Goal: Transaction & Acquisition: Purchase product/service

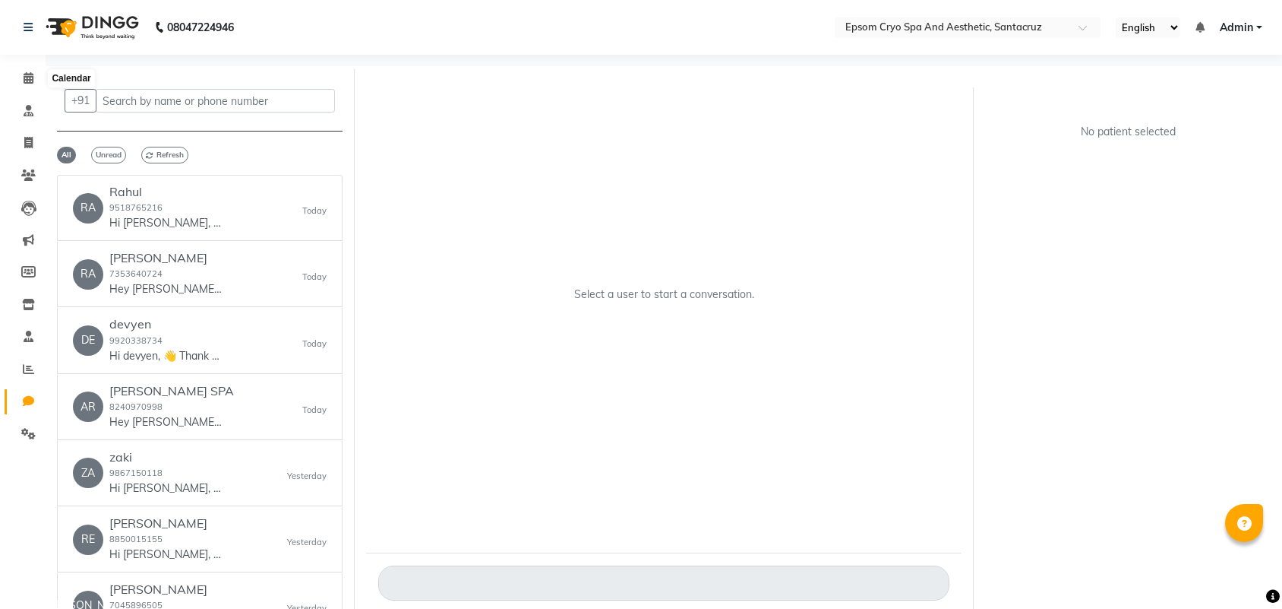
select select "100"
click at [28, 74] on icon at bounding box center [29, 77] width 10 height 11
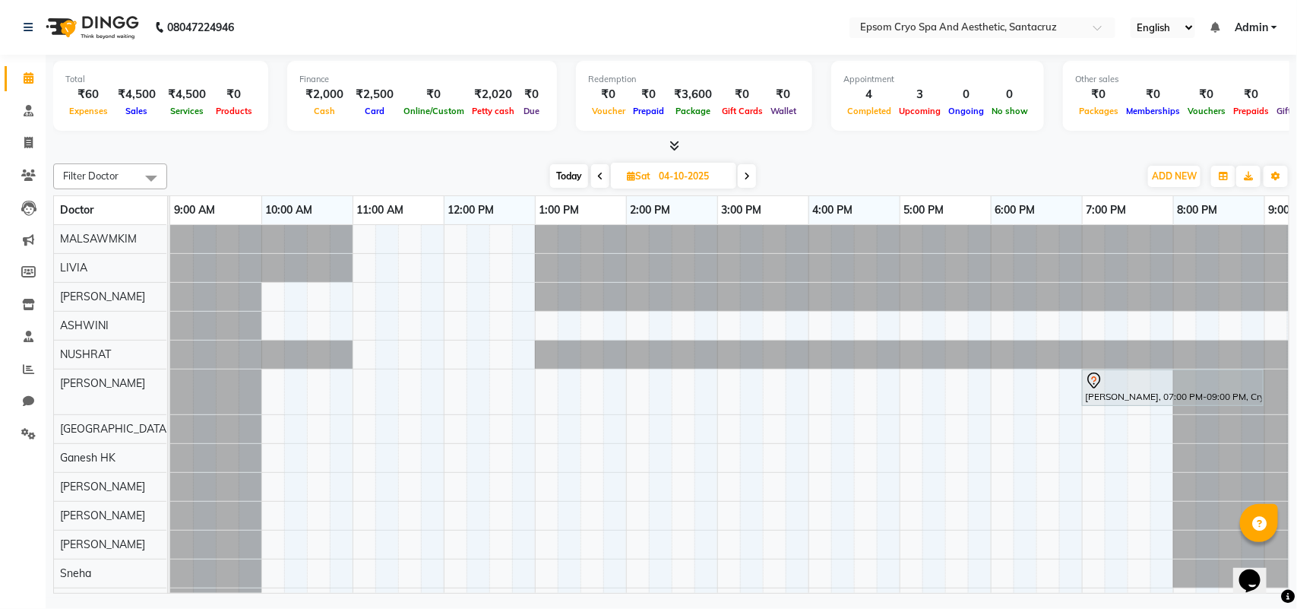
select select "100"
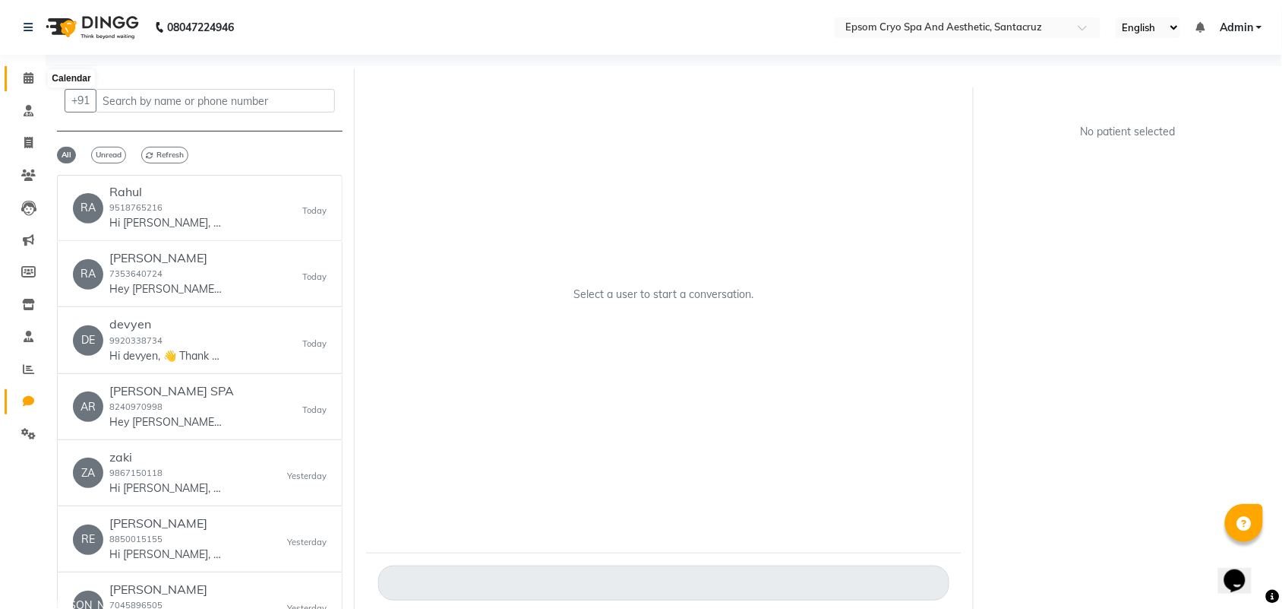
click at [28, 84] on icon at bounding box center [29, 77] width 10 height 11
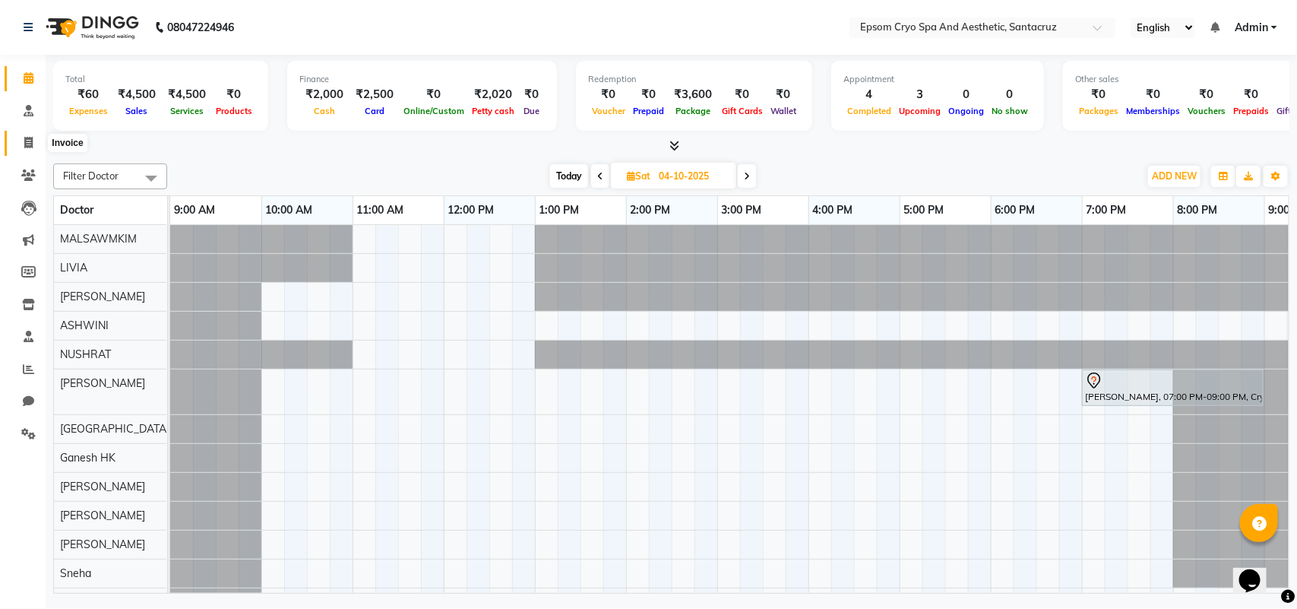
click at [21, 141] on span at bounding box center [28, 142] width 27 height 17
select select "8028"
select select "service"
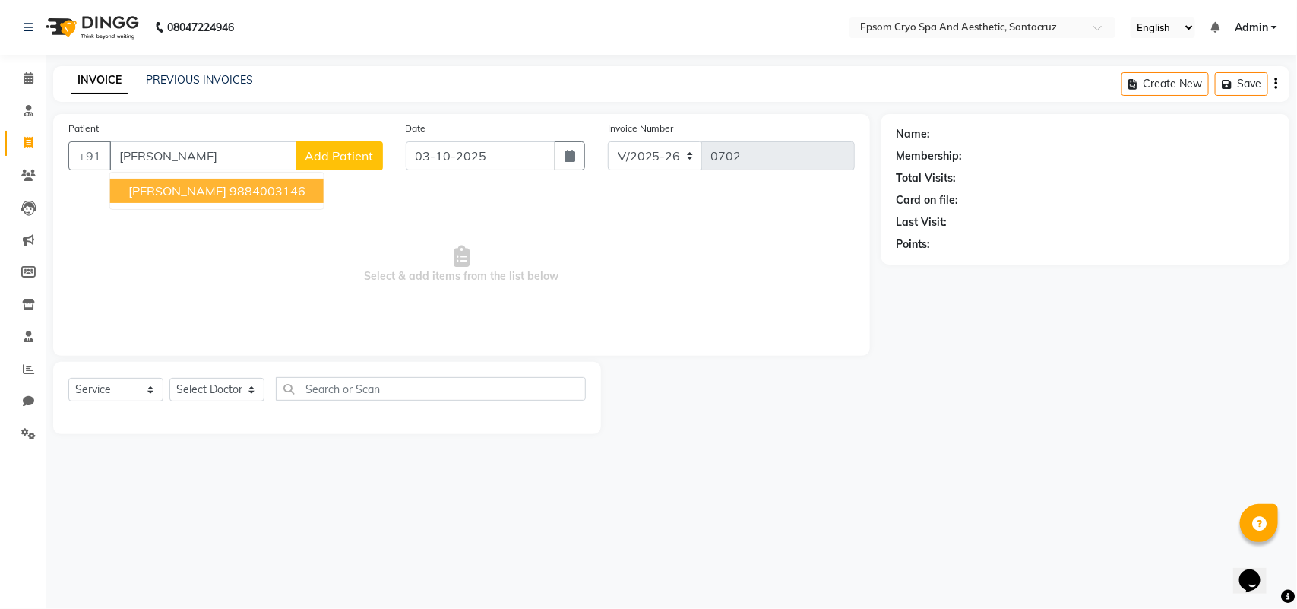
click at [213, 187] on span "[PERSON_NAME]" at bounding box center [177, 190] width 98 height 15
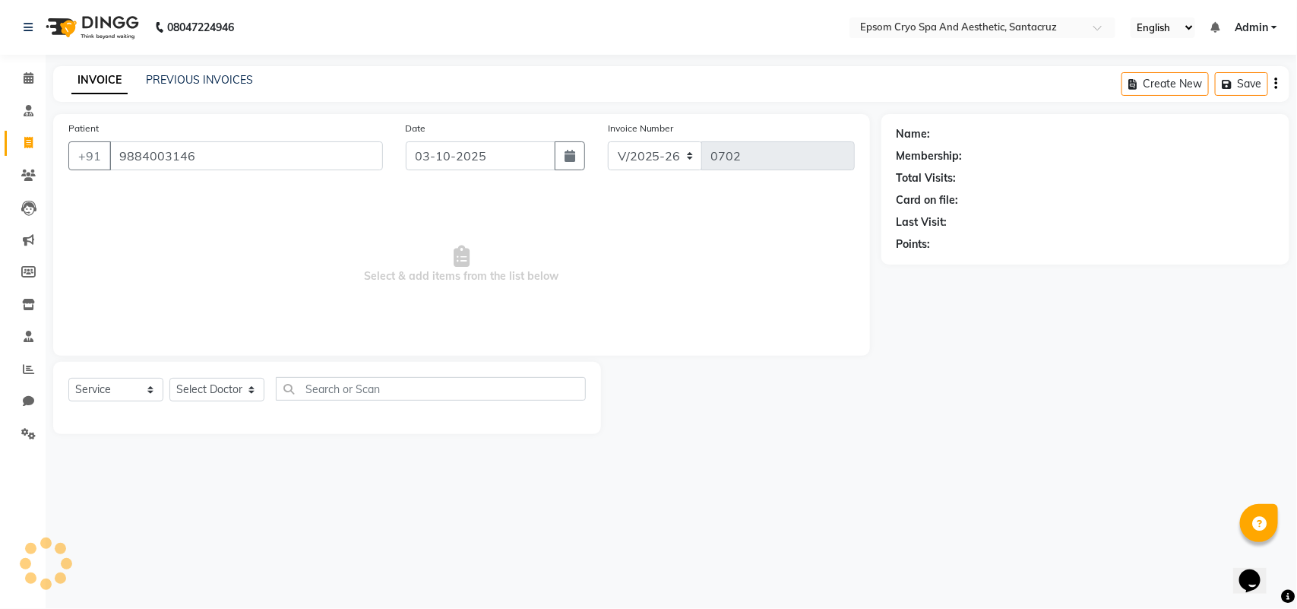
type input "9884003146"
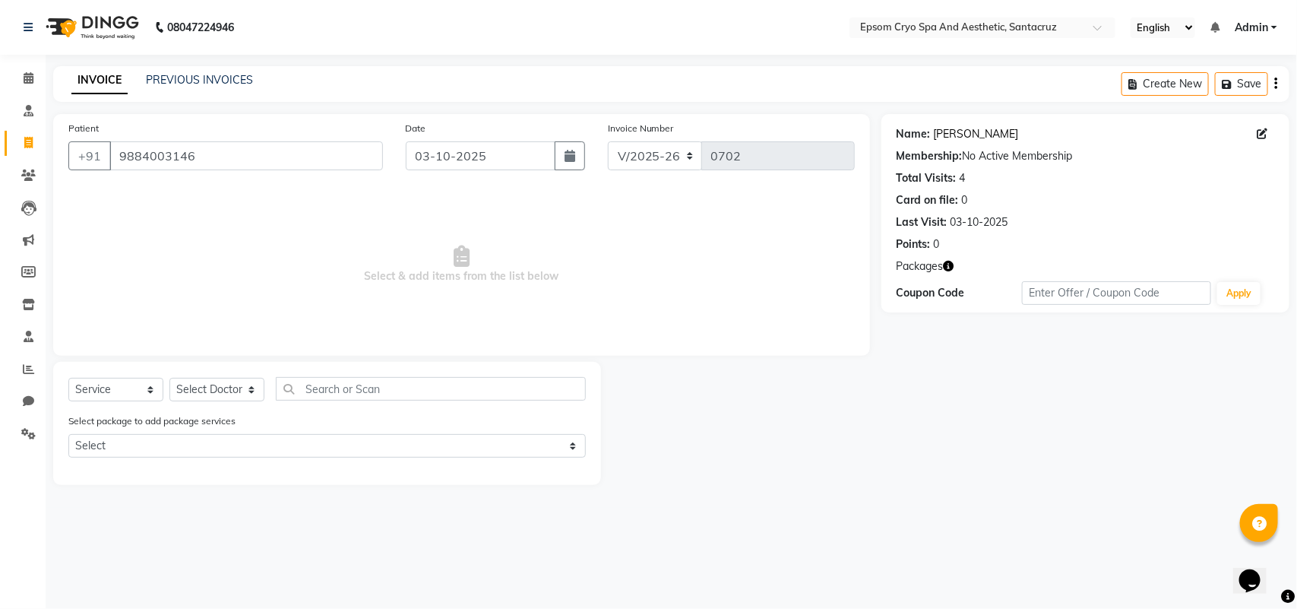
click at [950, 131] on link "[PERSON_NAME]" at bounding box center [976, 134] width 85 height 16
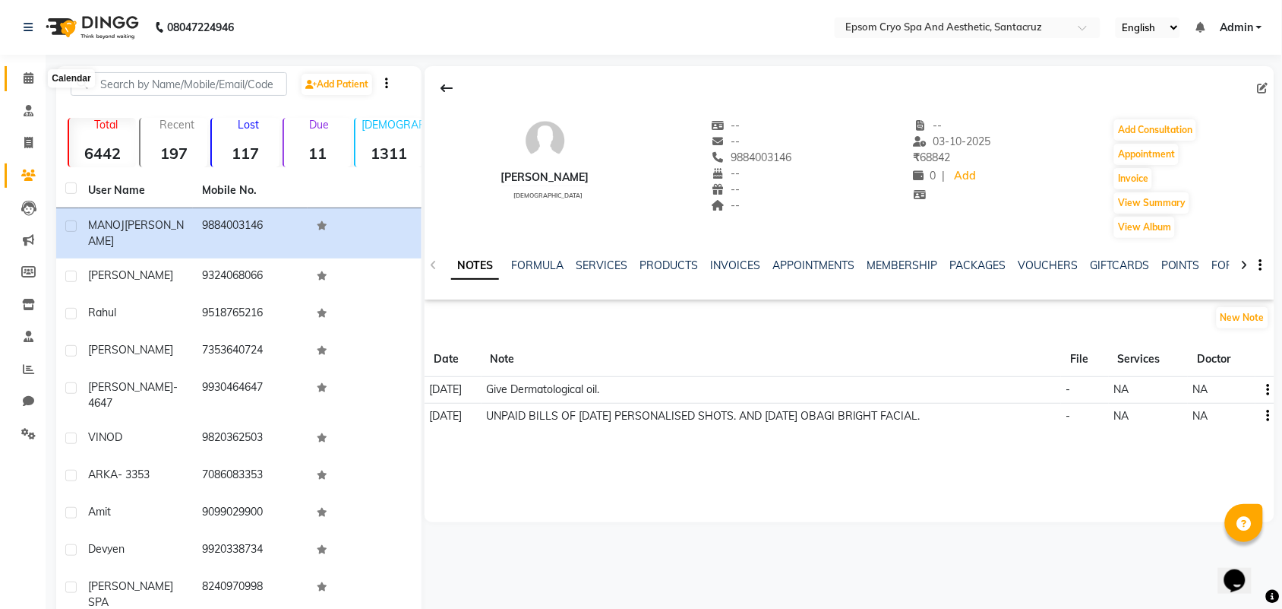
click at [25, 82] on icon at bounding box center [29, 77] width 10 height 11
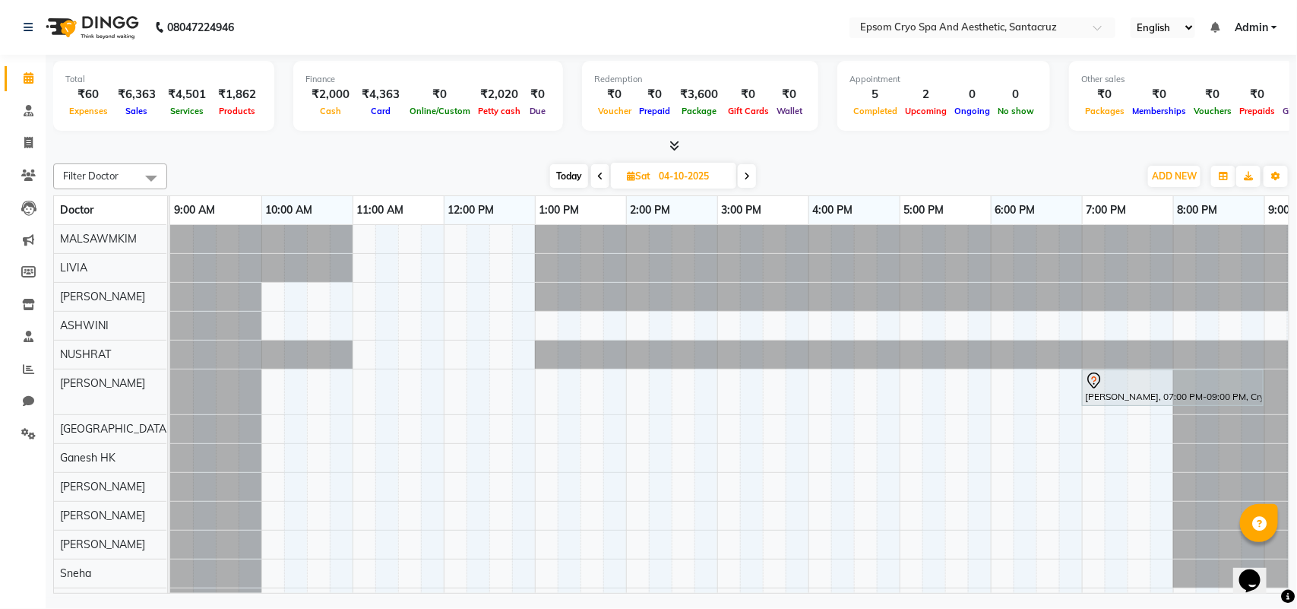
click at [571, 176] on span "Today" at bounding box center [569, 176] width 38 height 24
type input "03-10-2025"
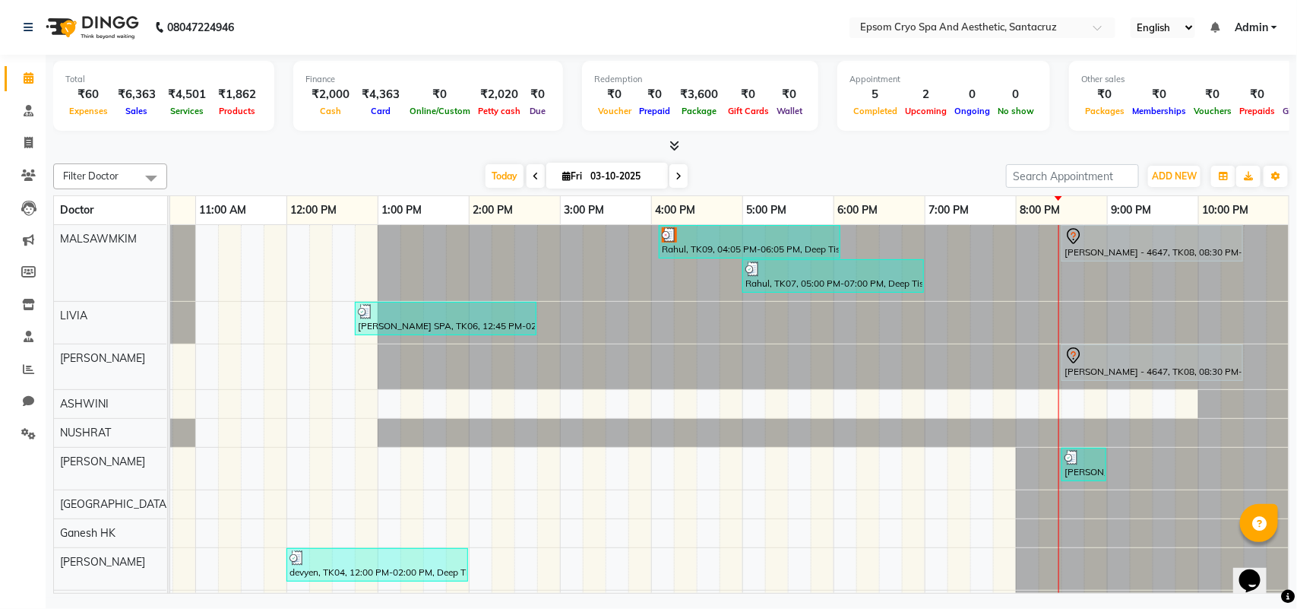
scroll to position [0, 172]
click at [12, 473] on div at bounding box center [12, 468] width 0 height 42
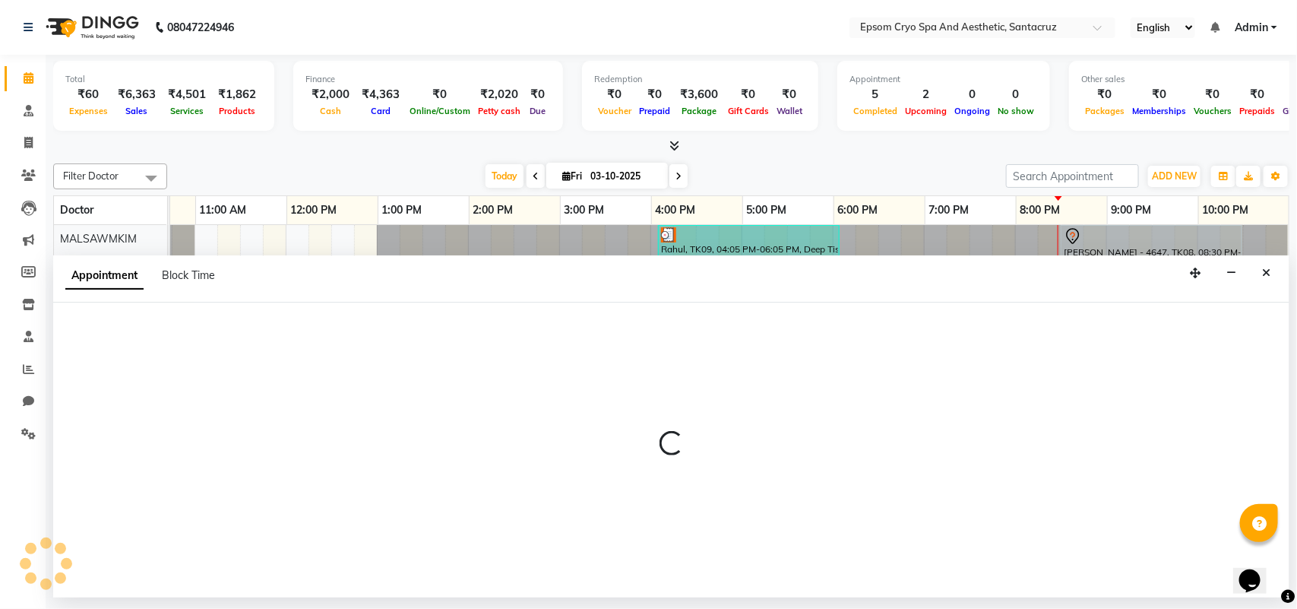
select select "74720"
select select "1260"
select select "tentative"
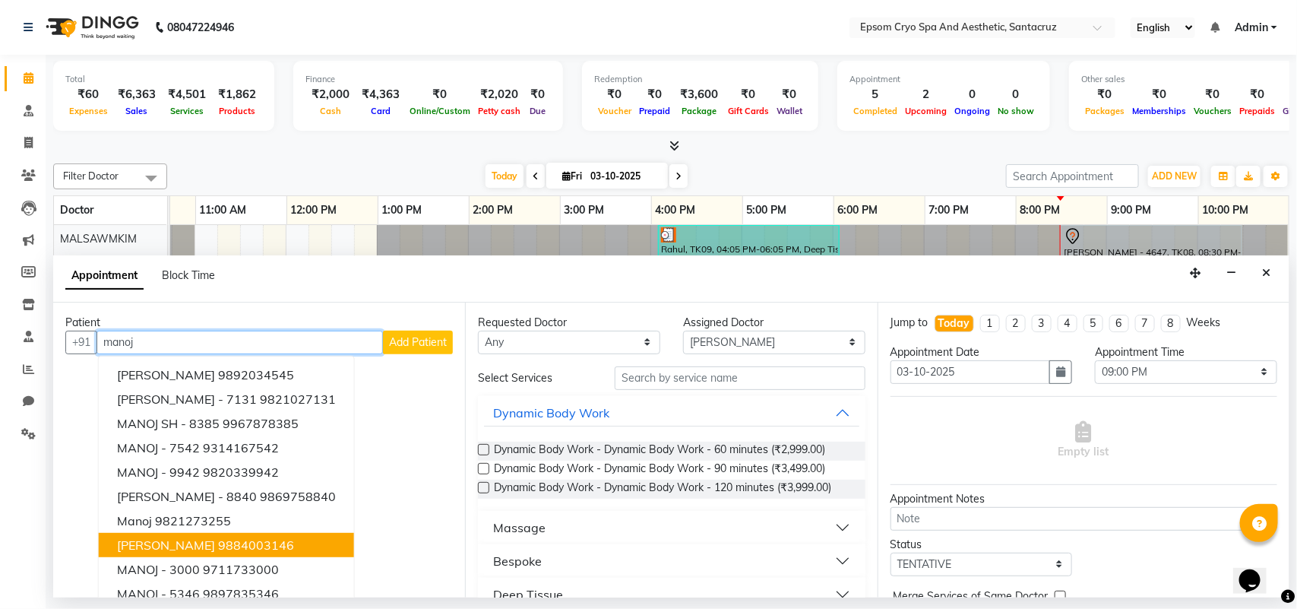
click at [240, 541] on ngb-highlight "9884003146" at bounding box center [256, 544] width 76 height 15
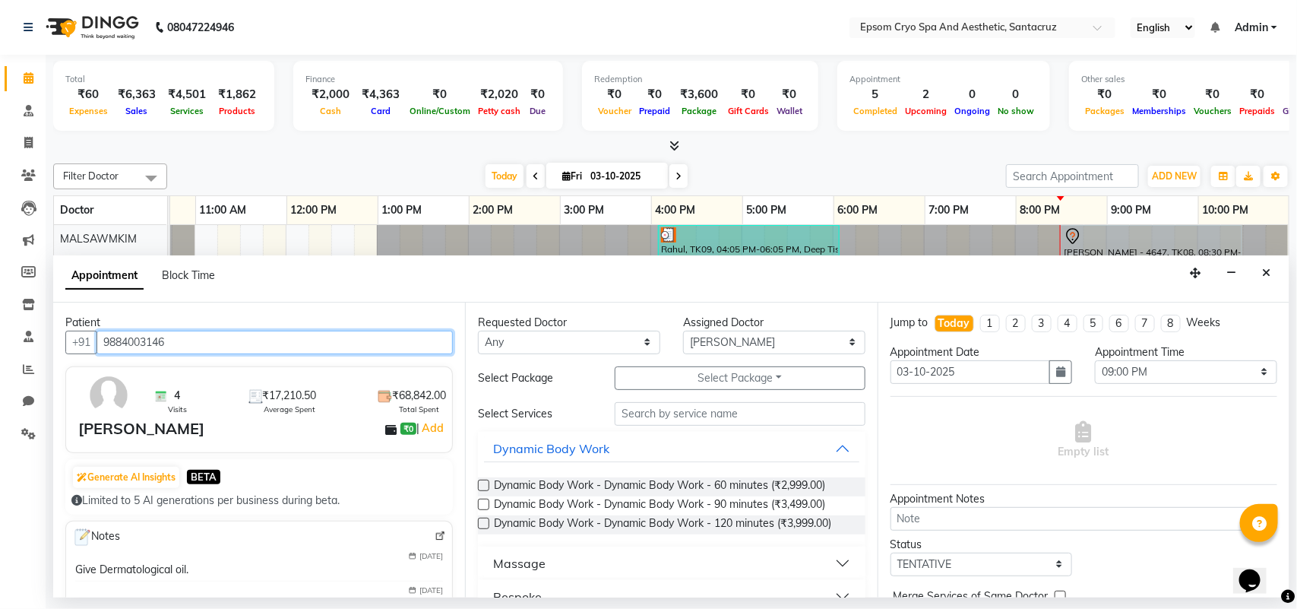
type input "9884003146"
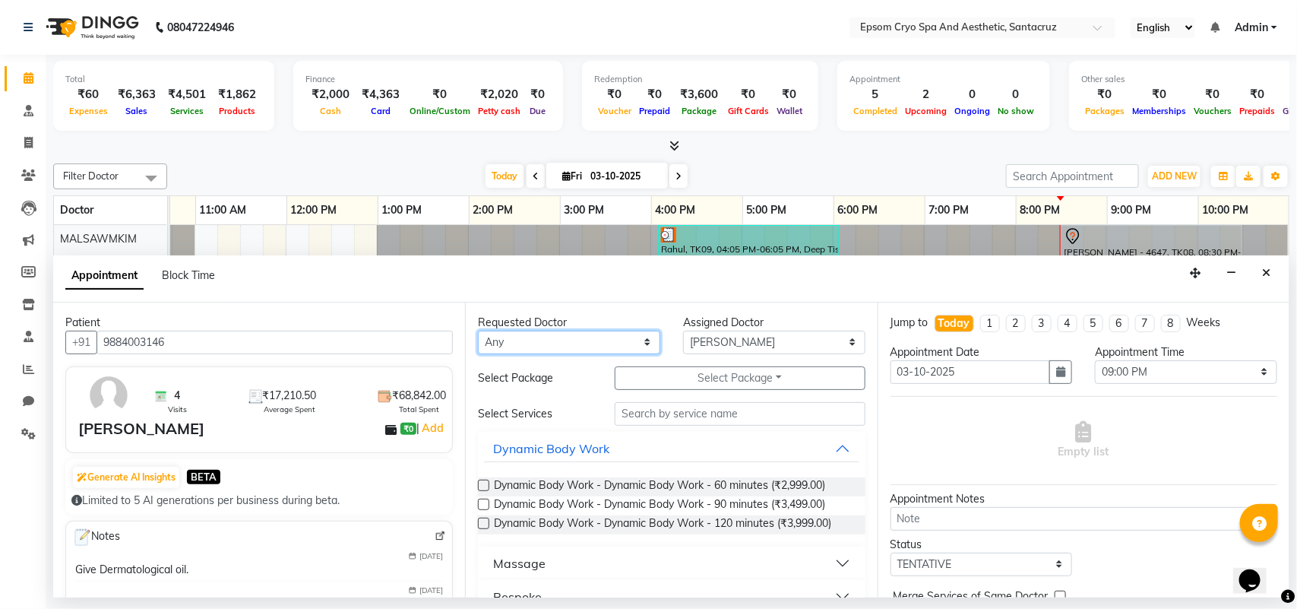
click at [557, 340] on select "Any ASHWINI Dr. Naman Jha Ekta Singh Ganesh HK LIVIA MALSAWMKIM NUSHRAT Polly P…" at bounding box center [569, 342] width 182 height 24
select select "74720"
click at [478, 330] on select "Any ASHWINI Dr. Naman Jha Ekta Singh Ganesh HK LIVIA MALSAWMKIM NUSHRAT Polly P…" at bounding box center [569, 342] width 182 height 24
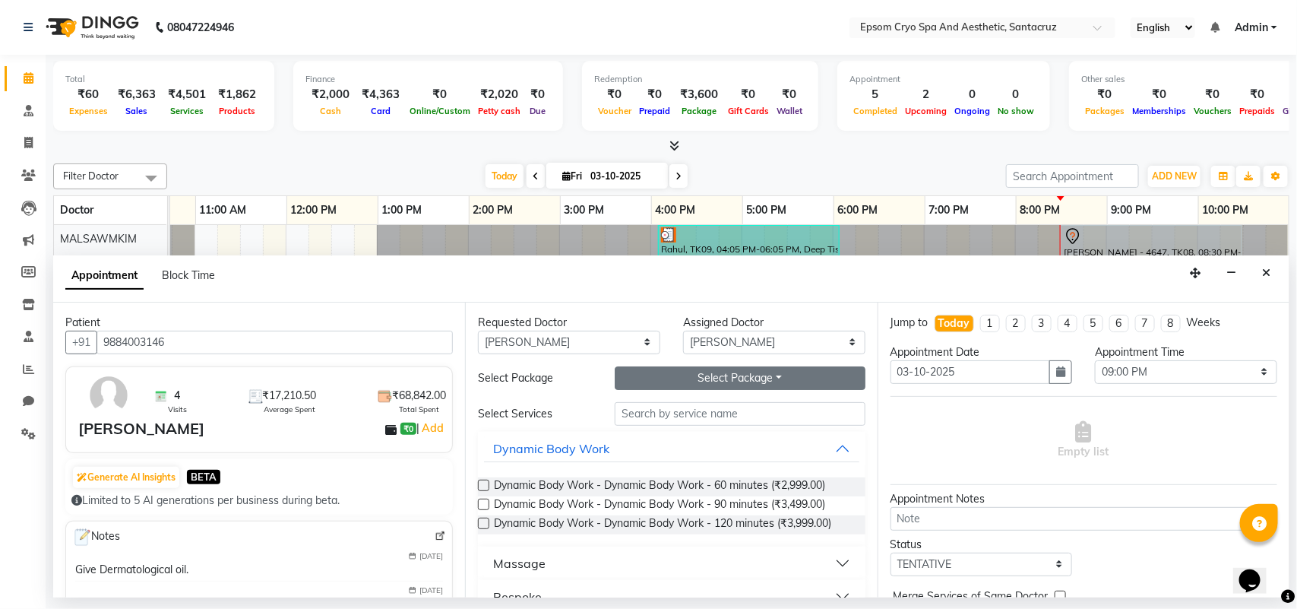
click at [678, 375] on button "Select Package Toggle Dropdown" at bounding box center [740, 378] width 251 height 24
click at [773, 412] on input "text" at bounding box center [740, 414] width 251 height 24
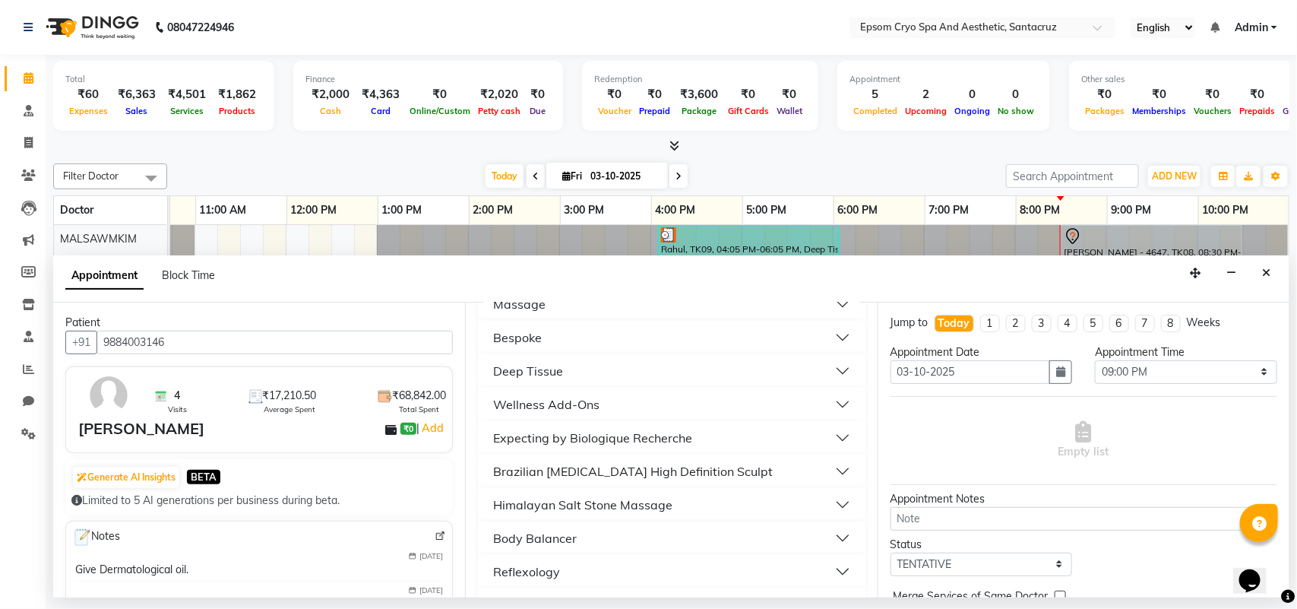
scroll to position [267, 0]
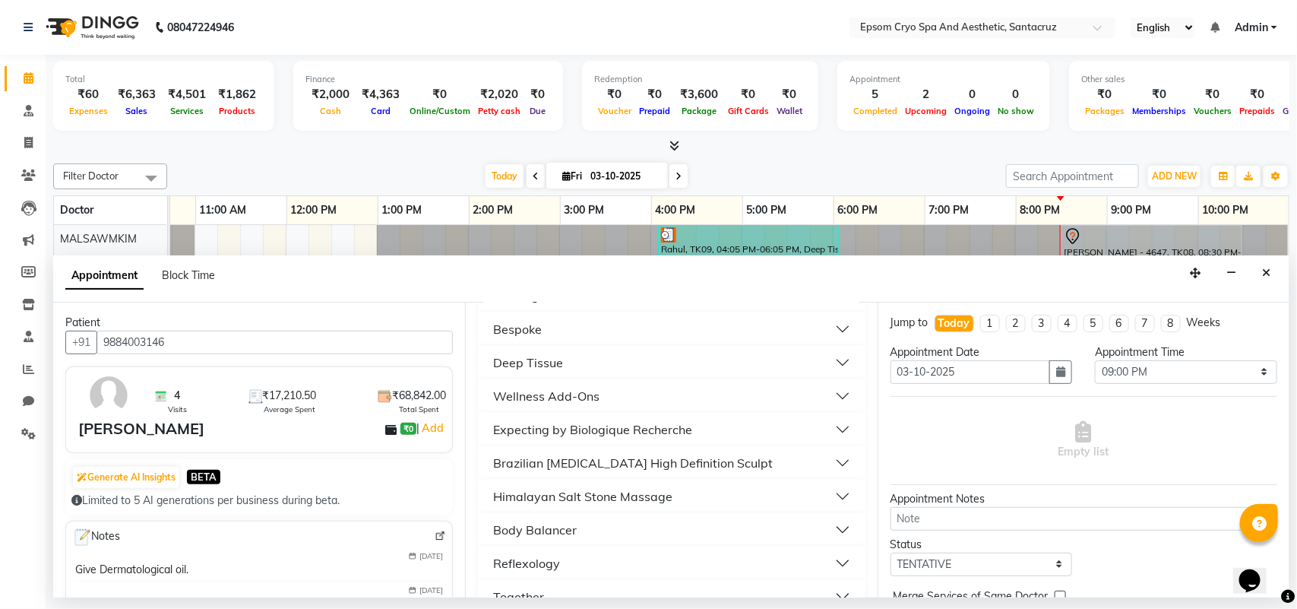
click at [618, 385] on button "Wellness Add-Ons" at bounding box center [671, 395] width 375 height 27
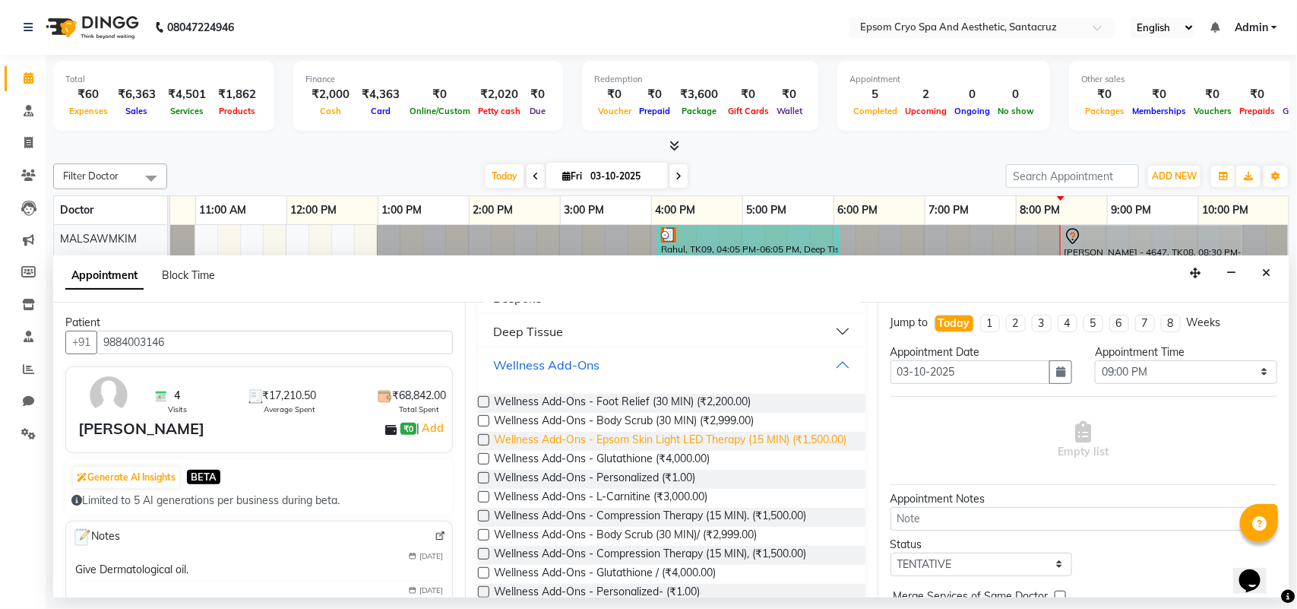
scroll to position [302, 0]
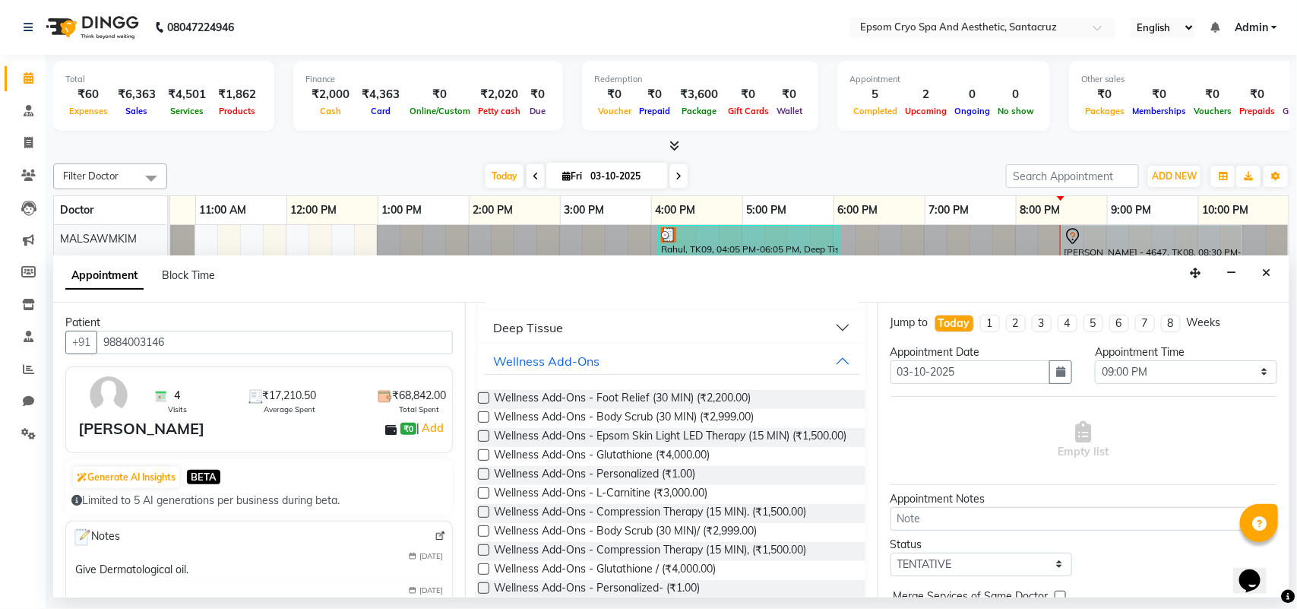
click at [480, 479] on label at bounding box center [483, 473] width 11 height 11
click at [480, 480] on input "checkbox" at bounding box center [483, 475] width 10 height 10
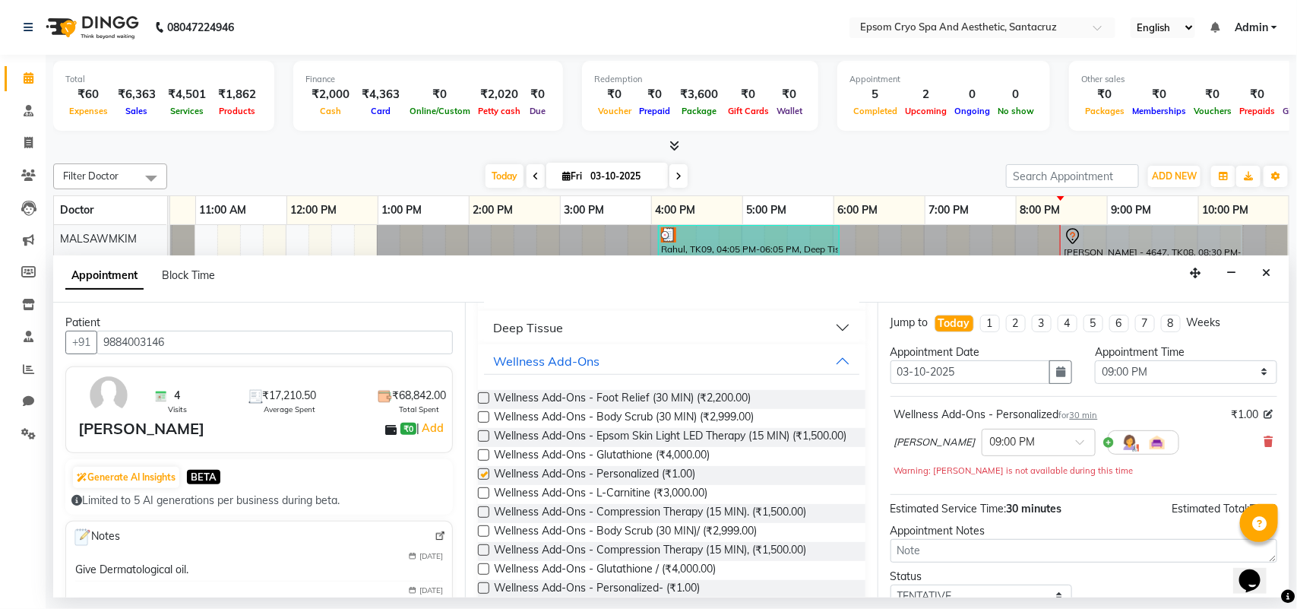
checkbox input "false"
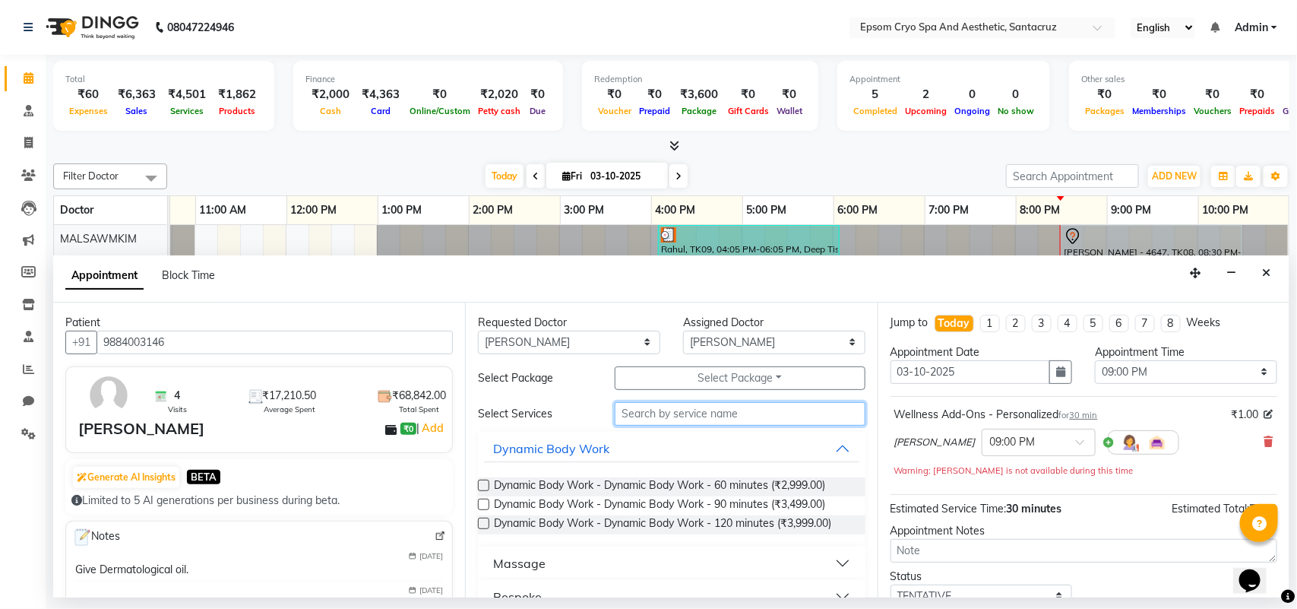
click at [653, 414] on input "text" at bounding box center [740, 414] width 251 height 24
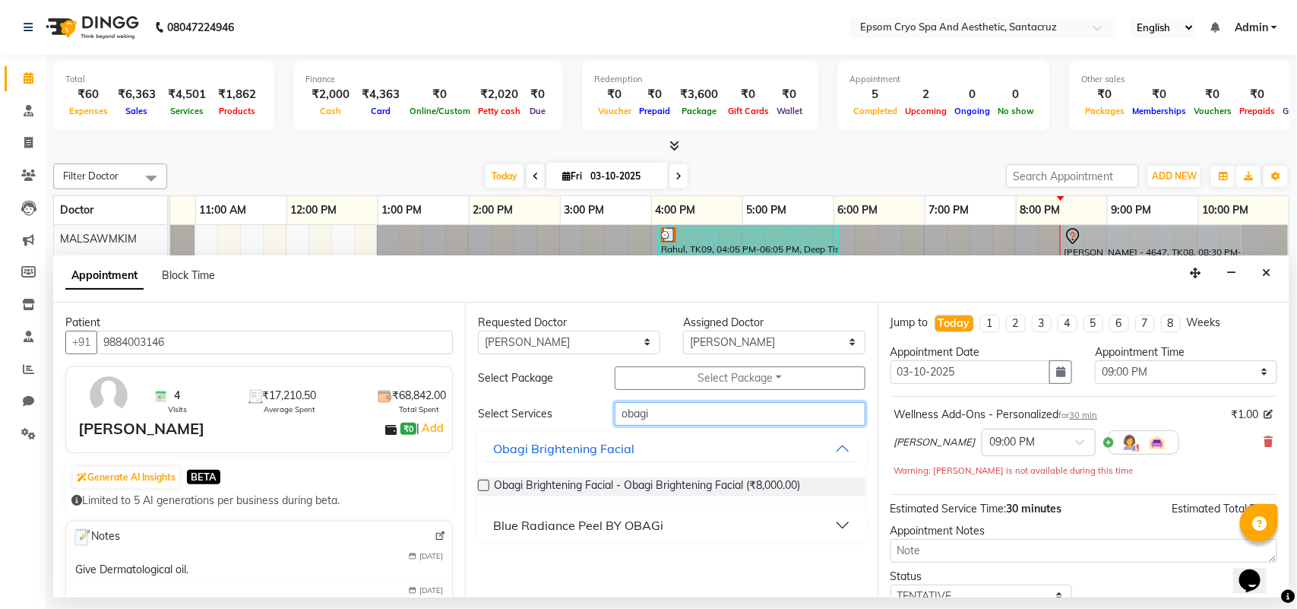
type input "obagi"
click at [481, 484] on label at bounding box center [483, 484] width 11 height 11
click at [481, 484] on input "checkbox" at bounding box center [483, 487] width 10 height 10
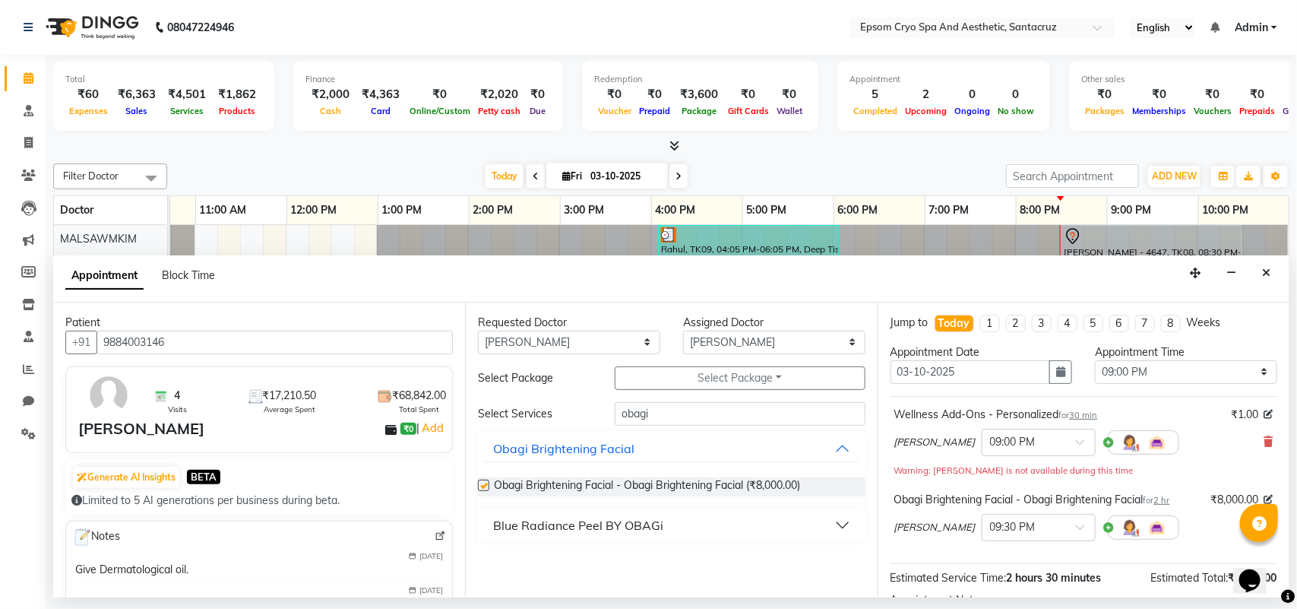
checkbox input "false"
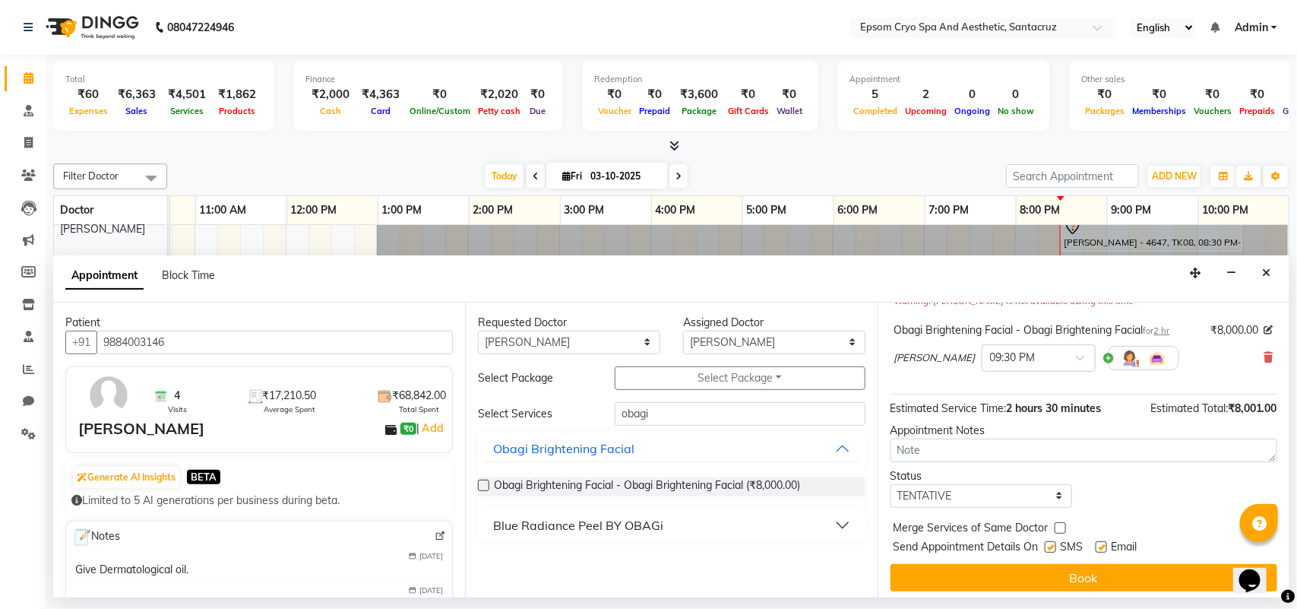
scroll to position [130, 0]
click at [1258, 271] on button "Close" at bounding box center [1266, 273] width 22 height 24
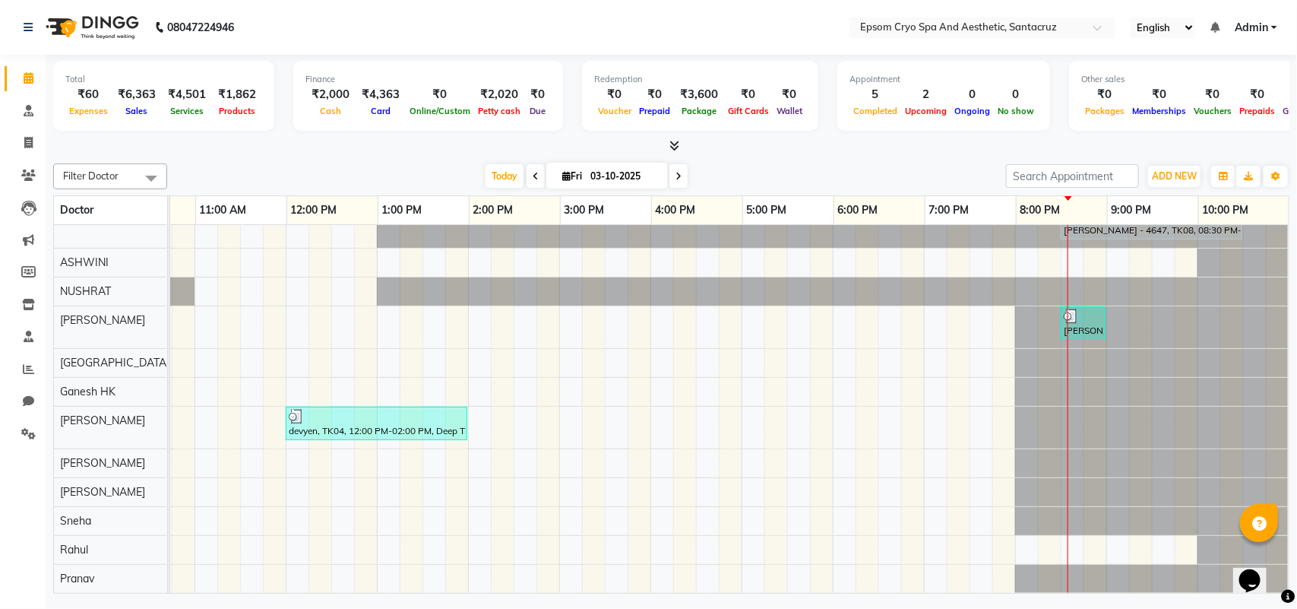
scroll to position [0, 0]
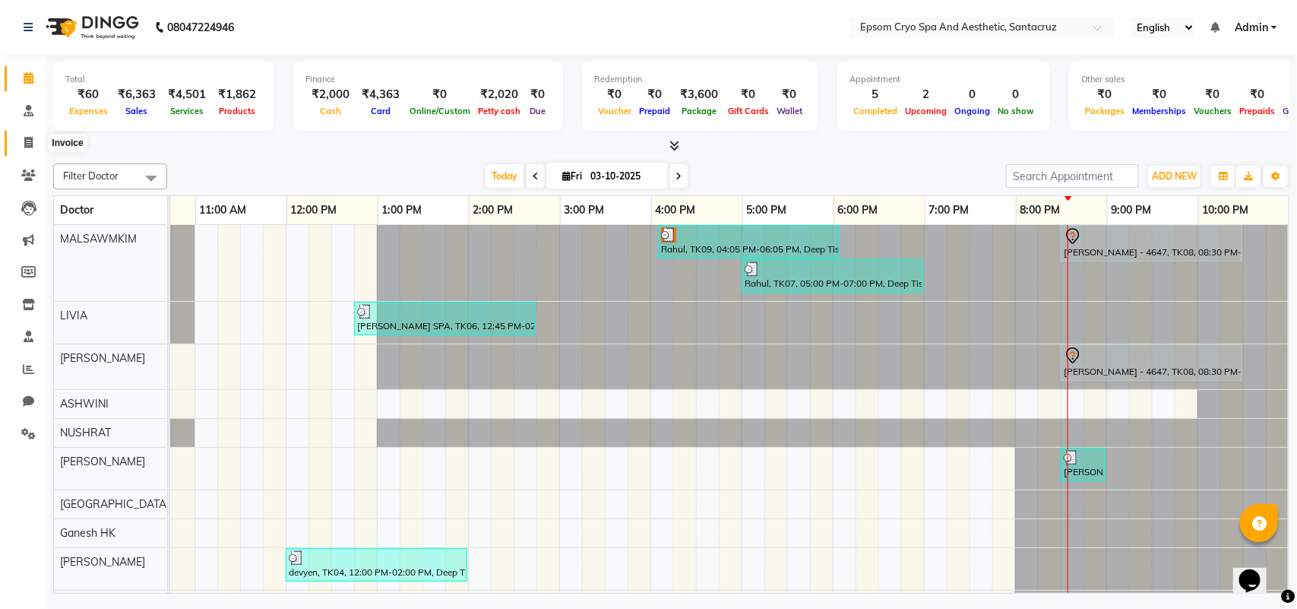
click at [28, 138] on icon at bounding box center [28, 142] width 8 height 11
select select "service"
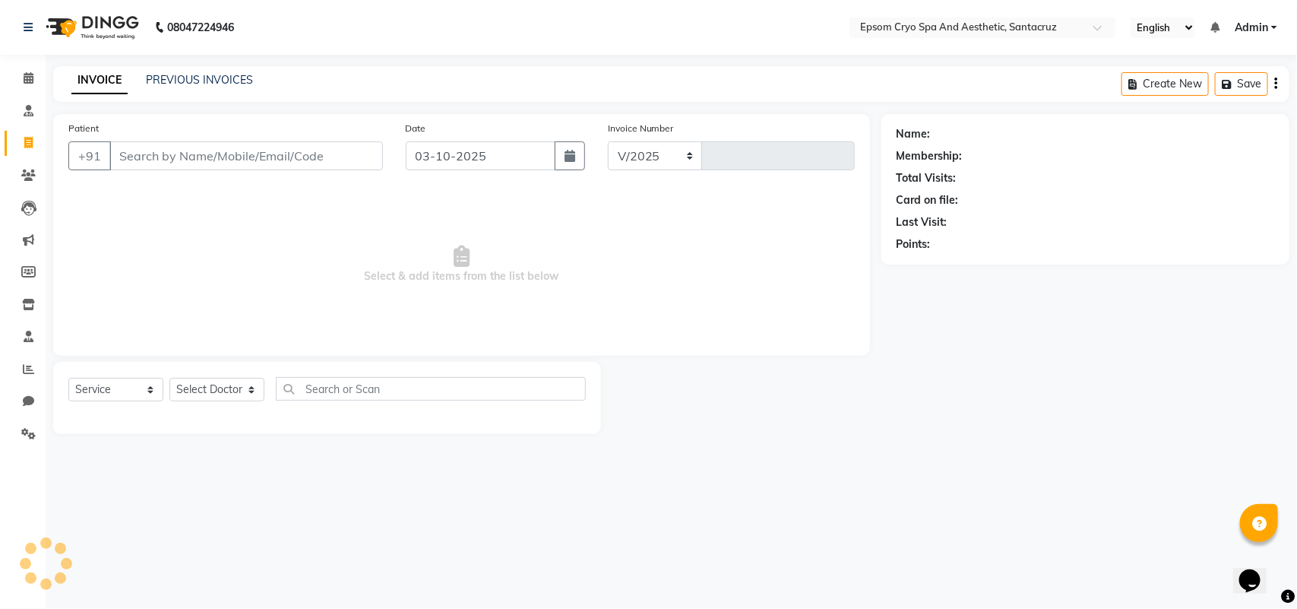
select select "8028"
type input "0703"
click at [211, 78] on link "PREVIOUS INVOICES" at bounding box center [199, 80] width 107 height 14
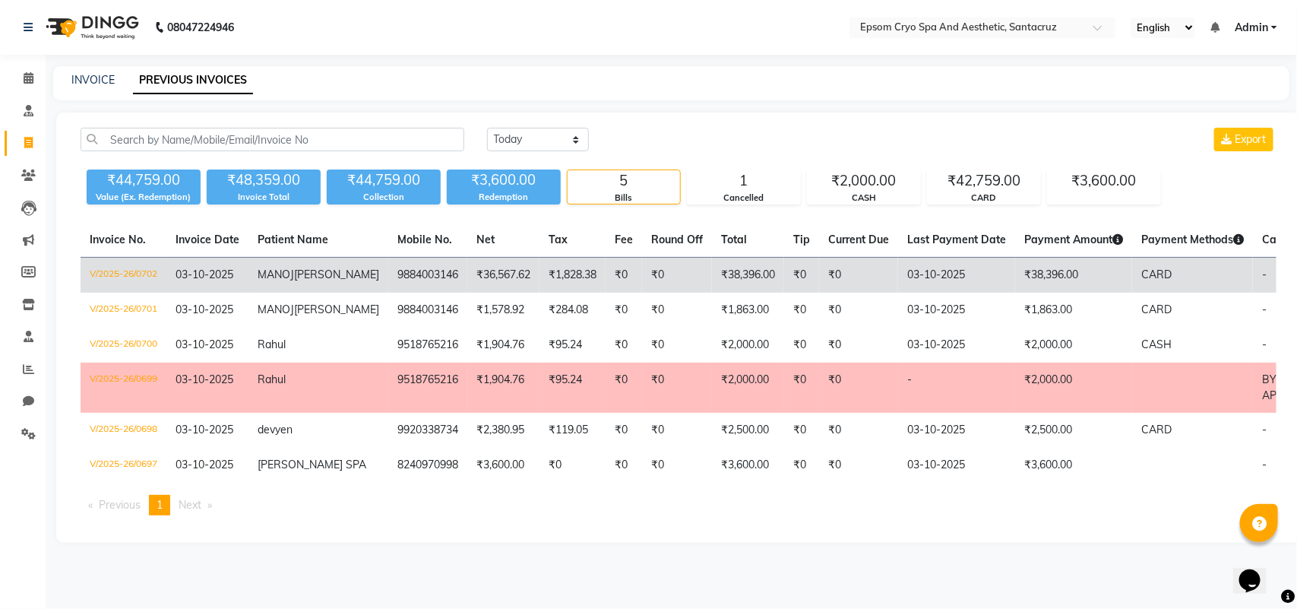
click at [819, 267] on td "₹0" at bounding box center [858, 276] width 79 height 36
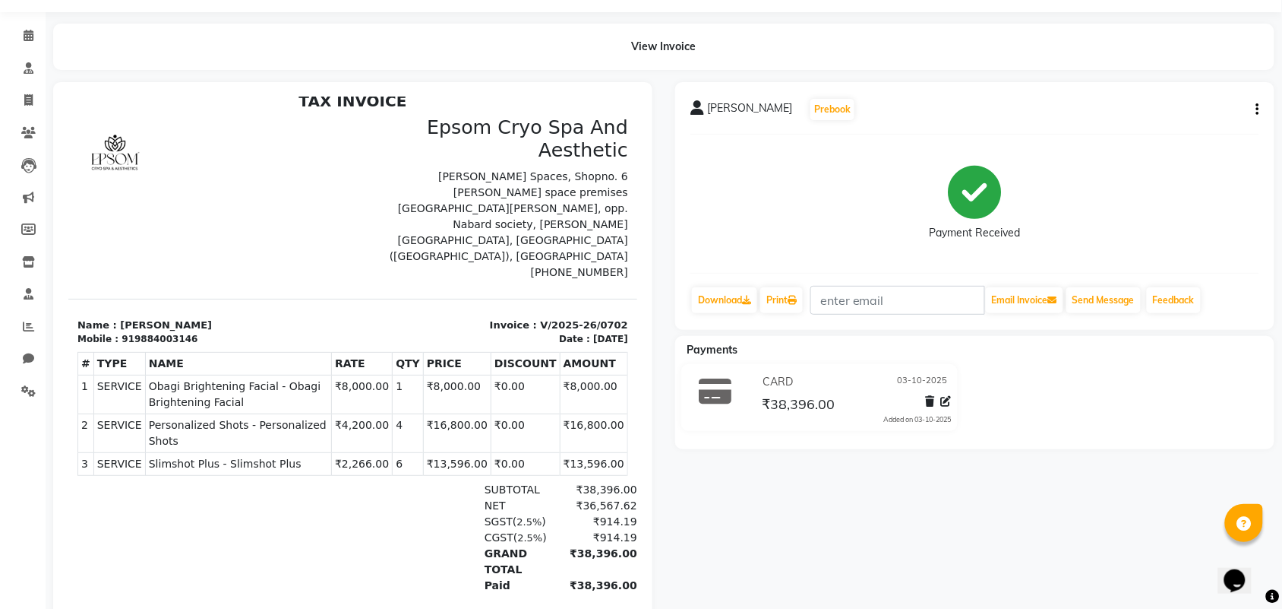
scroll to position [39, 0]
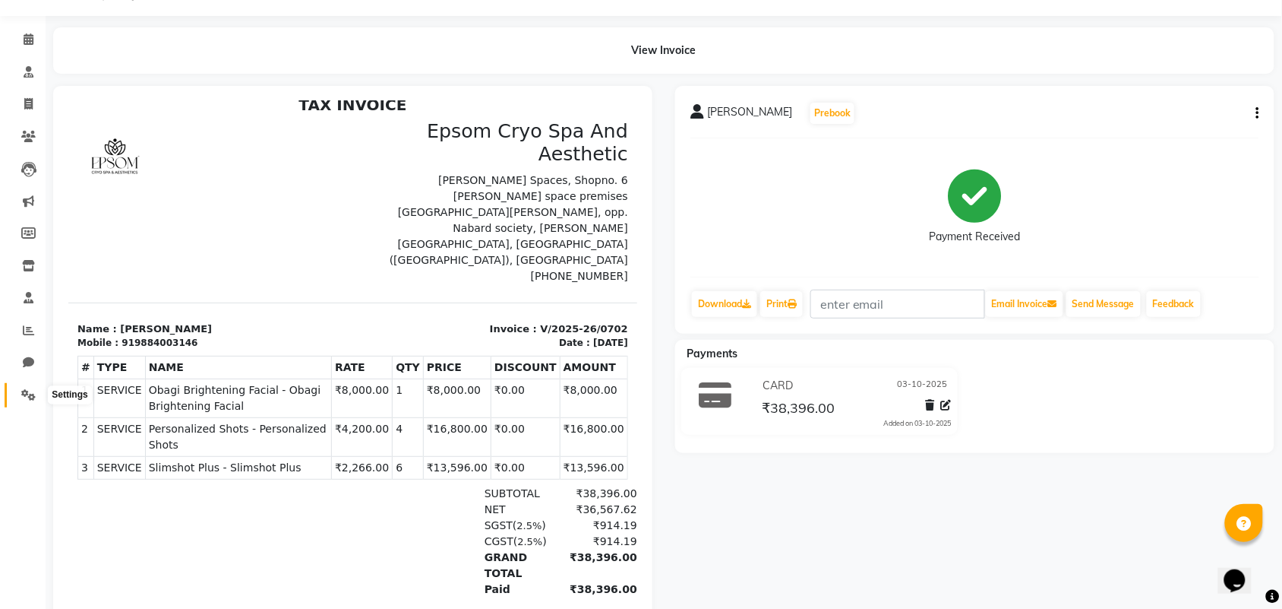
click at [23, 400] on icon at bounding box center [28, 394] width 14 height 11
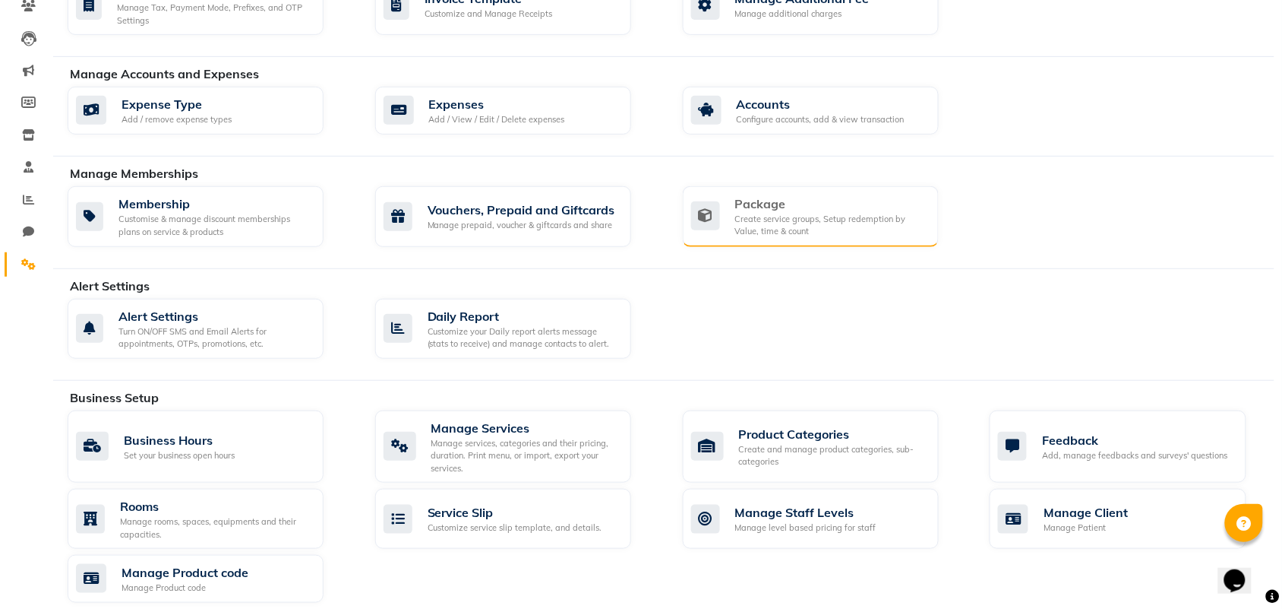
click at [792, 242] on div "Package Create service groups, Setup redemption by Value, time & count" at bounding box center [811, 216] width 256 height 61
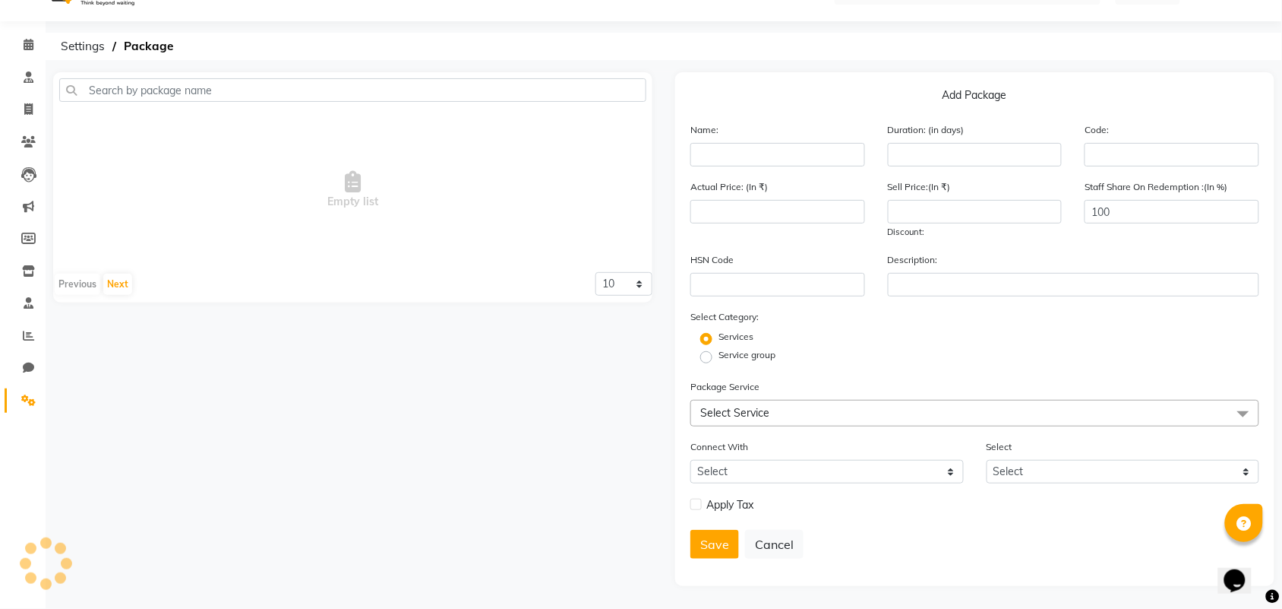
scroll to position [103, 0]
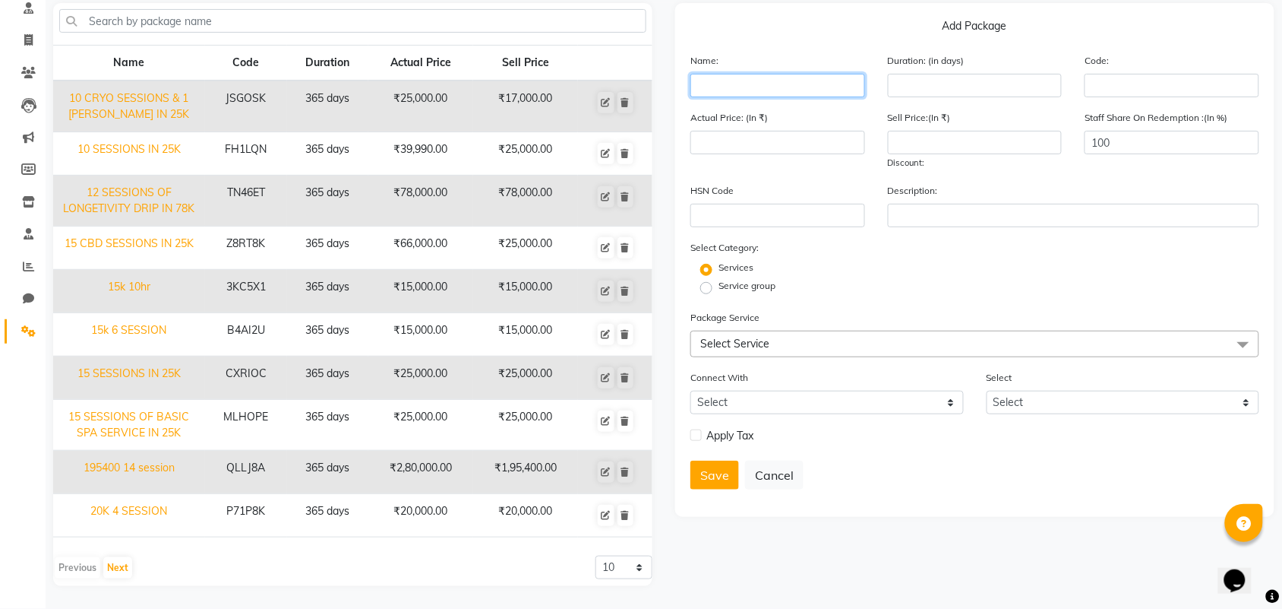
click at [768, 85] on input "text" at bounding box center [778, 86] width 175 height 24
type input "personalised shots"
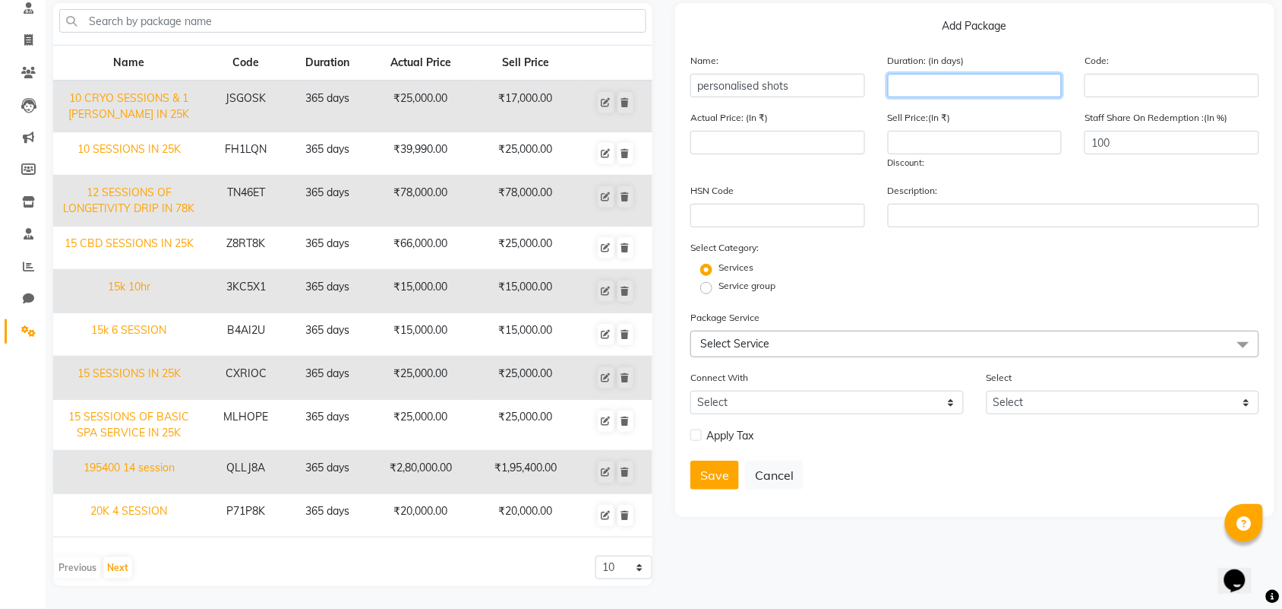
click at [904, 81] on input "number" at bounding box center [975, 86] width 175 height 24
type input "7"
type input "365"
click at [1121, 81] on input "text" at bounding box center [1172, 86] width 175 height 24
click at [762, 134] on input "number" at bounding box center [778, 143] width 175 height 24
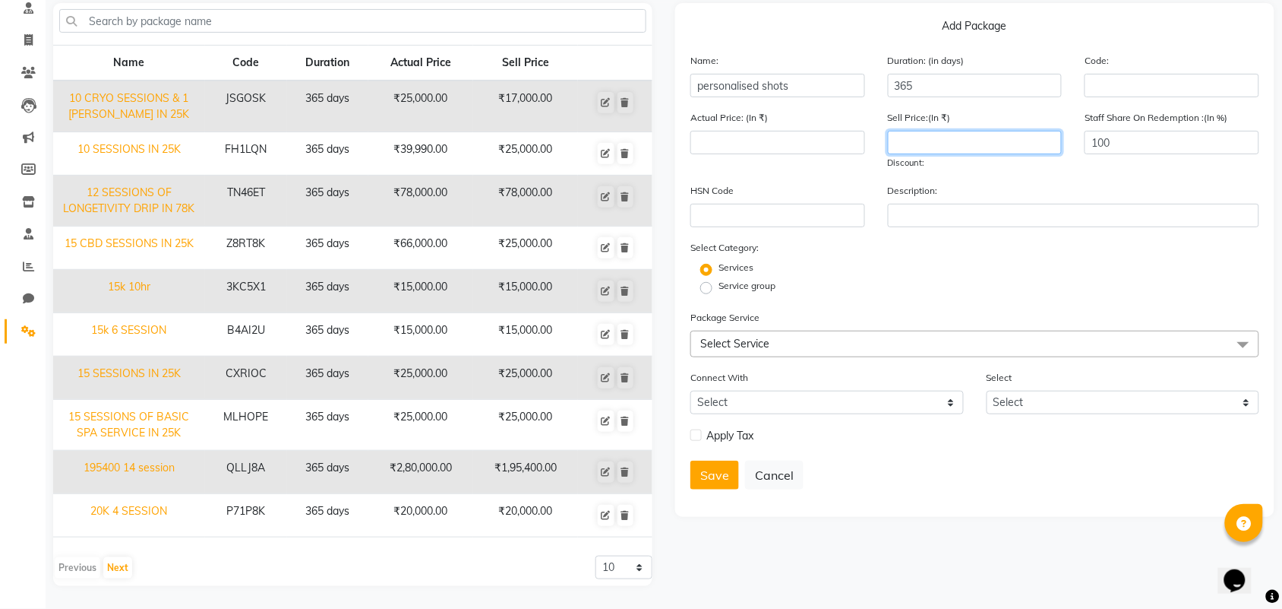
click at [944, 138] on input "number" at bounding box center [975, 143] width 175 height 24
type input "30396"
click at [830, 330] on span "Select Service" at bounding box center [975, 343] width 569 height 27
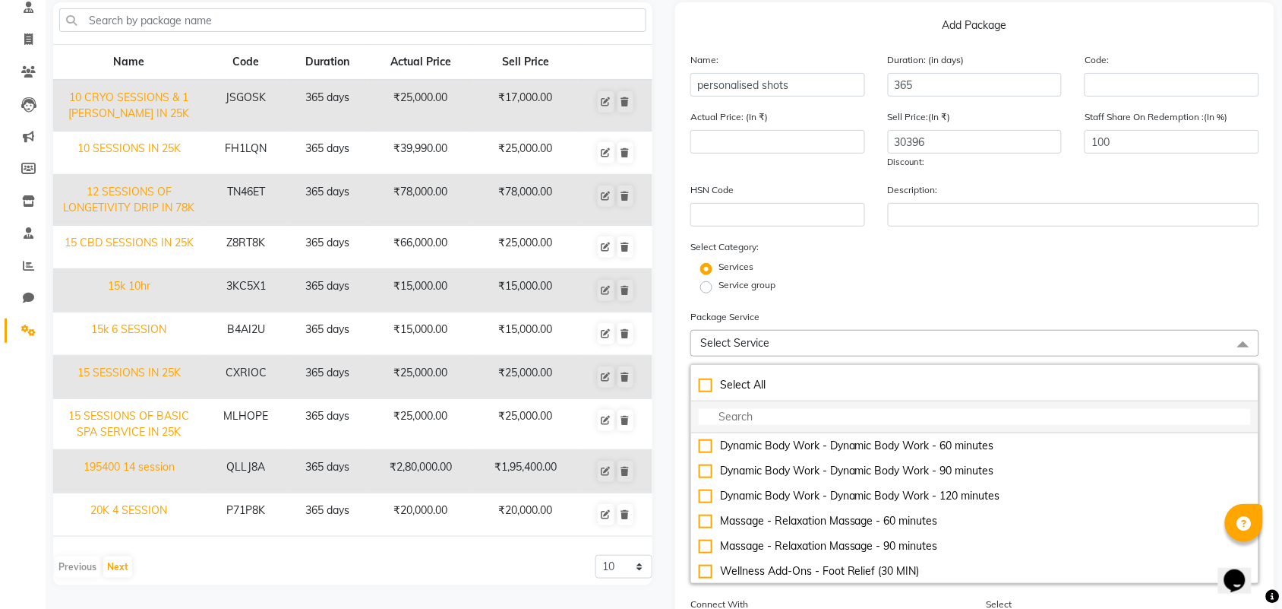
click at [770, 414] on input "multiselect-search" at bounding box center [975, 417] width 552 height 16
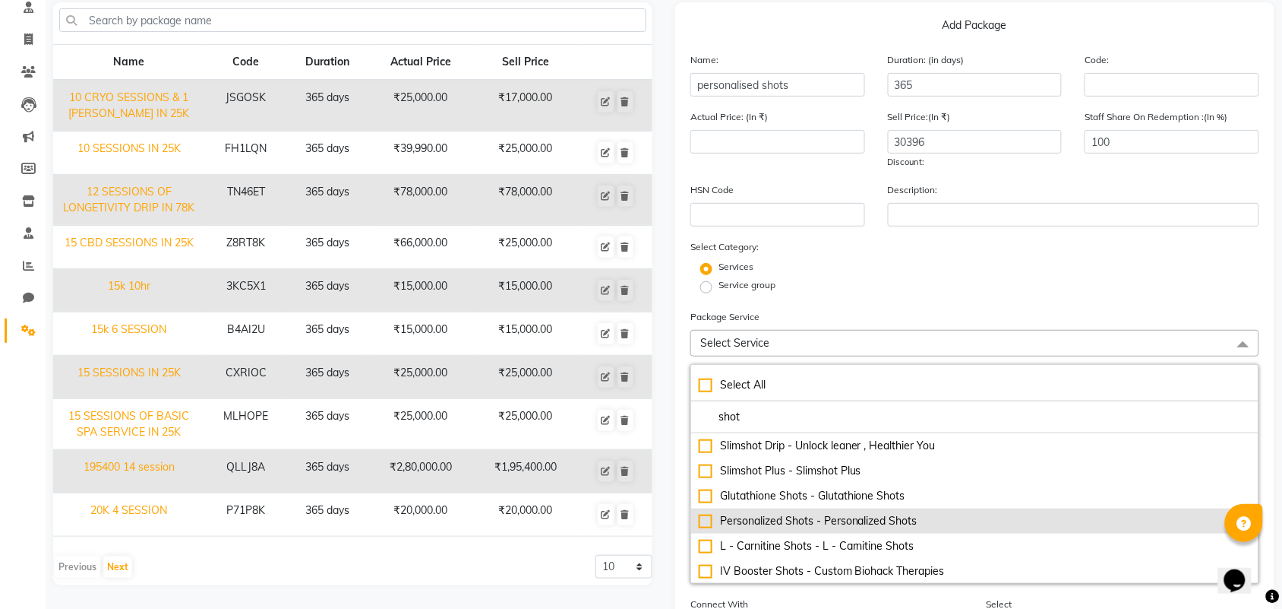
type input "shot"
click at [821, 519] on div "Personalized Shots - Personalized Shots" at bounding box center [975, 521] width 552 height 16
type input "1"
checkbox input "true"
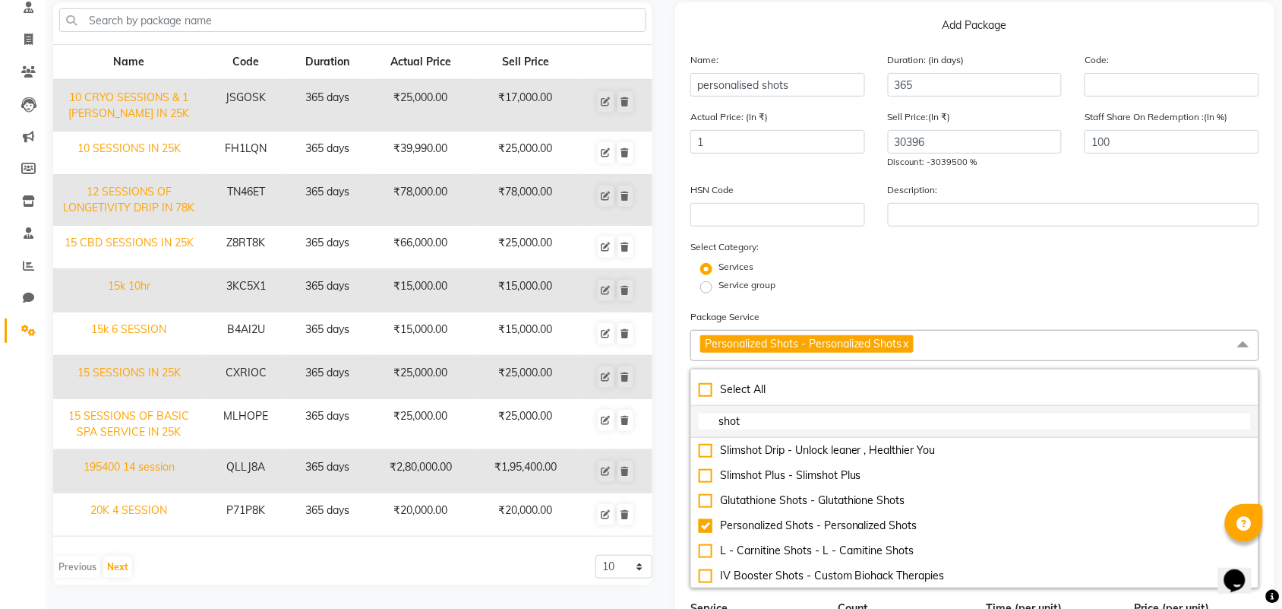
click at [777, 419] on input "shot" at bounding box center [975, 421] width 552 height 16
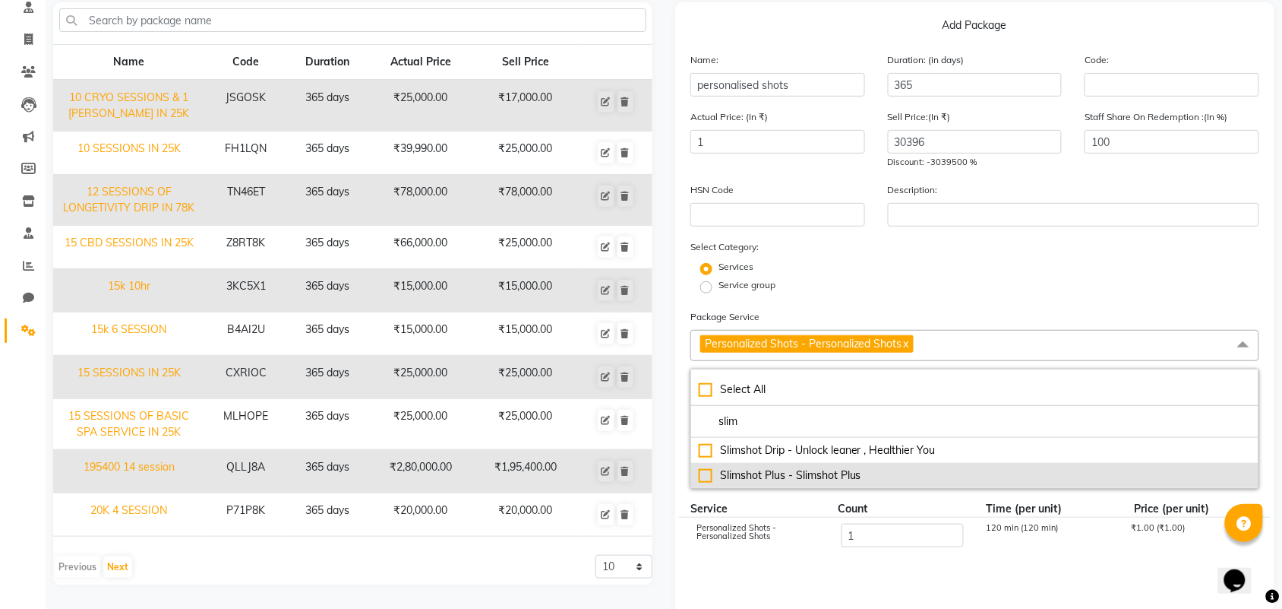
type input "slim"
click at [783, 479] on div "Slimshot Plus - Slimshot Plus" at bounding box center [975, 475] width 552 height 16
type input "6001"
checkbox input "true"
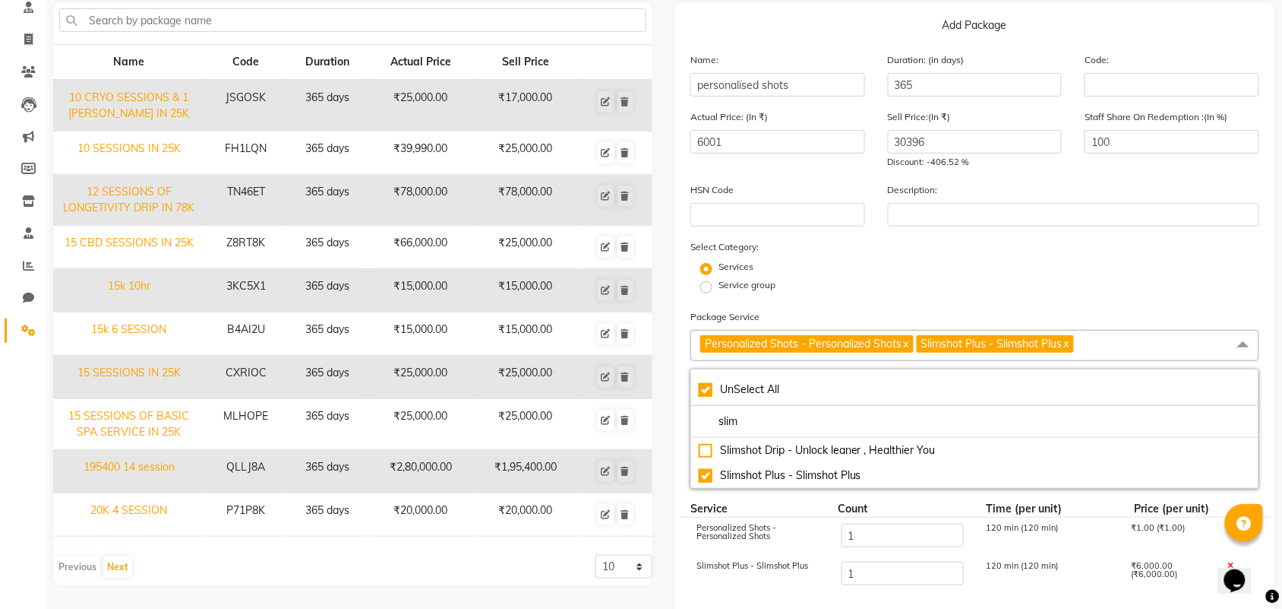
click at [966, 282] on div "Service group" at bounding box center [975, 287] width 592 height 18
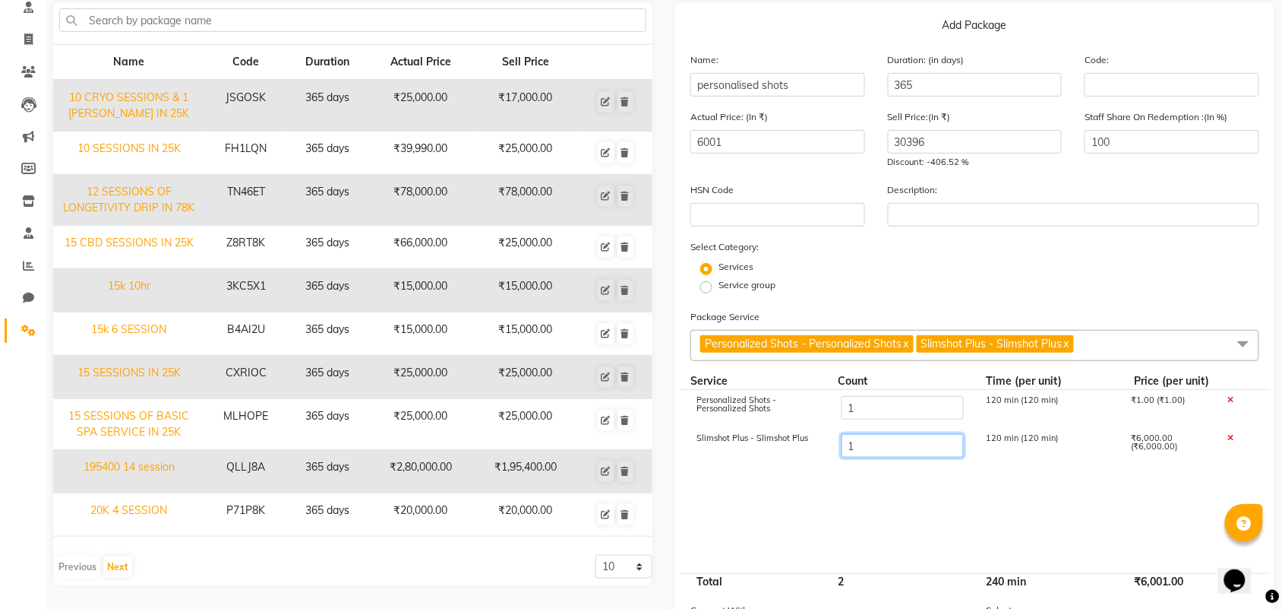
click at [883, 448] on input "1" at bounding box center [903, 446] width 122 height 24
type input "6"
type input "36001"
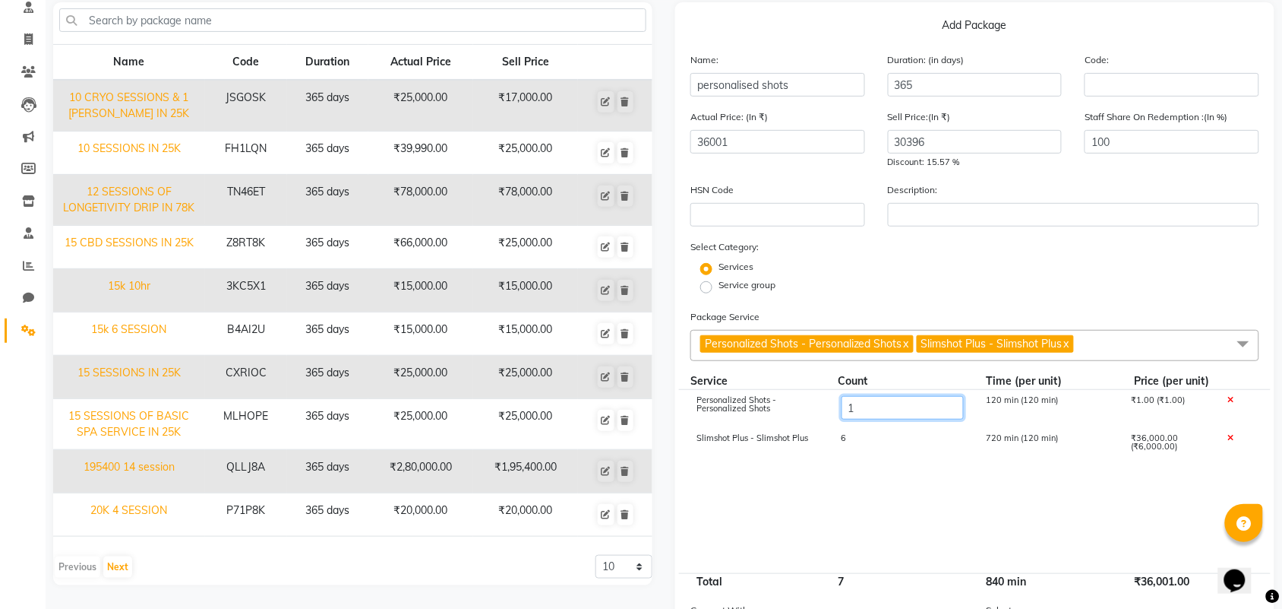
click at [865, 403] on input "1" at bounding box center [903, 408] width 122 height 24
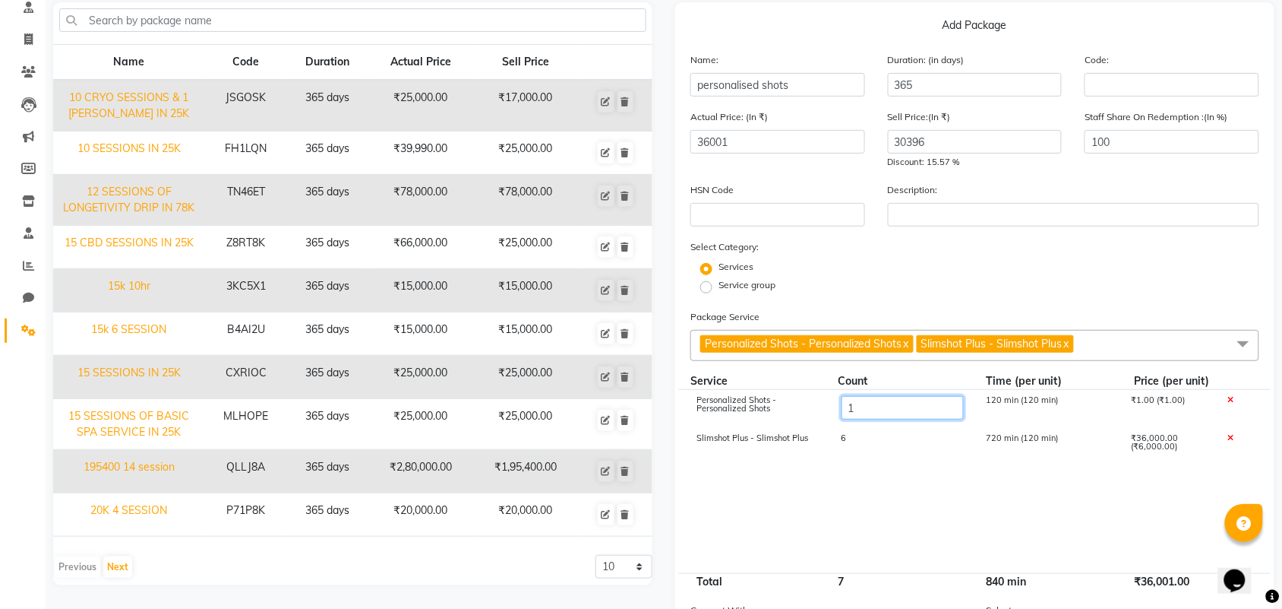
click at [865, 403] on input "1" at bounding box center [903, 408] width 122 height 24
type input "4"
type input "36004"
click at [852, 481] on cdk-virtual-scroll-viewport "Personalized Shots - Personalized Shots 4 480 min (120 min) ₹4.00 (₹1.00) Slims…" at bounding box center [975, 481] width 569 height 182
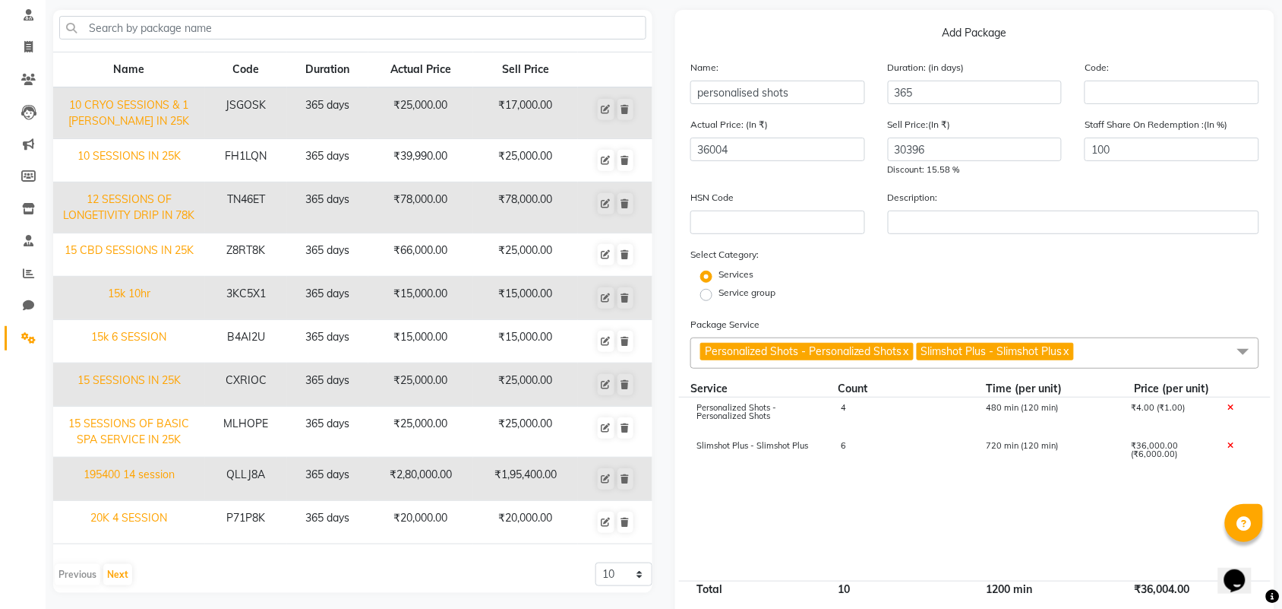
scroll to position [84, 0]
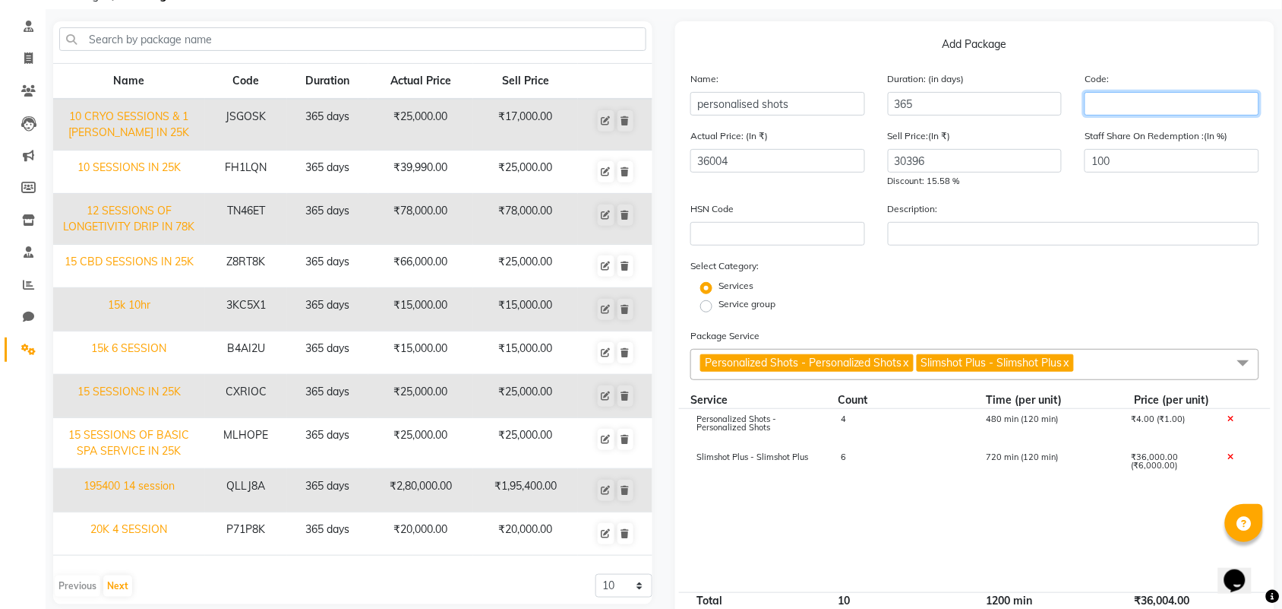
click at [1130, 108] on input "text" at bounding box center [1172, 104] width 175 height 24
click at [1130, 108] on input "123" at bounding box center [1172, 104] width 175 height 24
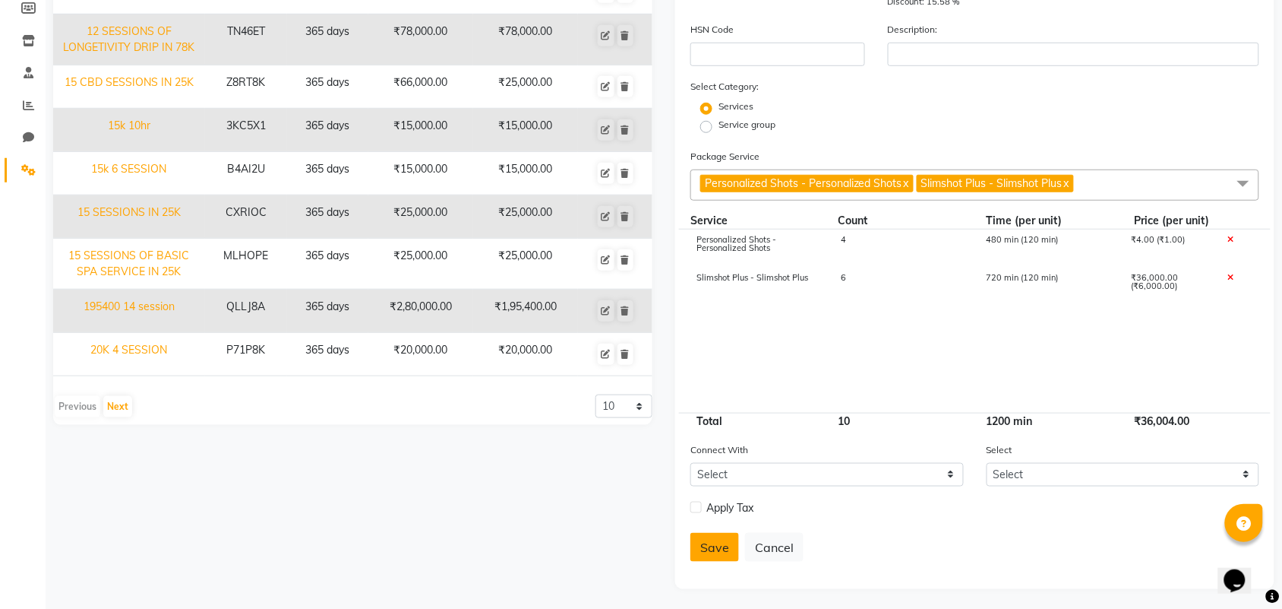
type input "123"
click at [716, 533] on button "Save" at bounding box center [715, 547] width 49 height 29
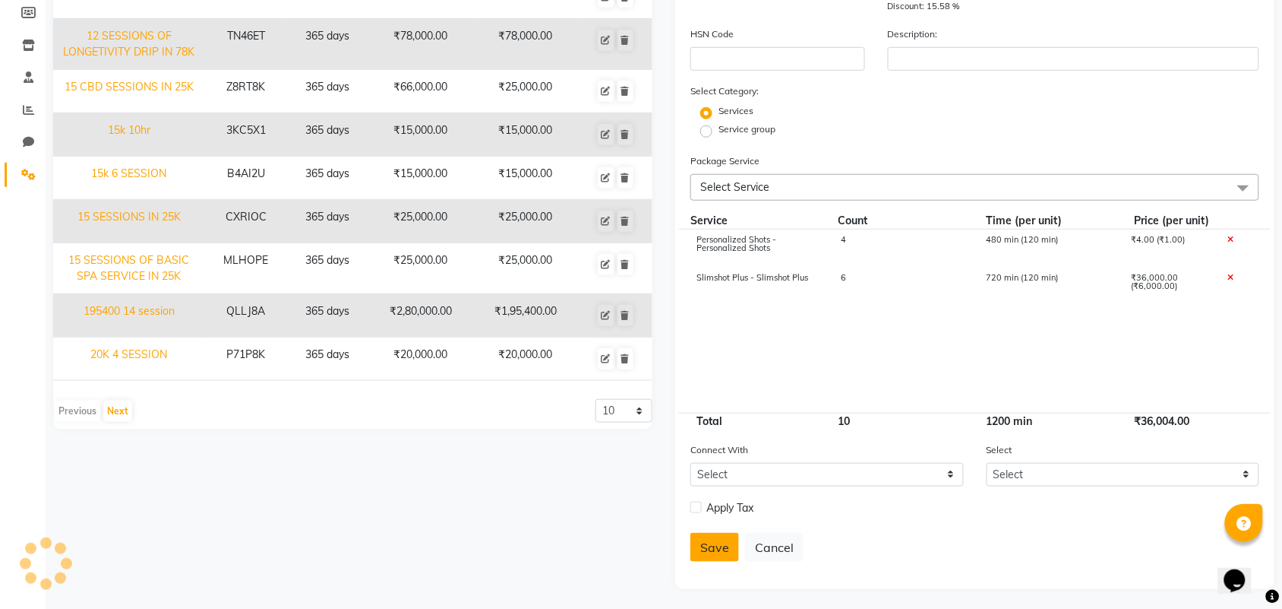
select select
checkbox input "false"
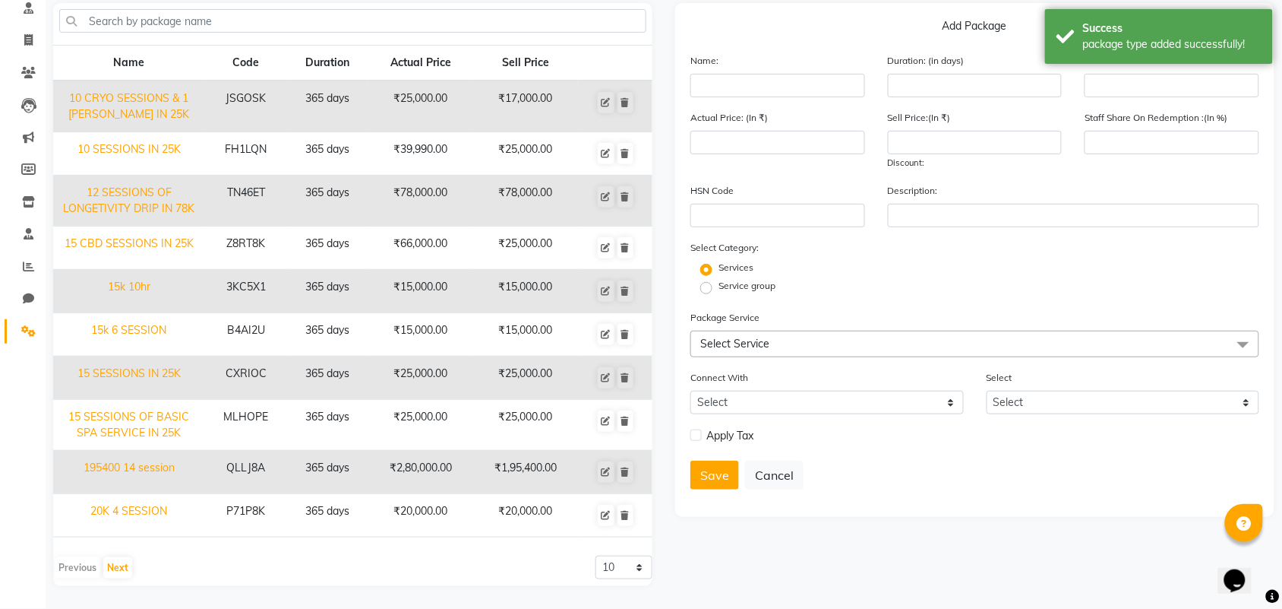
scroll to position [0, 0]
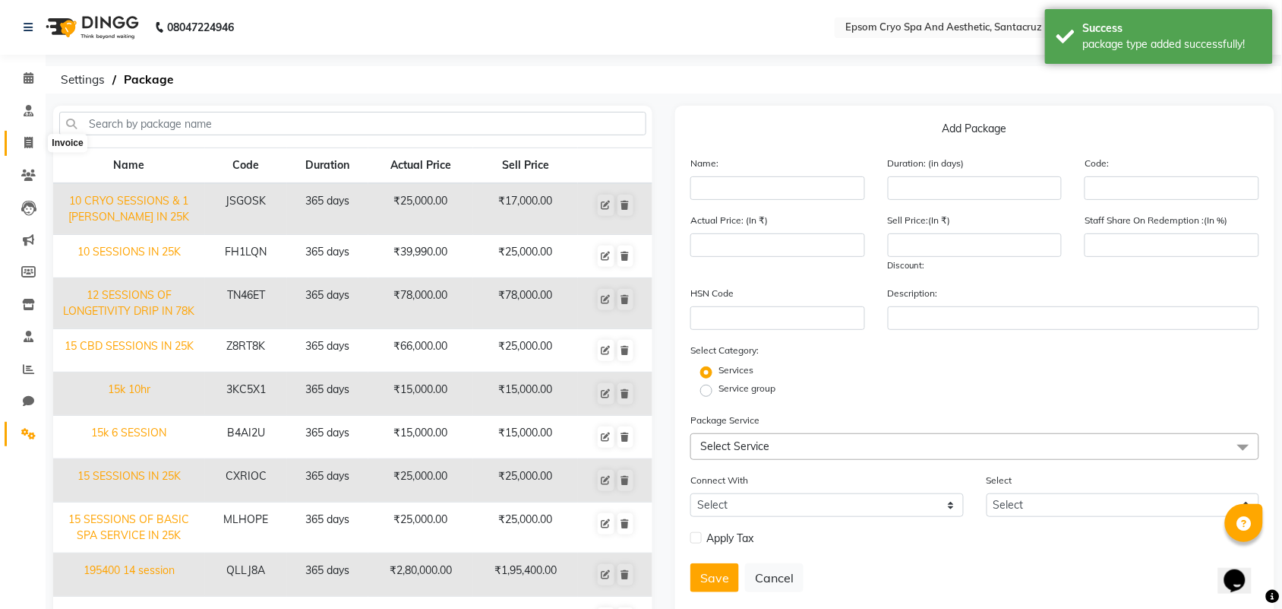
click at [36, 134] on span at bounding box center [28, 142] width 27 height 17
select select "8028"
select select "service"
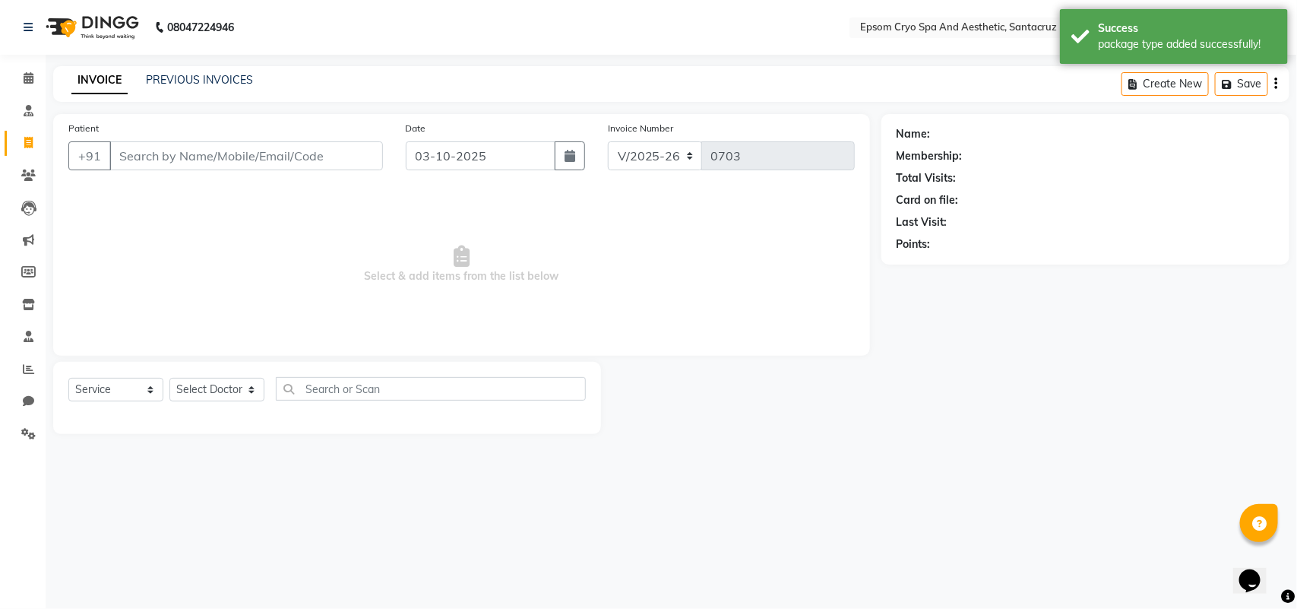
click at [226, 161] on input "Patient" at bounding box center [246, 155] width 274 height 29
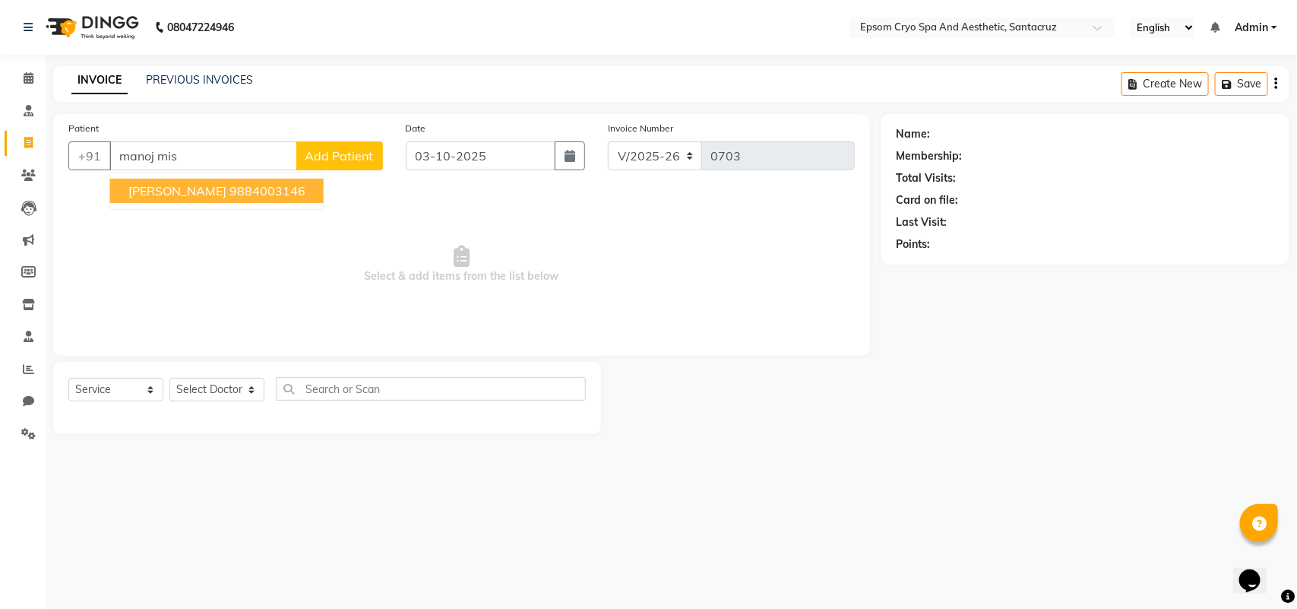
click at [218, 191] on button "MANOJ MISTRY 9884003146" at bounding box center [216, 191] width 213 height 24
type input "9884003146"
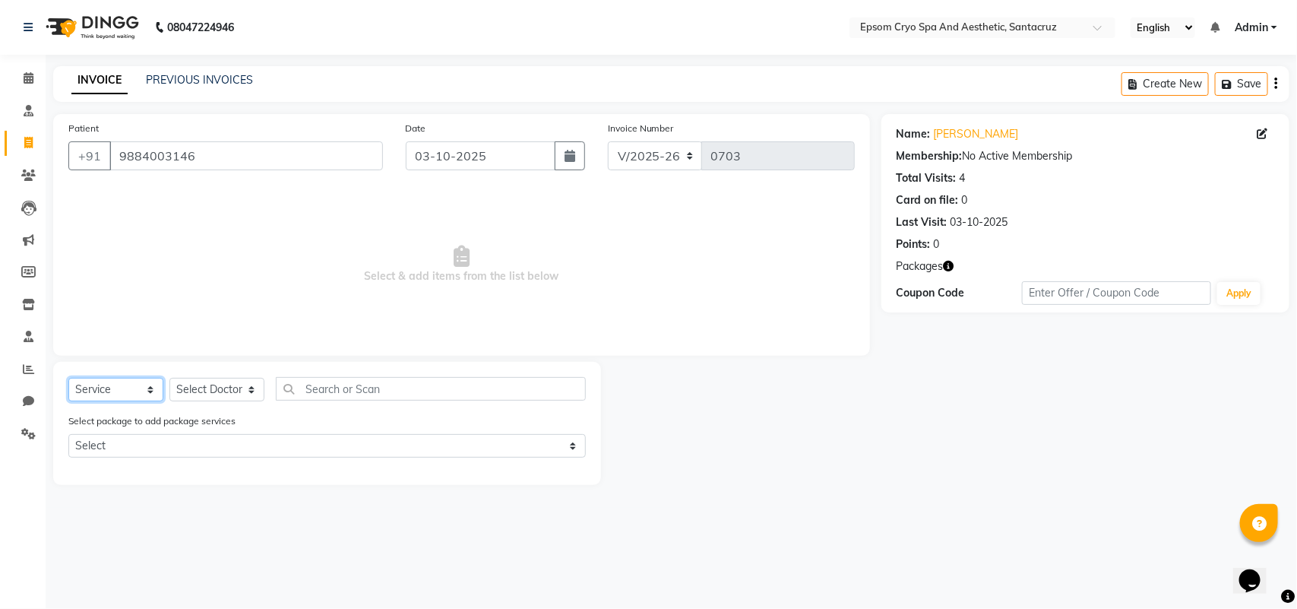
click at [126, 385] on select "Select Service Product Membership Package Voucher Prepaid Gift Card" at bounding box center [115, 390] width 95 height 24
select select "package"
click at [68, 378] on select "Select Service Product Membership Package Voucher Prepaid Gift Card" at bounding box center [115, 390] width 95 height 24
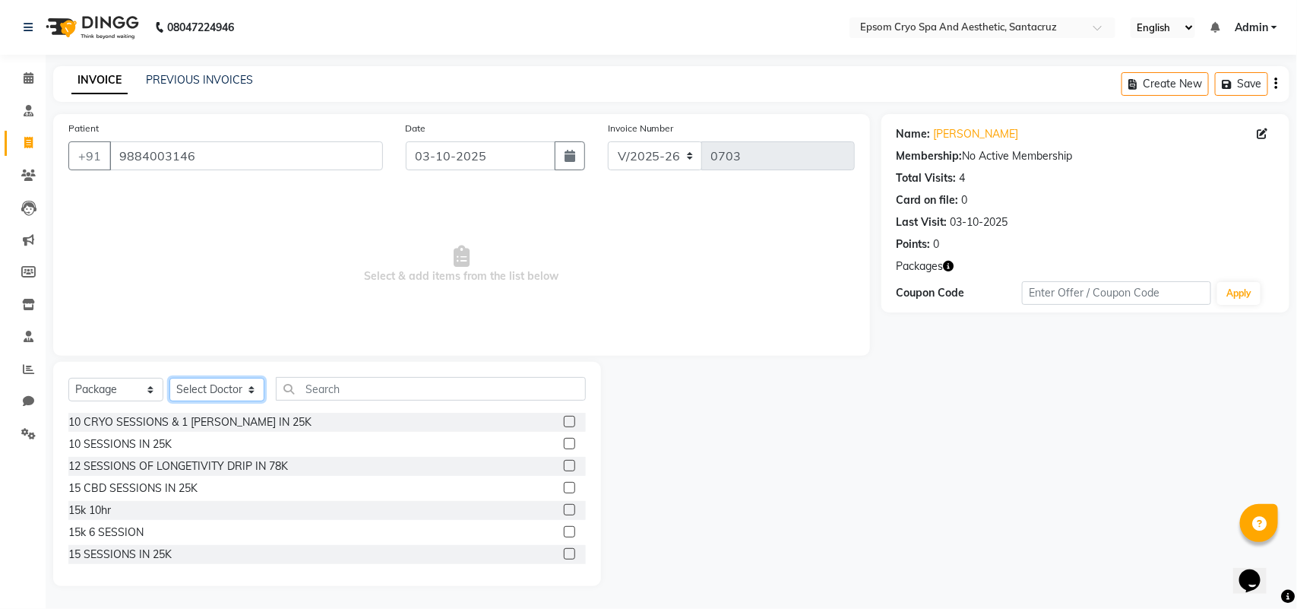
click at [242, 392] on select "Select Doctor [PERSON_NAME] [PERSON_NAME] [PERSON_NAME] [PERSON_NAME] Ganesh HK…" at bounding box center [216, 390] width 95 height 24
select select "74720"
click at [169, 378] on select "Select Doctor [PERSON_NAME] [PERSON_NAME] [PERSON_NAME] [PERSON_NAME] Ganesh HK…" at bounding box center [216, 390] width 95 height 24
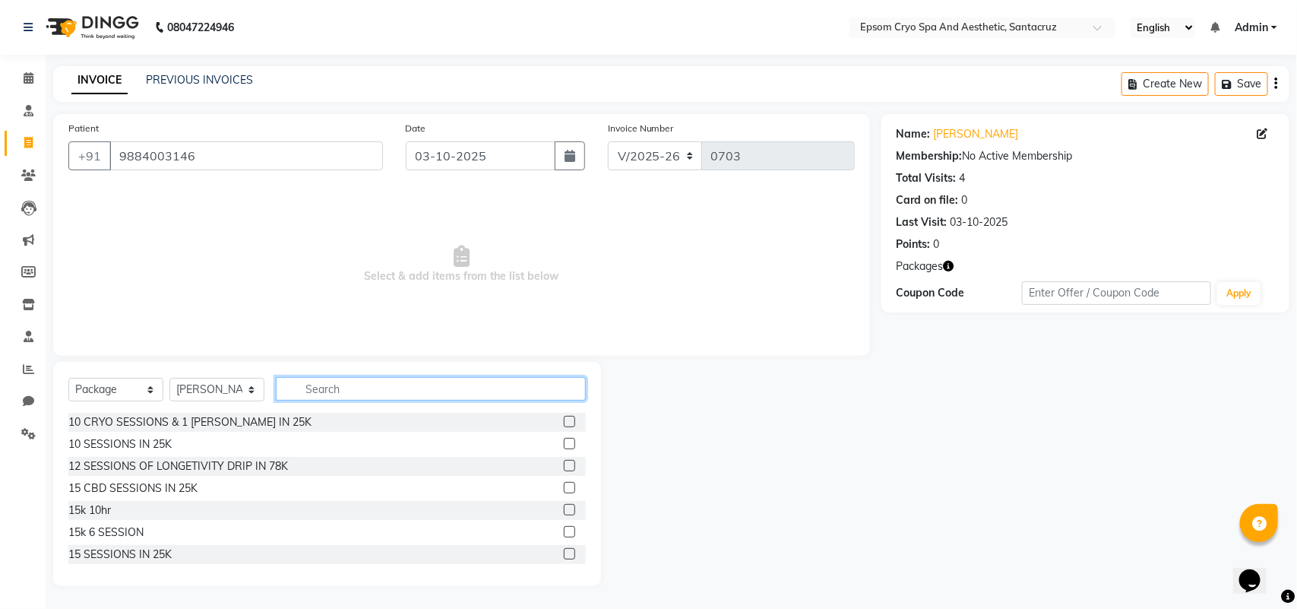
click at [350, 384] on input "text" at bounding box center [431, 389] width 310 height 24
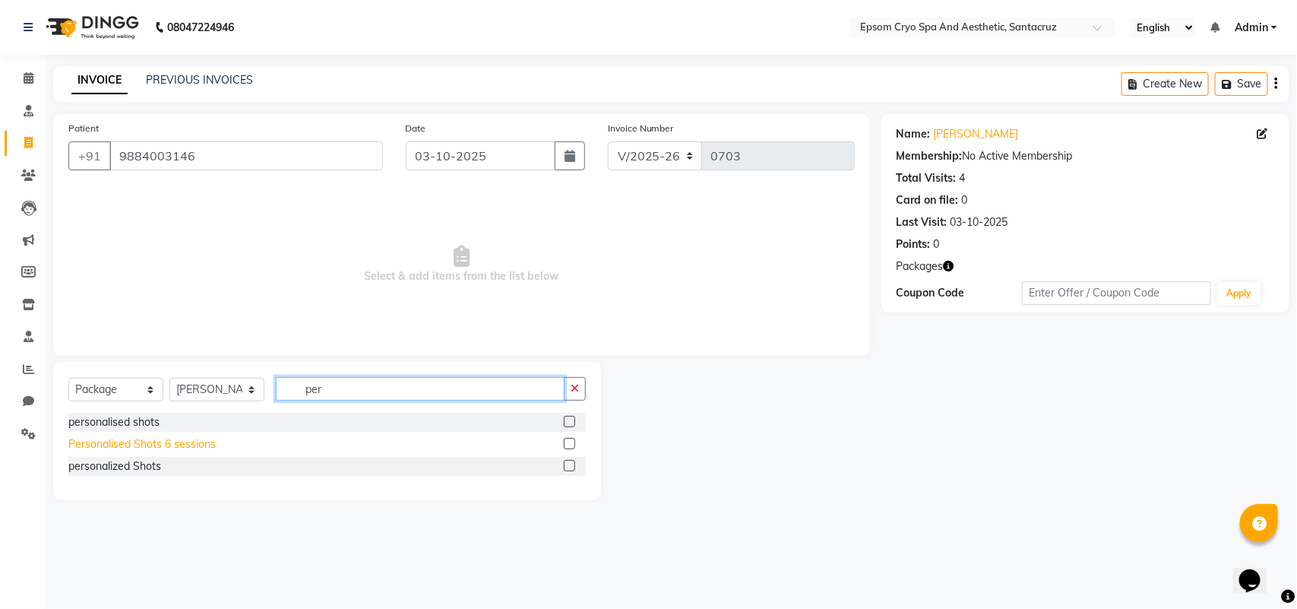
type input "per"
click at [93, 451] on div "Personalised Shots 6 sessions" at bounding box center [141, 444] width 147 height 16
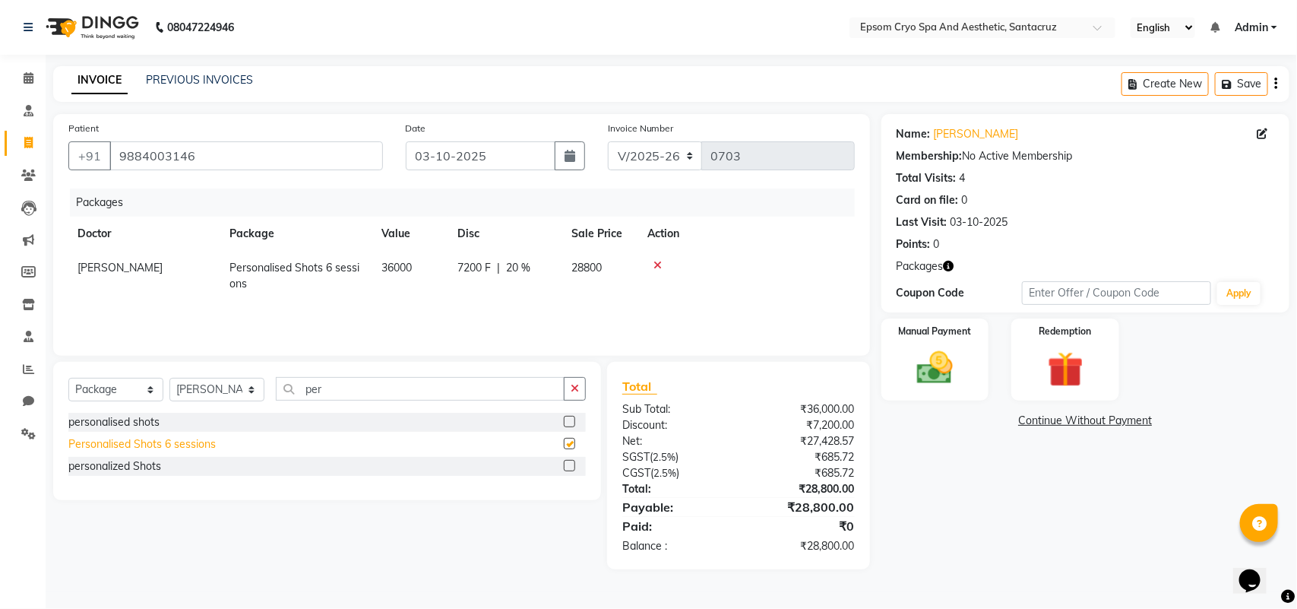
checkbox input "false"
click at [655, 263] on icon at bounding box center [657, 265] width 8 height 11
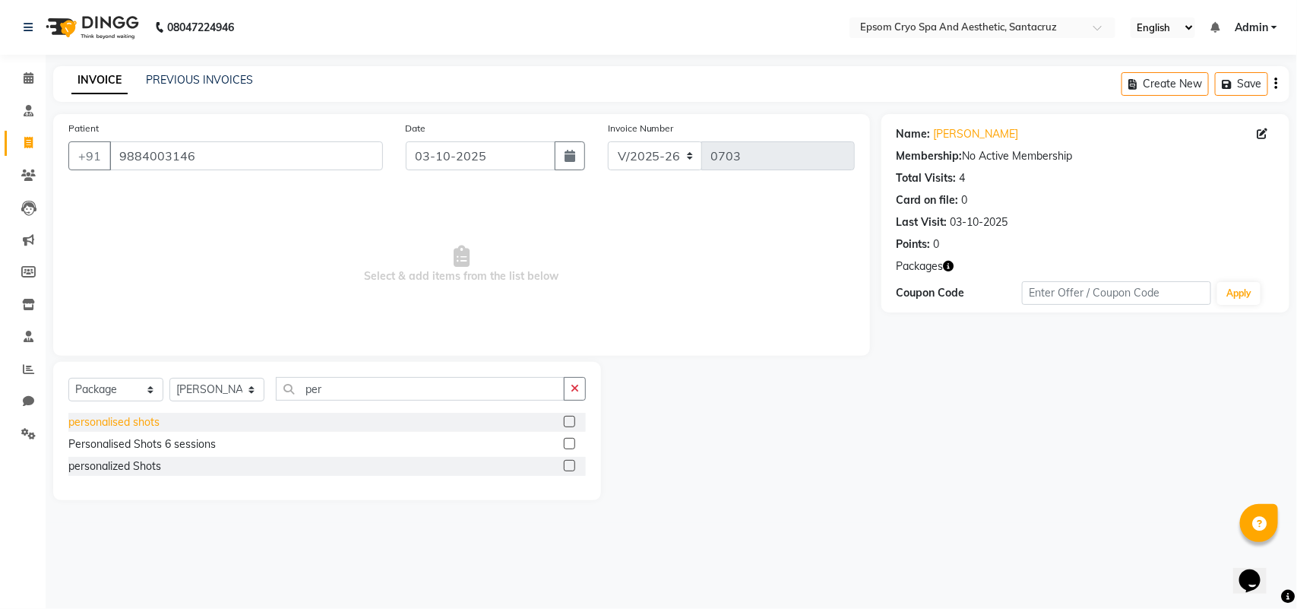
click at [109, 419] on div "personalised shots" at bounding box center [113, 422] width 91 height 16
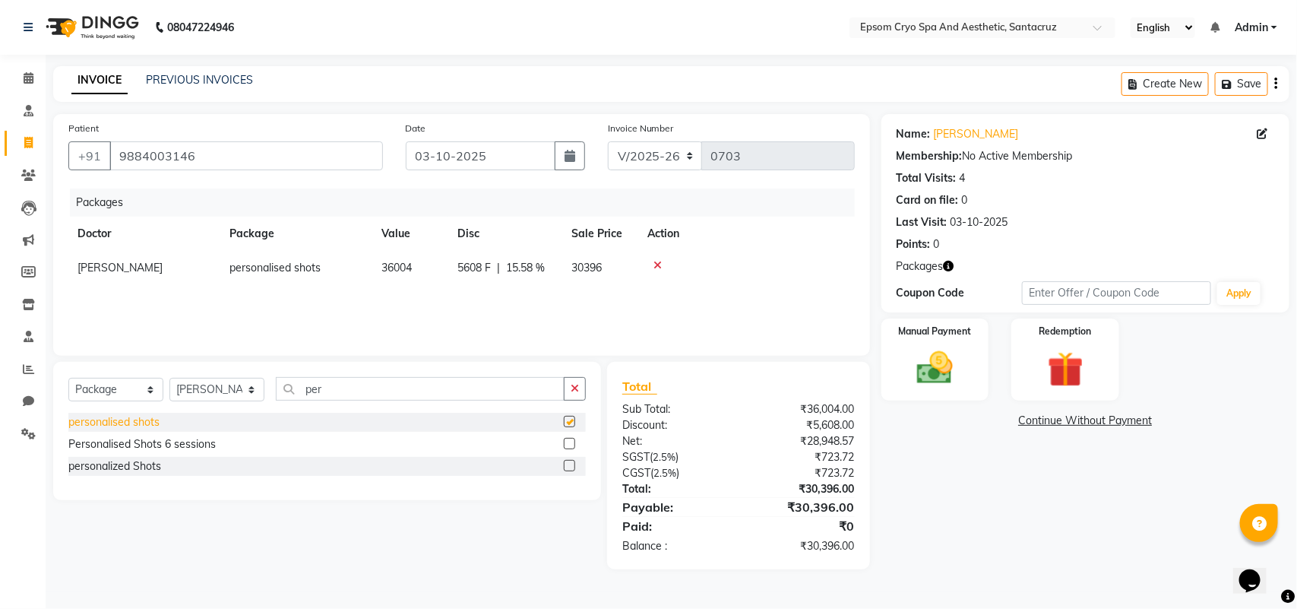
checkbox input "false"
click at [925, 359] on img at bounding box center [935, 367] width 60 height 43
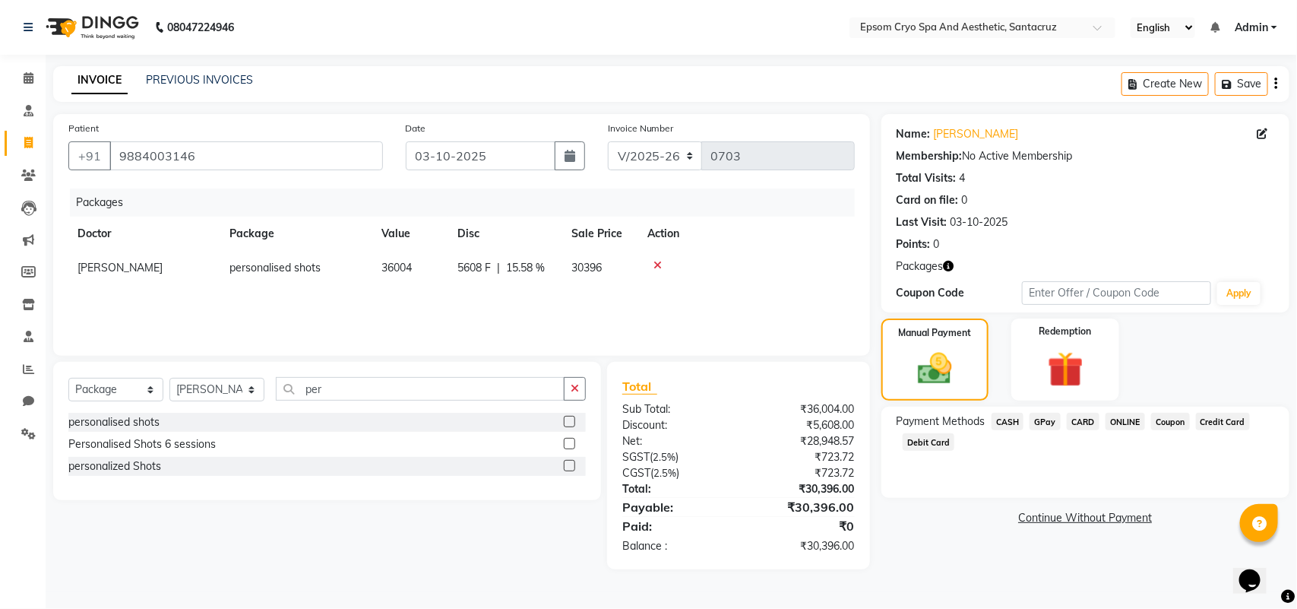
click at [1083, 419] on span "CARD" at bounding box center [1083, 421] width 33 height 17
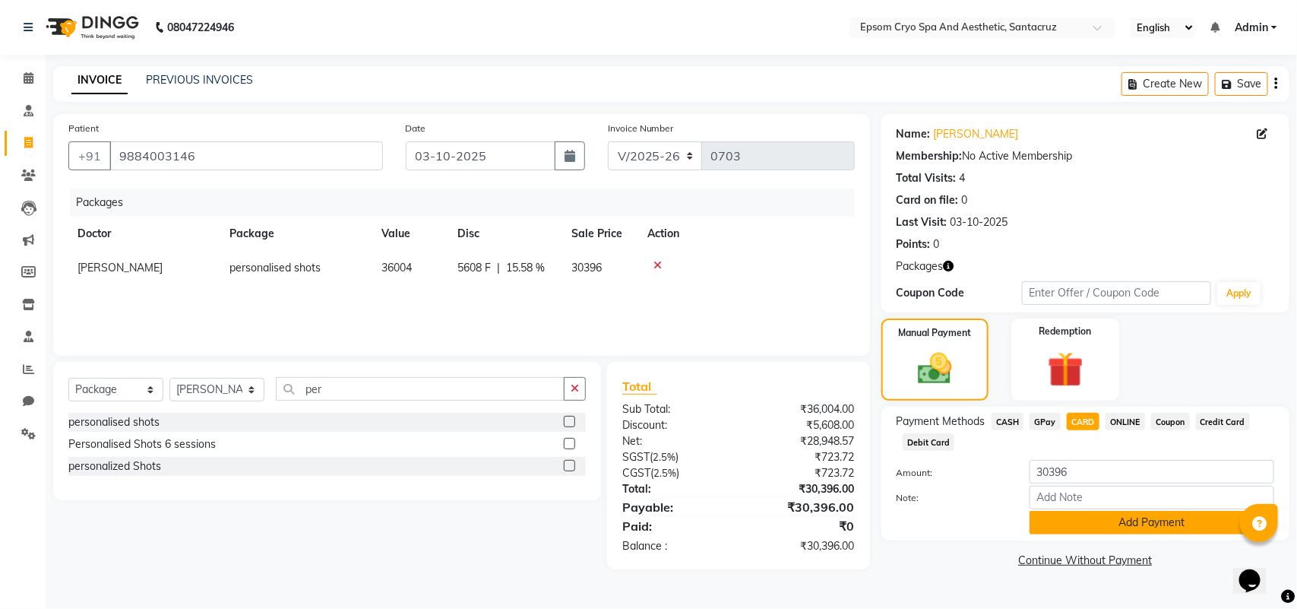
click at [1115, 524] on button "Add Payment" at bounding box center [1151, 523] width 245 height 24
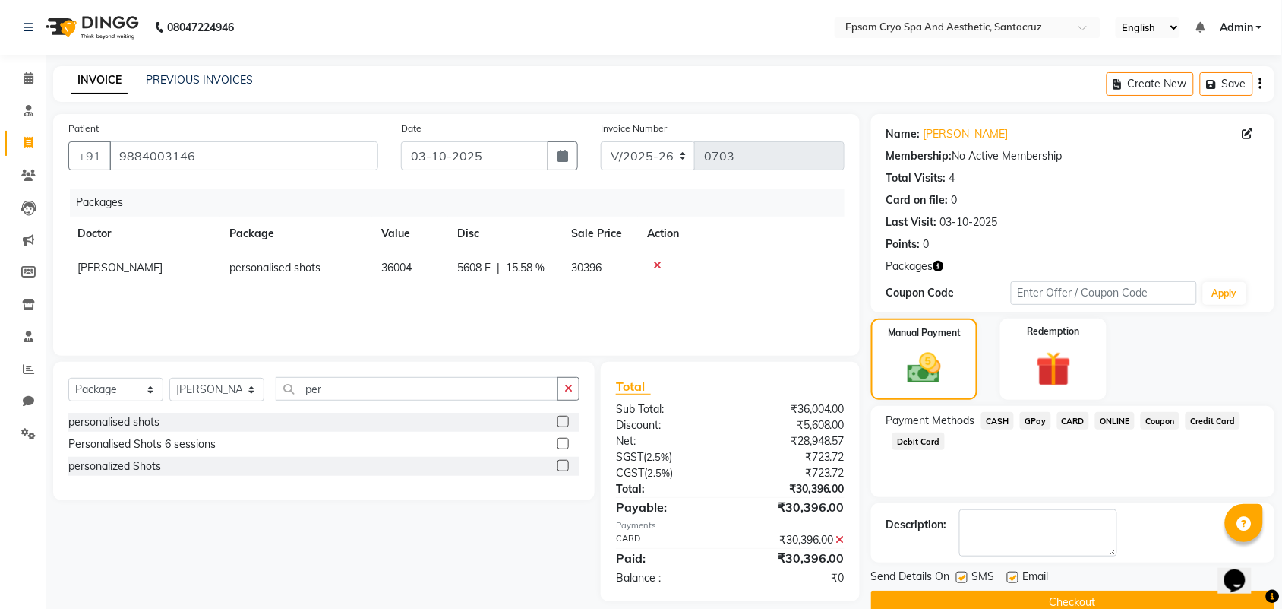
scroll to position [29, 0]
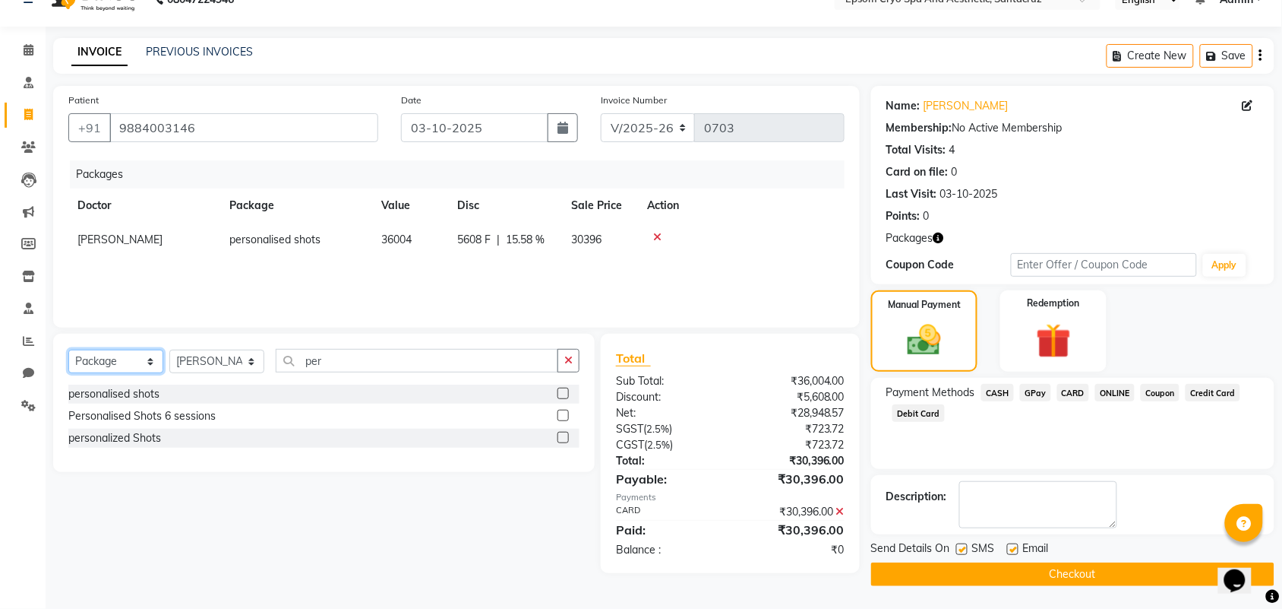
click at [125, 368] on select "Select Service Product Membership Package Voucher Prepaid Gift Card" at bounding box center [115, 361] width 95 height 24
select select "service"
click at [68, 349] on select "Select Service Product Membership Package Voucher Prepaid Gift Card" at bounding box center [115, 361] width 95 height 24
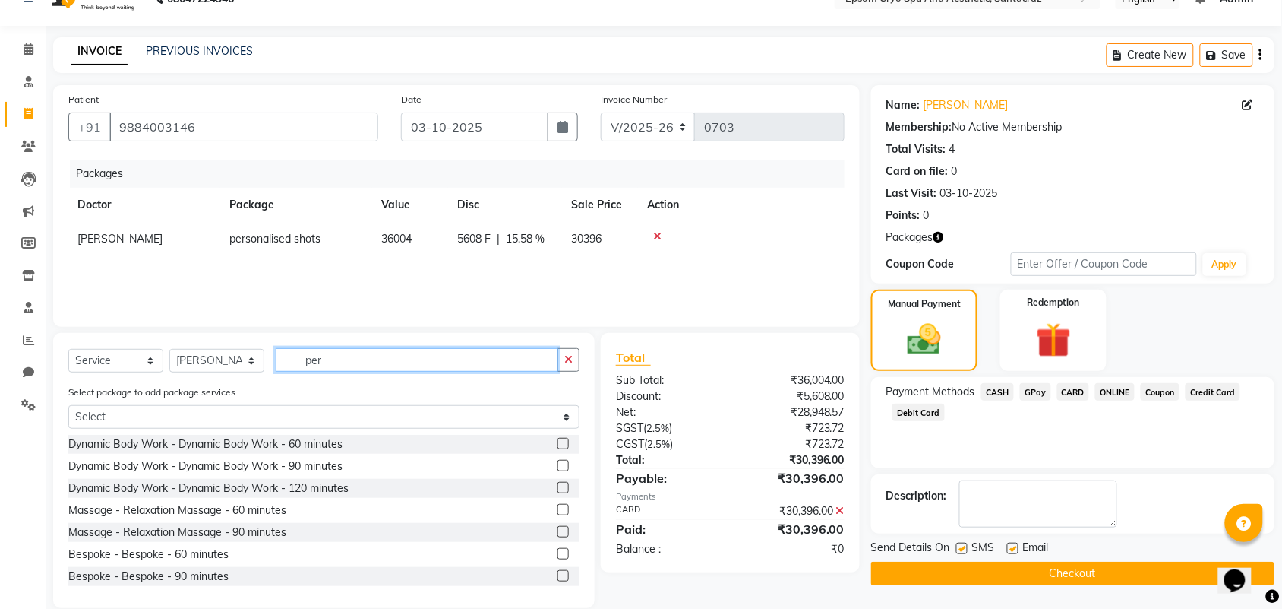
click at [346, 357] on input "per" at bounding box center [417, 360] width 283 height 24
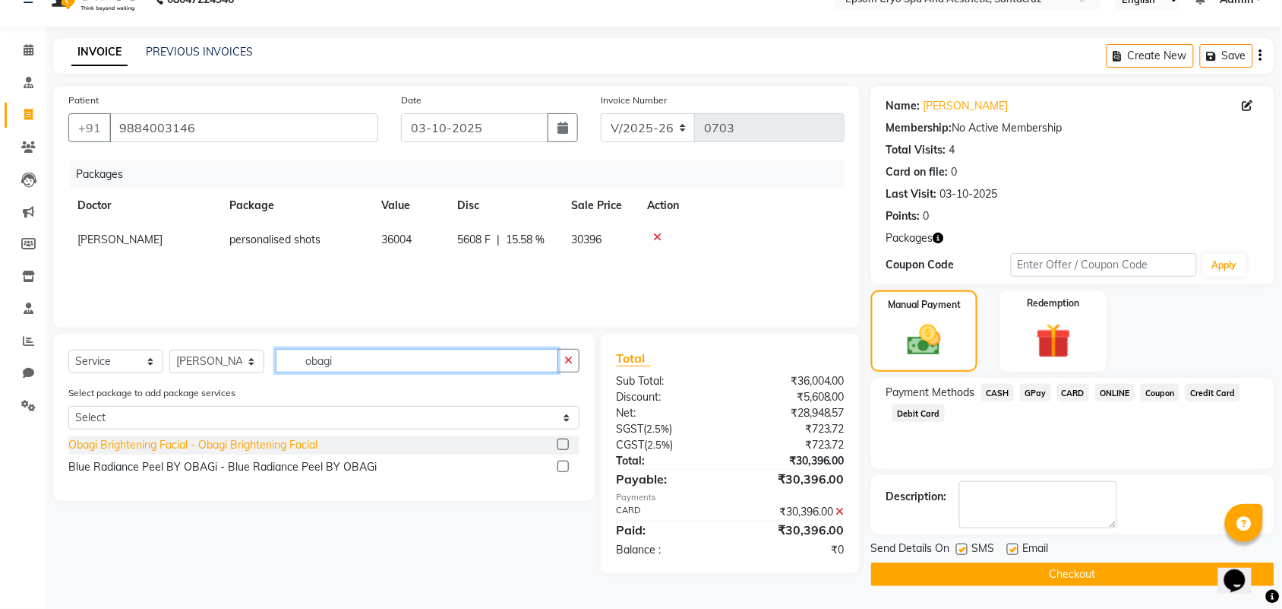
type input "obagi"
click at [317, 438] on div "Obagi Brightening Facial - Obagi Brightening Facial" at bounding box center [192, 445] width 249 height 16
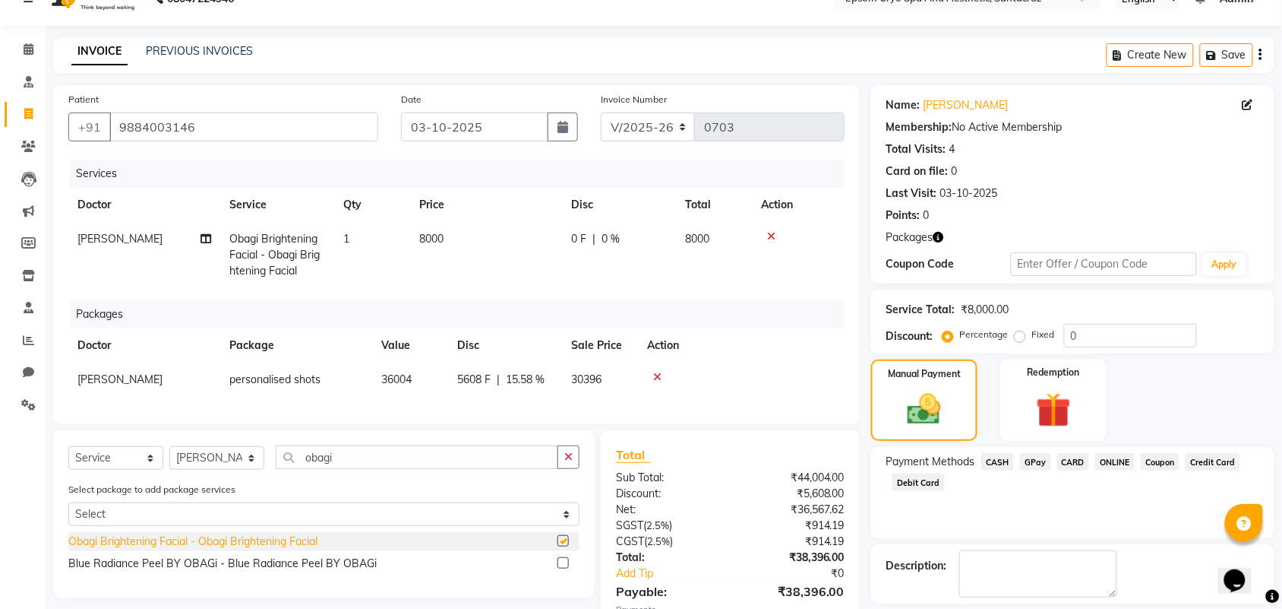
checkbox input "false"
click at [229, 460] on select "Select Doctor [PERSON_NAME] [PERSON_NAME] [PERSON_NAME] [PERSON_NAME] Ganesh HK…" at bounding box center [216, 458] width 95 height 24
select select "72616"
click at [169, 459] on select "Select Doctor [PERSON_NAME] [PERSON_NAME] [PERSON_NAME] [PERSON_NAME] Ganesh HK…" at bounding box center [216, 458] width 95 height 24
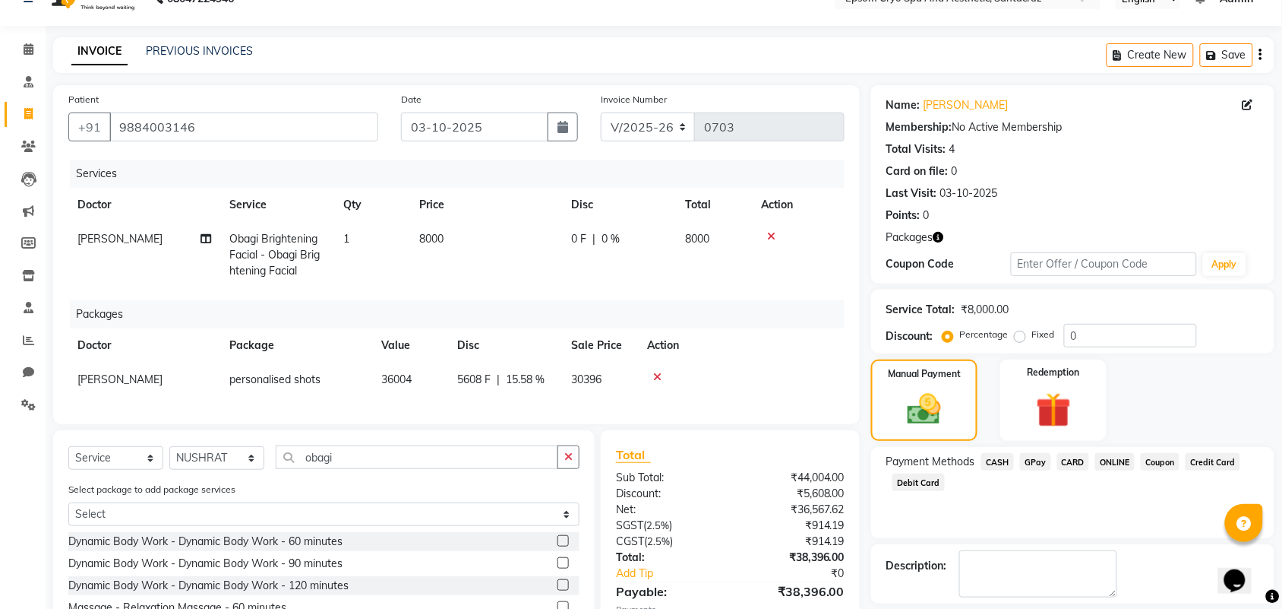
click at [126, 237] on span "[PERSON_NAME]" at bounding box center [119, 239] width 85 height 14
select select "74720"
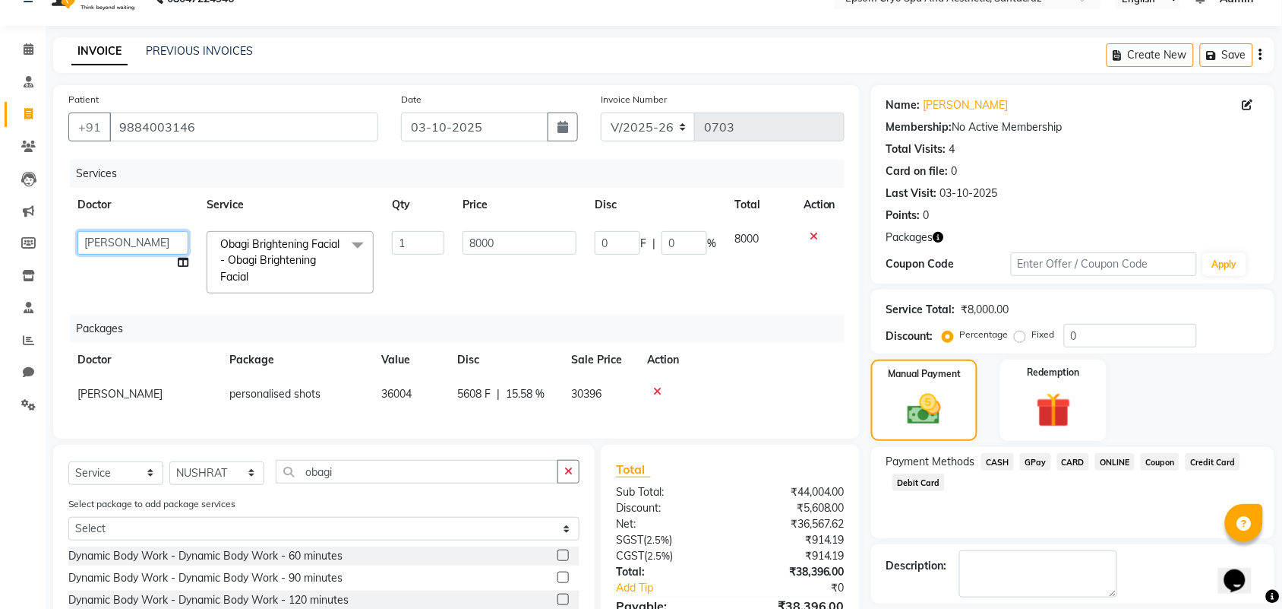
click at [150, 239] on select "ASHWINI BINDU Dr. Naman Jha Ekta Singh Ganesh HK Hariom singh LIVIA MALSAWMKIM …" at bounding box center [132, 243] width 111 height 24
select select "72616"
click at [859, 477] on div "Total Sub Total: ₹44,004.00 Discount: ₹5,608.00 Net: ₹36,567.62 SGST ( 2.5% ) ₹…" at bounding box center [730, 571] width 259 height 255
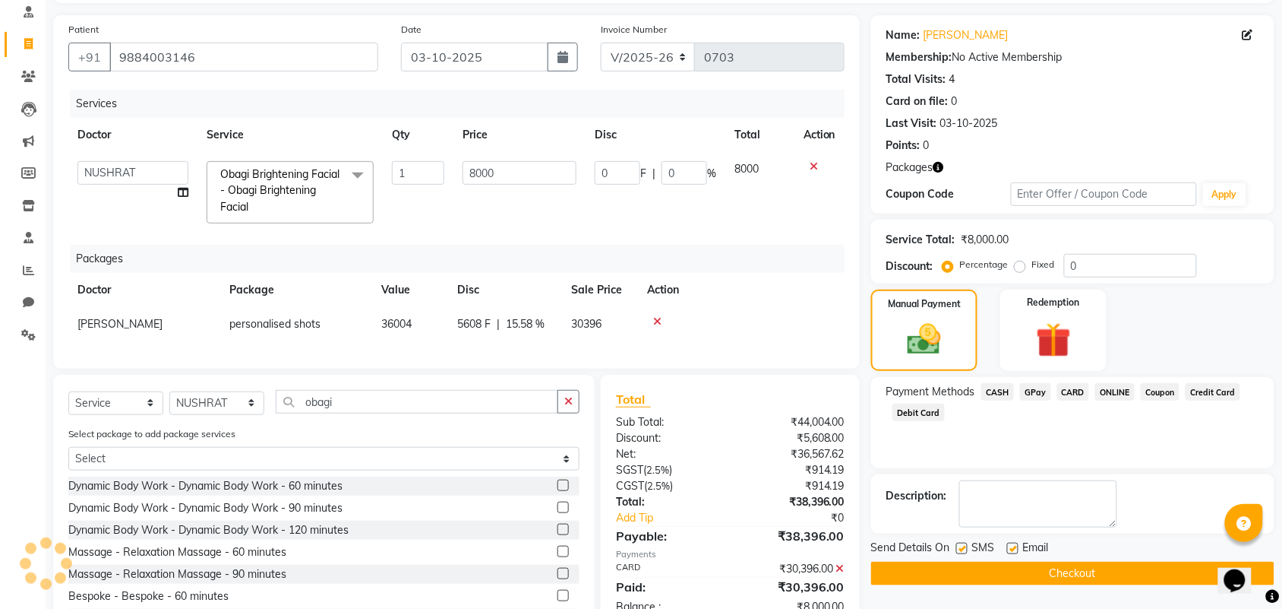
scroll to position [176, 0]
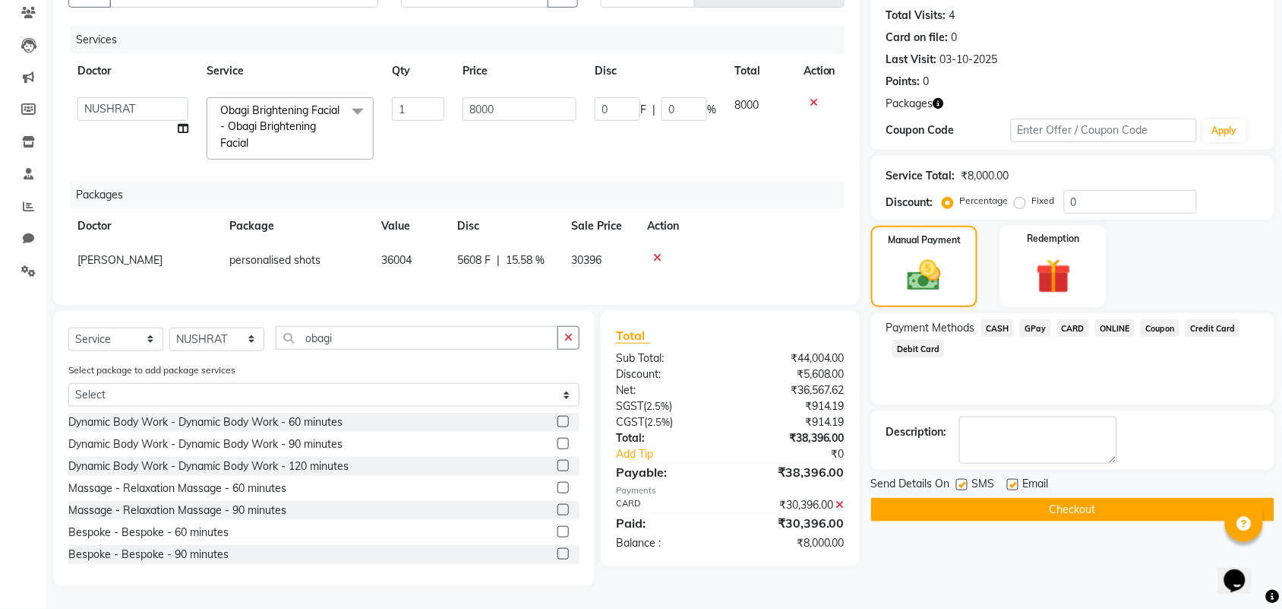
click at [836, 499] on icon at bounding box center [840, 504] width 8 height 11
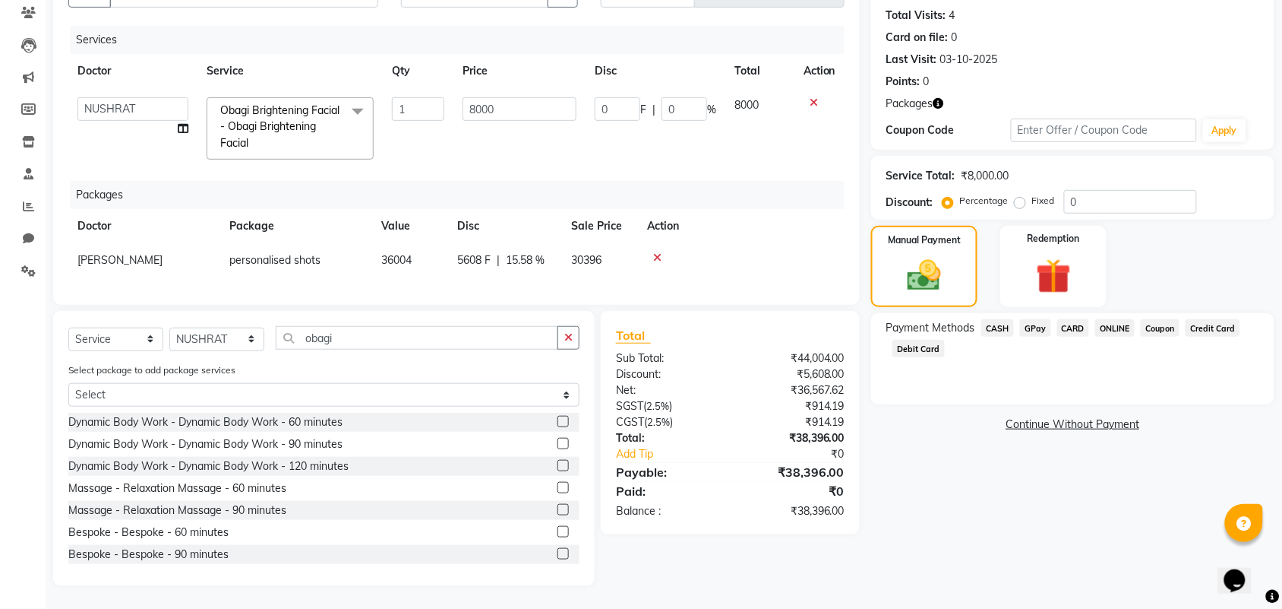
click at [828, 209] on th "Action" at bounding box center [741, 226] width 207 height 34
click at [1064, 319] on span "CARD" at bounding box center [1074, 327] width 33 height 17
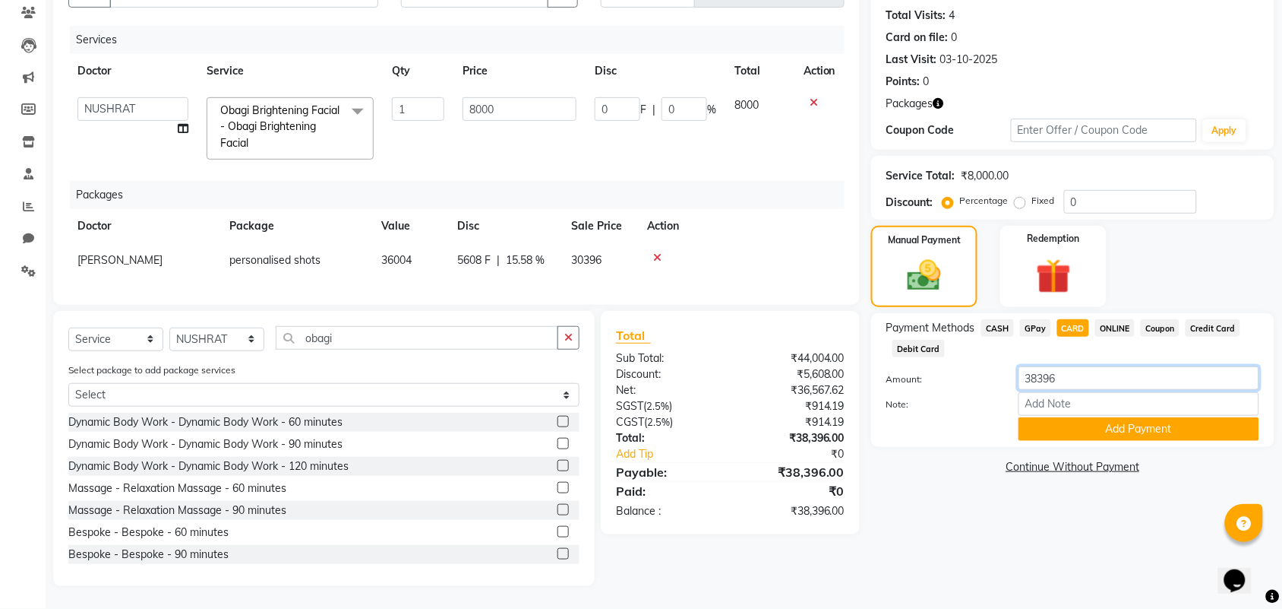
click at [1068, 366] on input "38396" at bounding box center [1139, 378] width 241 height 24
click at [527, 97] on input "8000" at bounding box center [520, 109] width 114 height 24
type input "8004"
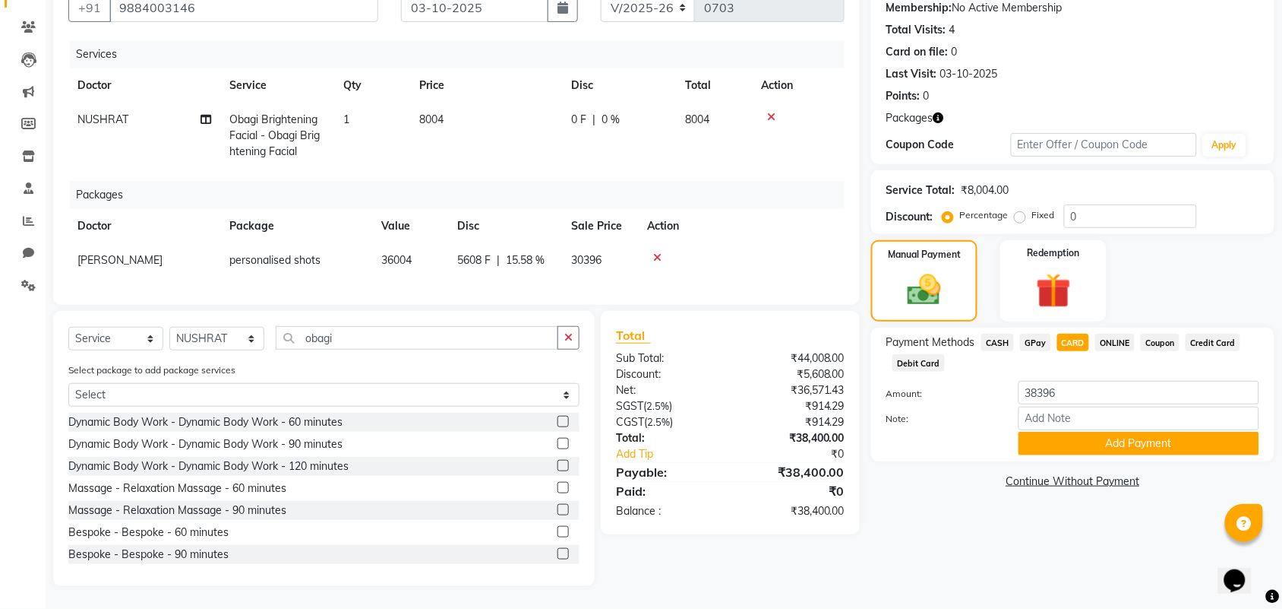
scroll to position [161, 0]
click at [878, 475] on div "Name: Manoj Mistry Membership: No Active Membership Total Visits: 4 Card on fil…" at bounding box center [1078, 276] width 415 height 620
click at [1024, 334] on span "GPay" at bounding box center [1035, 342] width 31 height 17
type input "38400"
click at [1080, 334] on span "CARD" at bounding box center [1074, 342] width 33 height 17
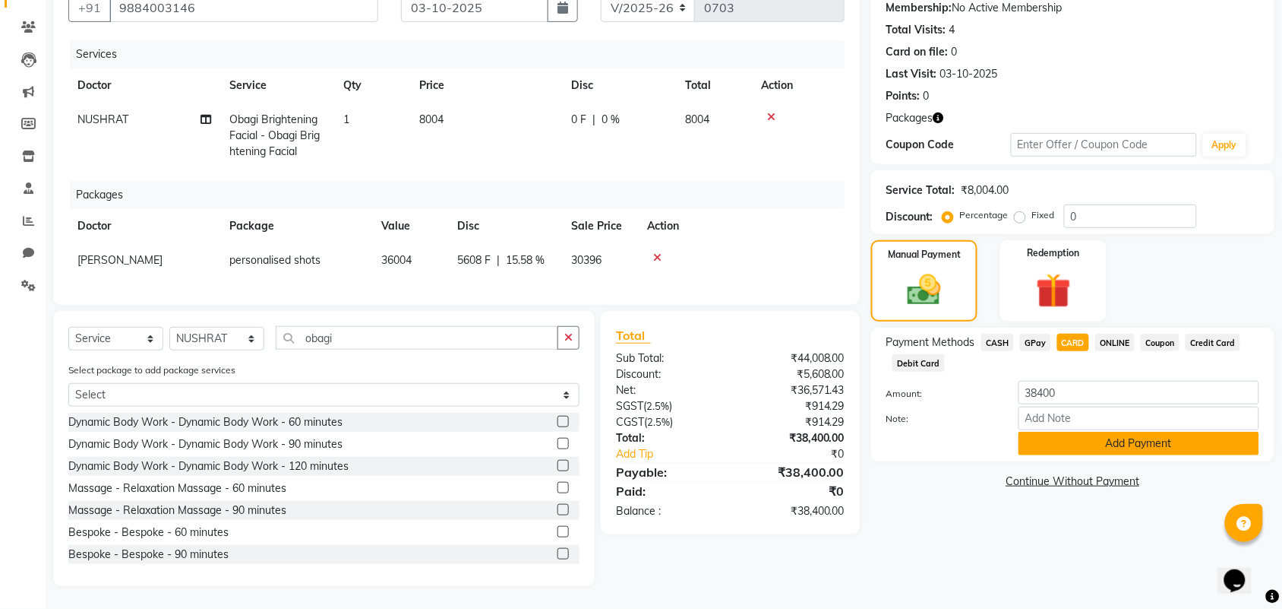
click at [1062, 433] on button "Add Payment" at bounding box center [1139, 444] width 241 height 24
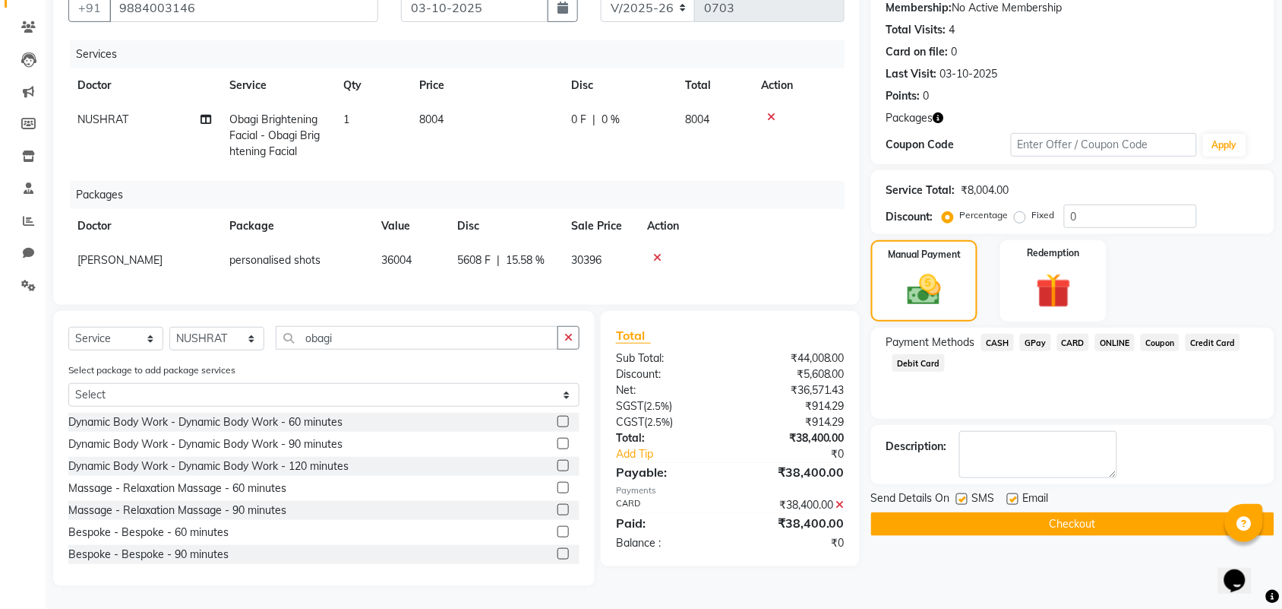
click at [957, 493] on label at bounding box center [962, 498] width 11 height 11
click at [957, 495] on input "checkbox" at bounding box center [962, 500] width 10 height 10
checkbox input "false"
click at [1017, 493] on label at bounding box center [1012, 498] width 11 height 11
click at [1017, 495] on input "checkbox" at bounding box center [1012, 500] width 10 height 10
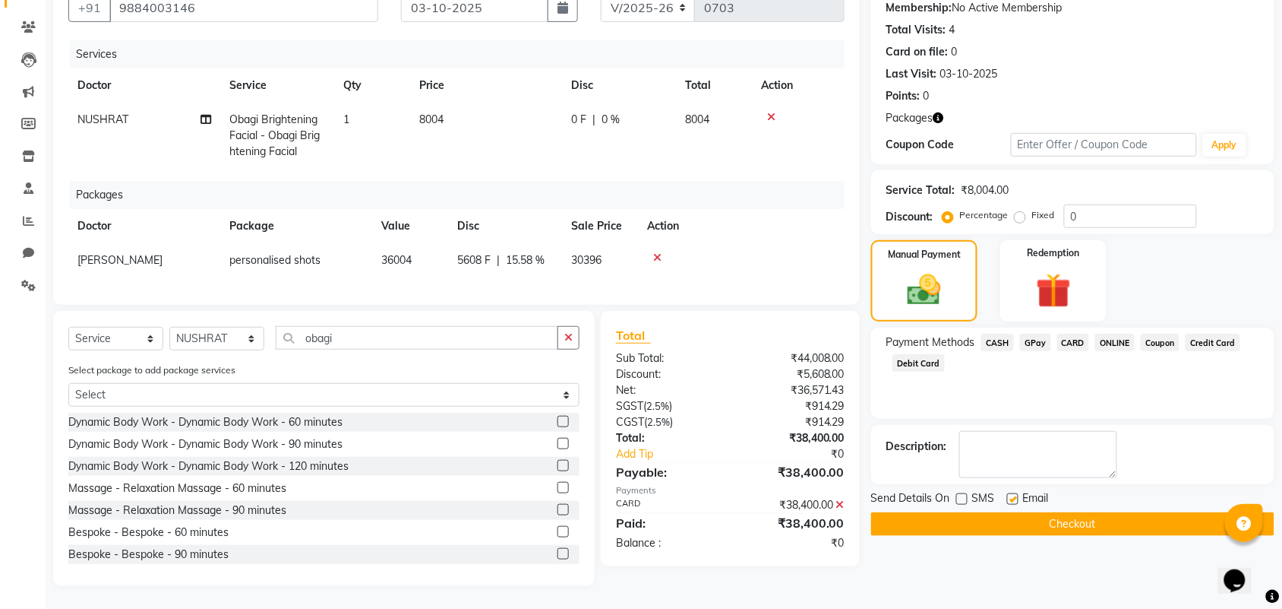
checkbox input "false"
click at [1027, 512] on button "Checkout" at bounding box center [1072, 524] width 403 height 24
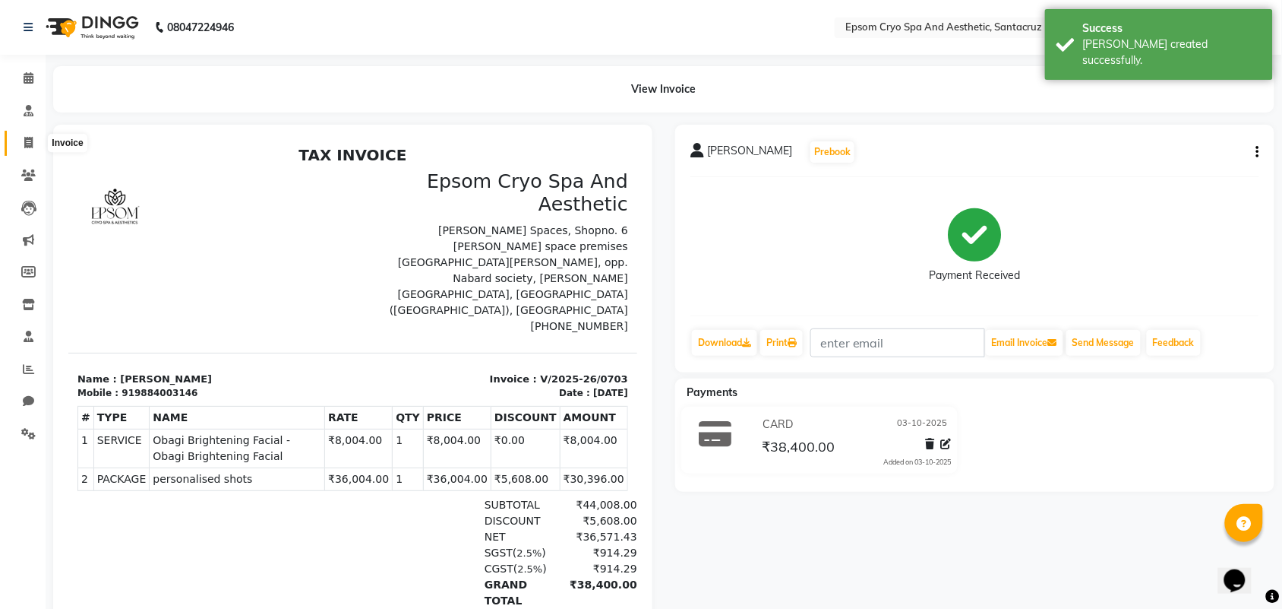
click at [34, 148] on span at bounding box center [28, 142] width 27 height 17
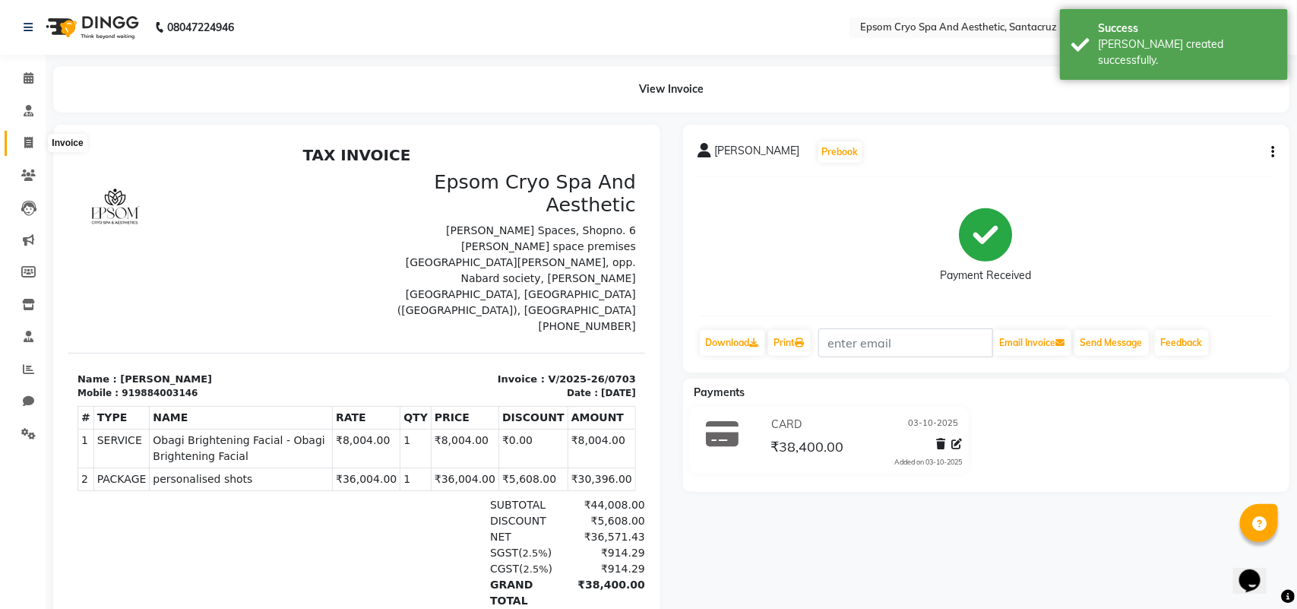
select select "8028"
select select "service"
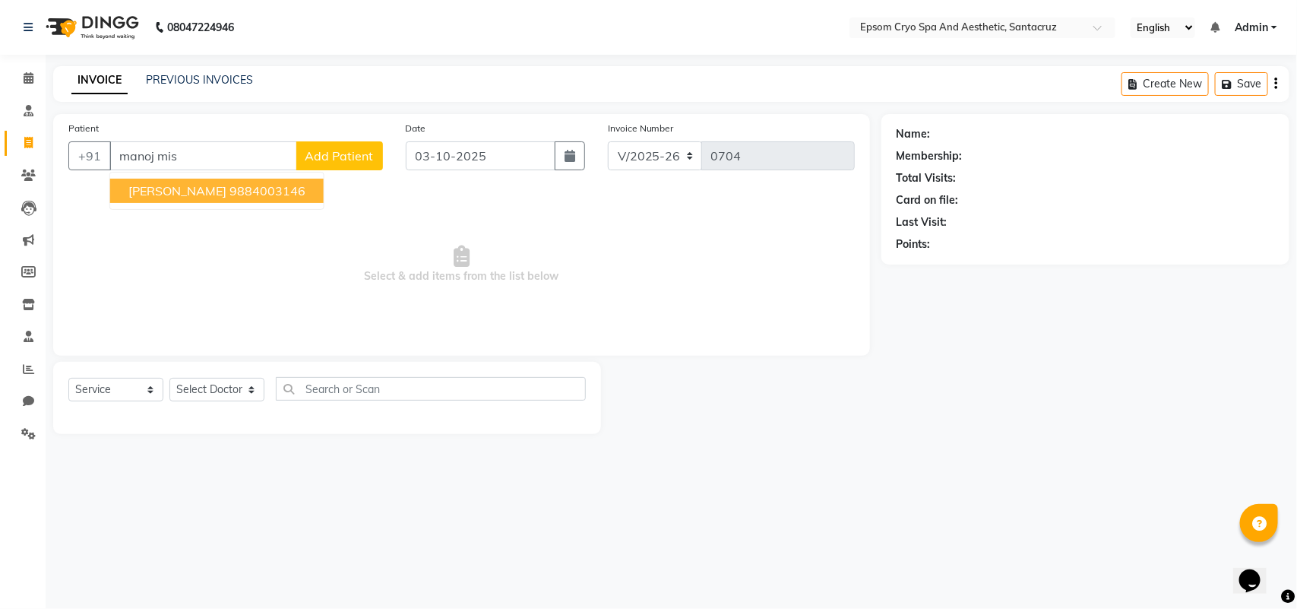
click at [209, 194] on span "[PERSON_NAME]" at bounding box center [177, 190] width 98 height 15
type input "9884003146"
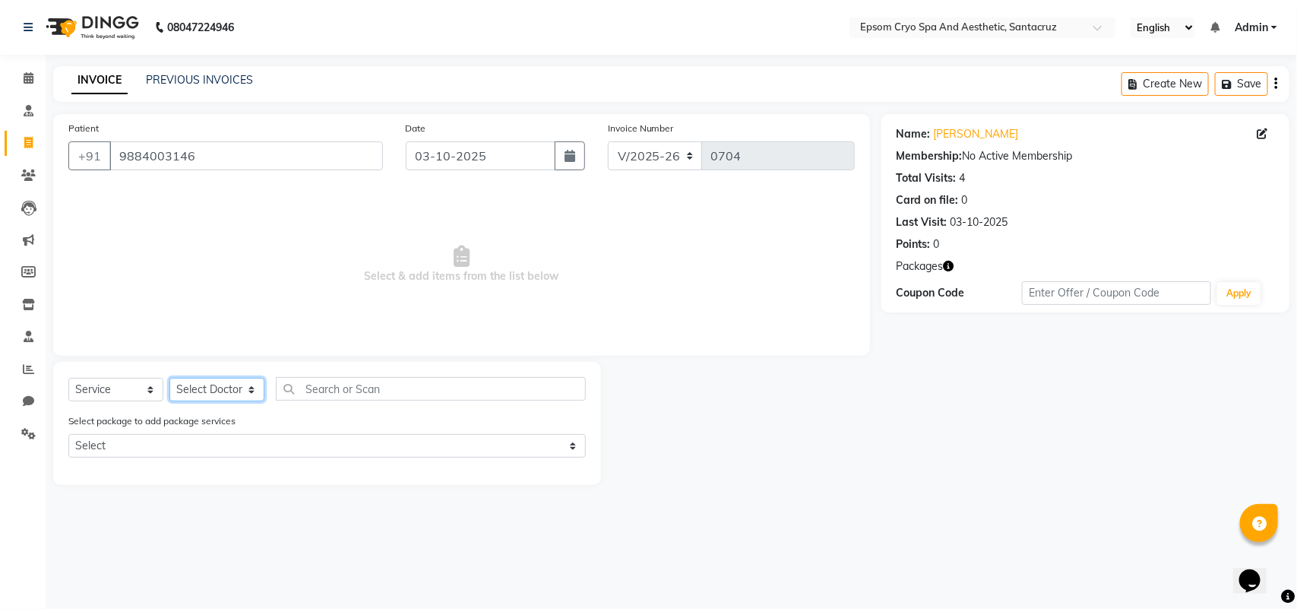
click at [209, 393] on select "Select Doctor [PERSON_NAME] [PERSON_NAME] [PERSON_NAME] [PERSON_NAME] Ganesh HK…" at bounding box center [216, 390] width 95 height 24
select select "74720"
click at [169, 378] on select "Select Doctor [PERSON_NAME] [PERSON_NAME] [PERSON_NAME] [PERSON_NAME] Ganesh HK…" at bounding box center [216, 390] width 95 height 24
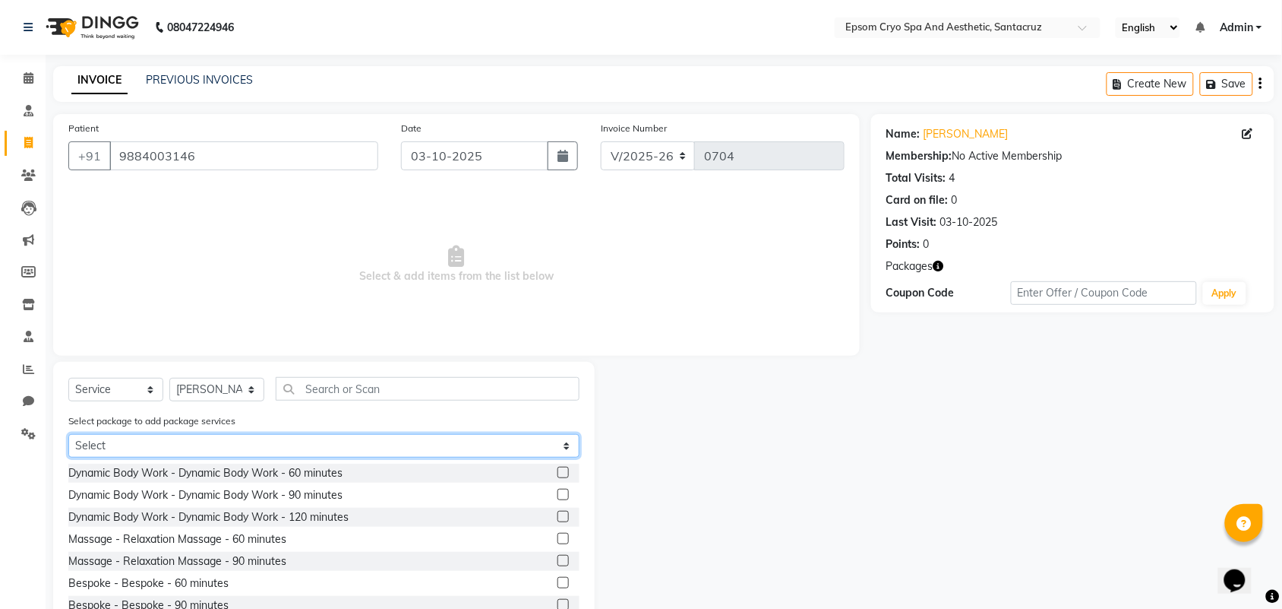
click at [199, 434] on select "Select personalised shots PAY 65K GET 100K" at bounding box center [323, 446] width 511 height 24
select select "1: Object"
click at [68, 434] on select "Select personalised shots PAY 65K GET 100K" at bounding box center [323, 446] width 511 height 24
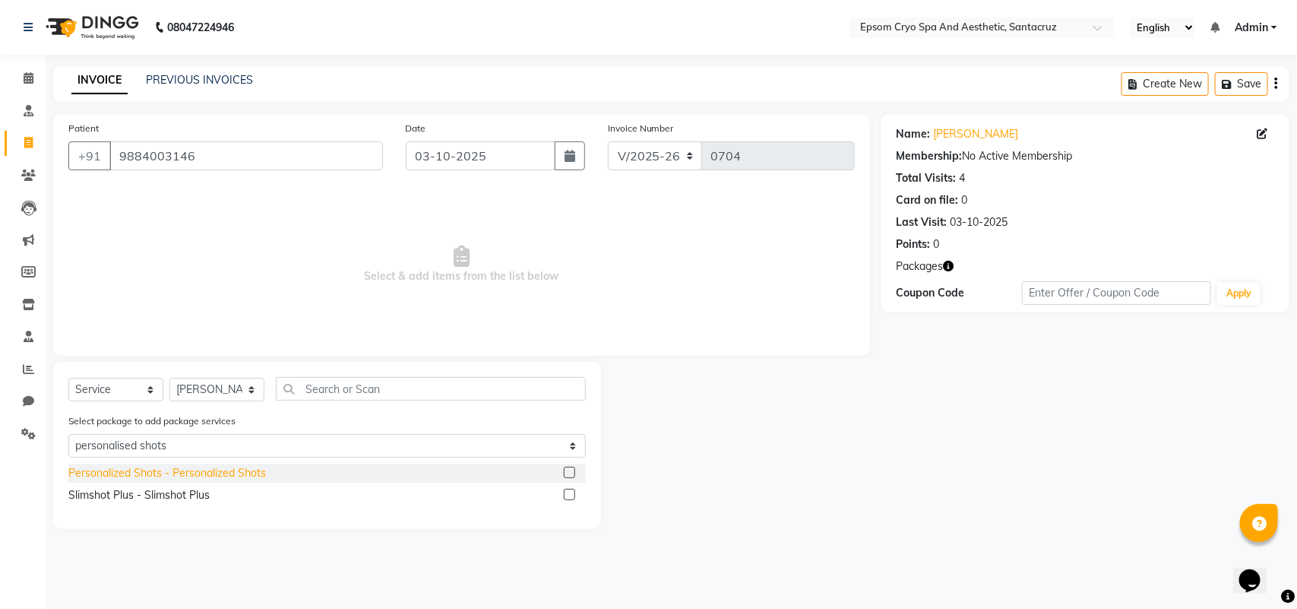
click at [187, 471] on div "Personalized Shots - Personalized Shots" at bounding box center [167, 473] width 198 height 16
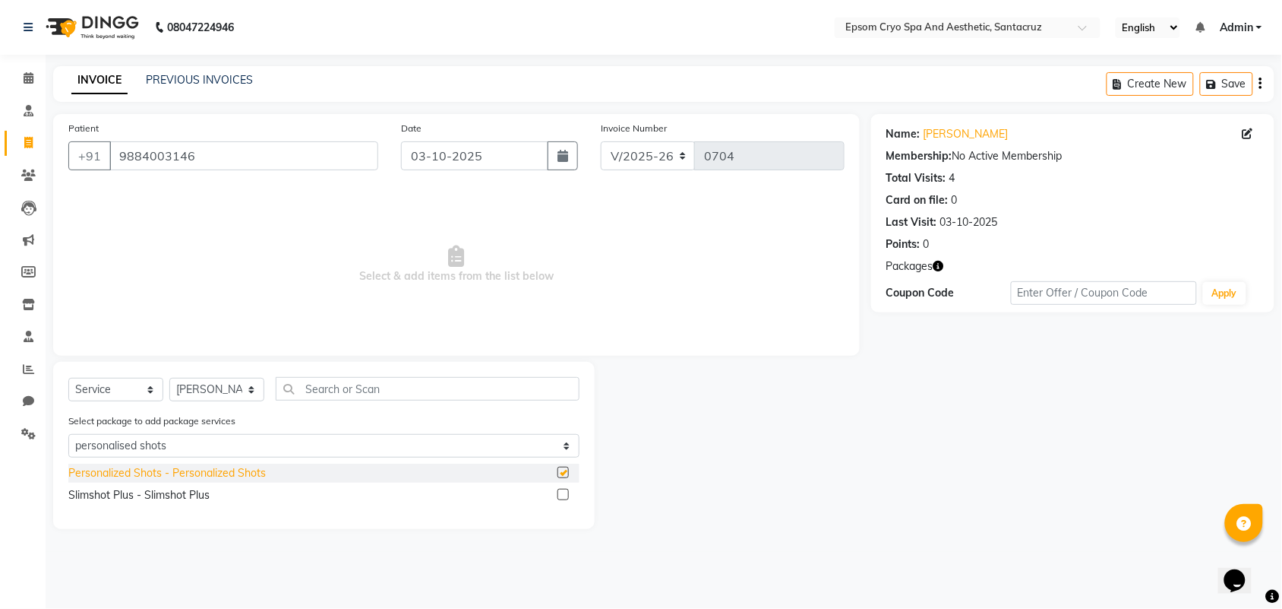
checkbox input "false"
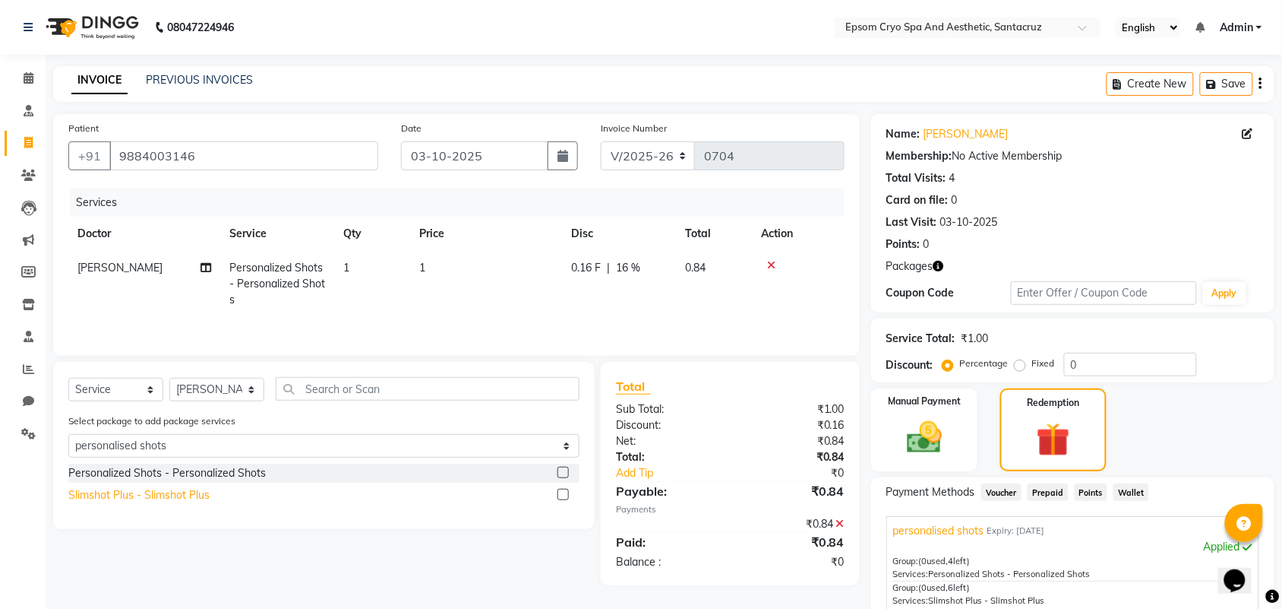
click at [177, 495] on div "Slimshot Plus - Slimshot Plus" at bounding box center [138, 495] width 141 height 16
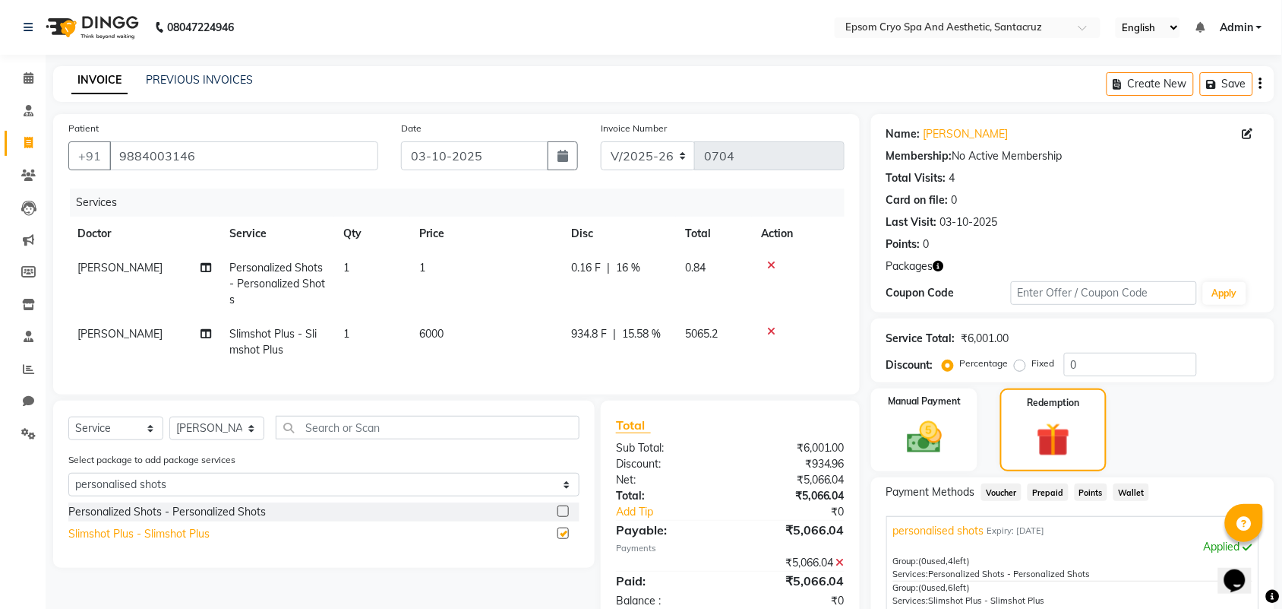
checkbox input "false"
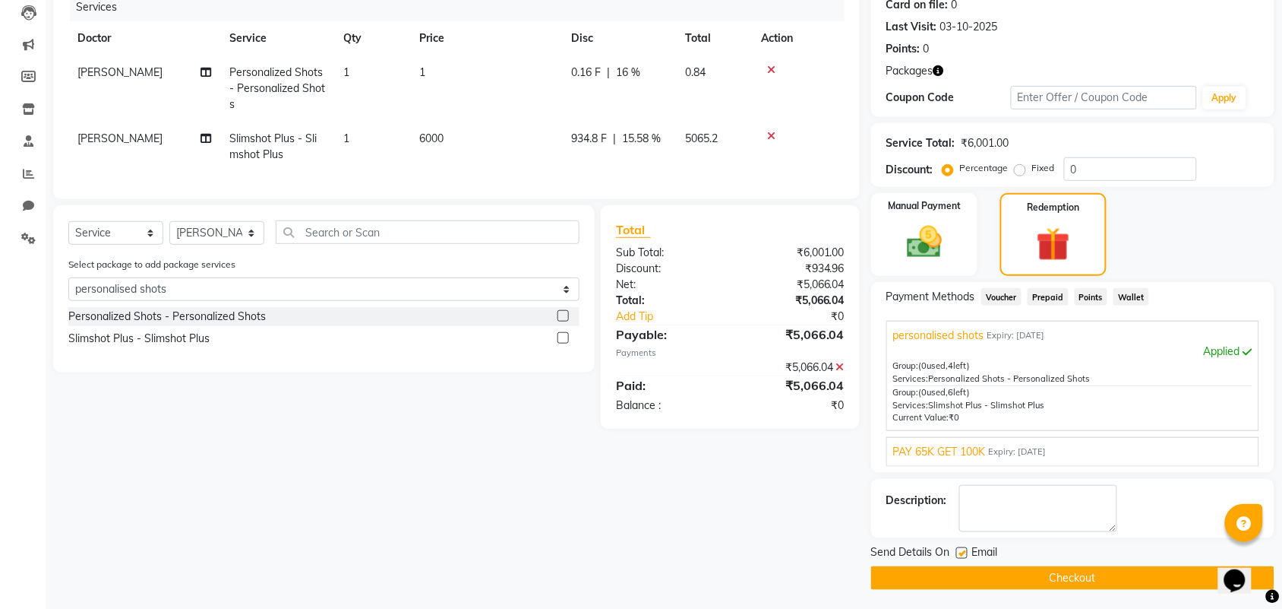
scroll to position [200, 0]
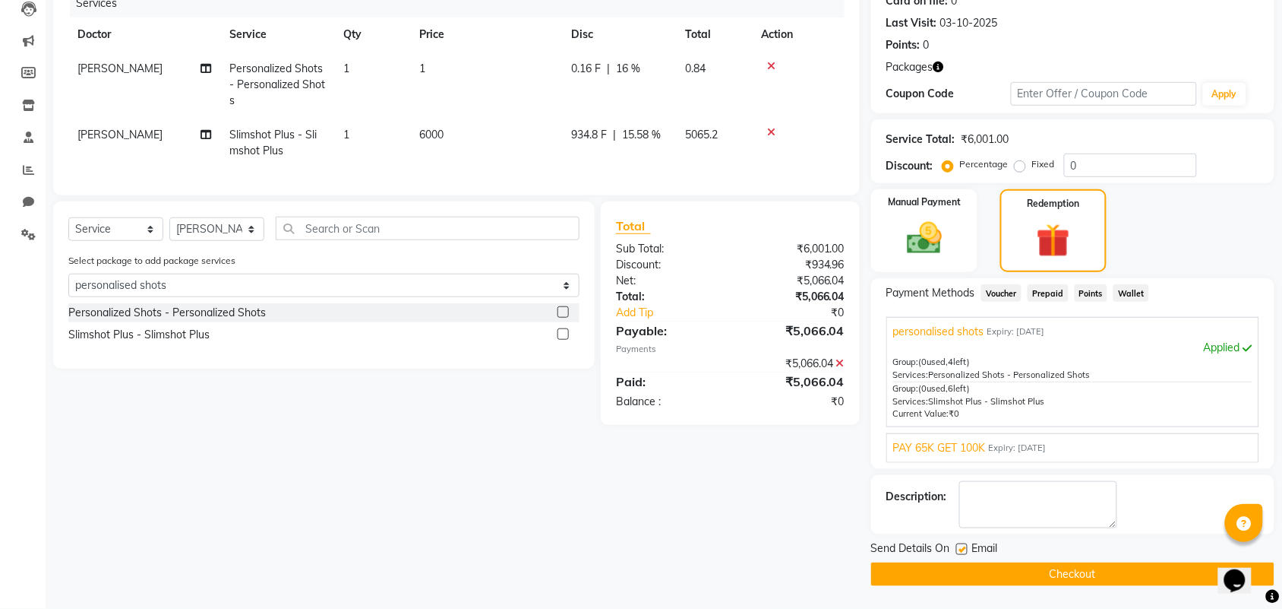
click at [948, 570] on button "Checkout" at bounding box center [1072, 574] width 403 height 24
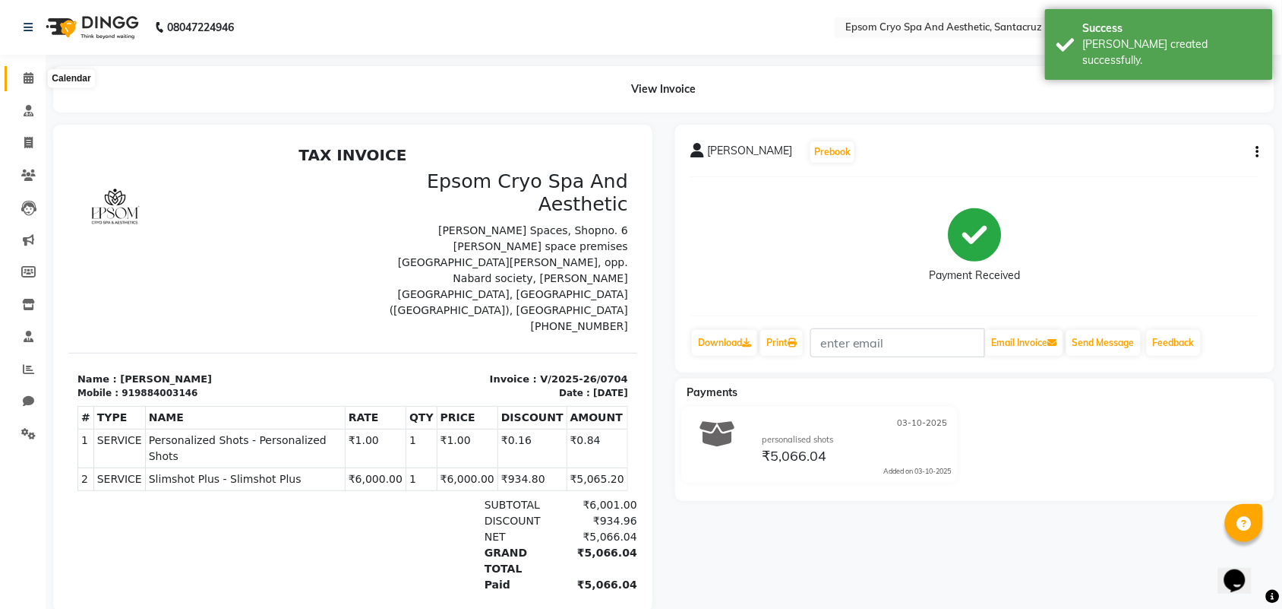
click at [24, 81] on icon at bounding box center [29, 77] width 10 height 11
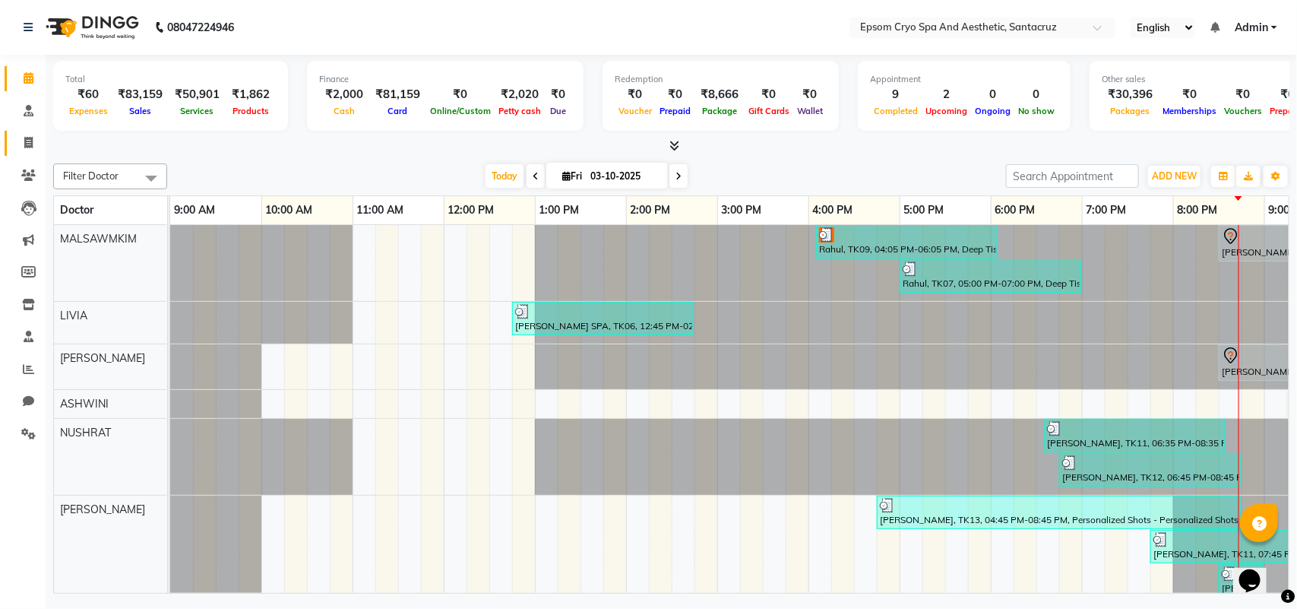
click at [27, 131] on link "Invoice" at bounding box center [23, 143] width 36 height 25
select select "service"
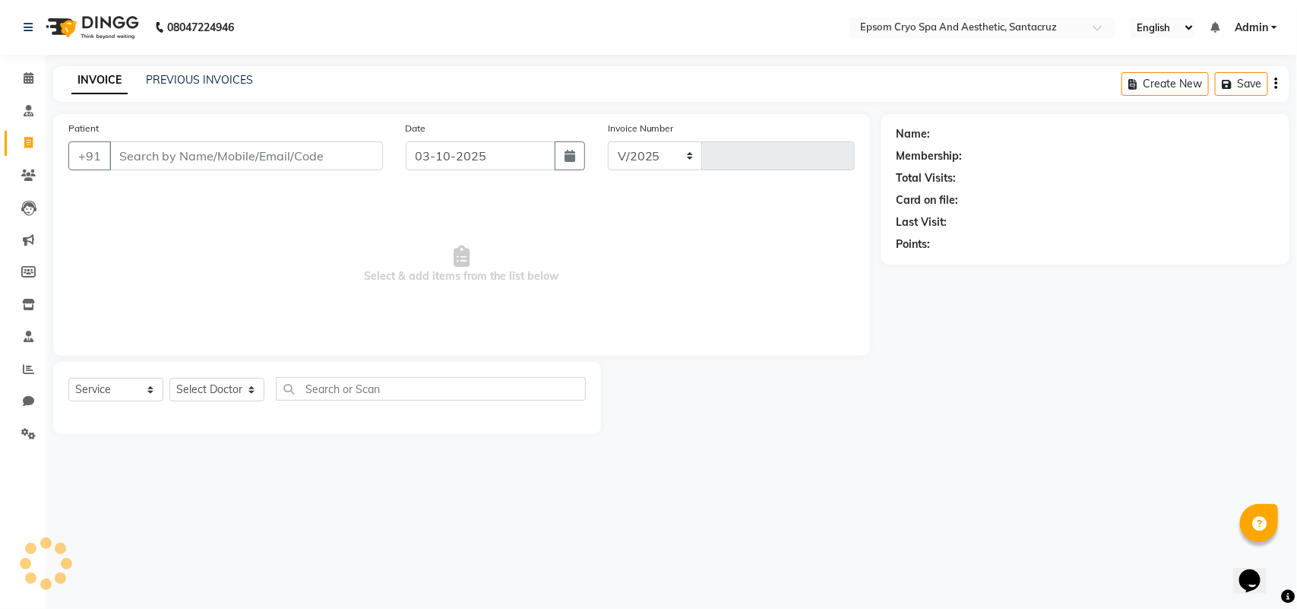
select select "8028"
type input "0705"
click at [165, 81] on link "PREVIOUS INVOICES" at bounding box center [199, 80] width 107 height 14
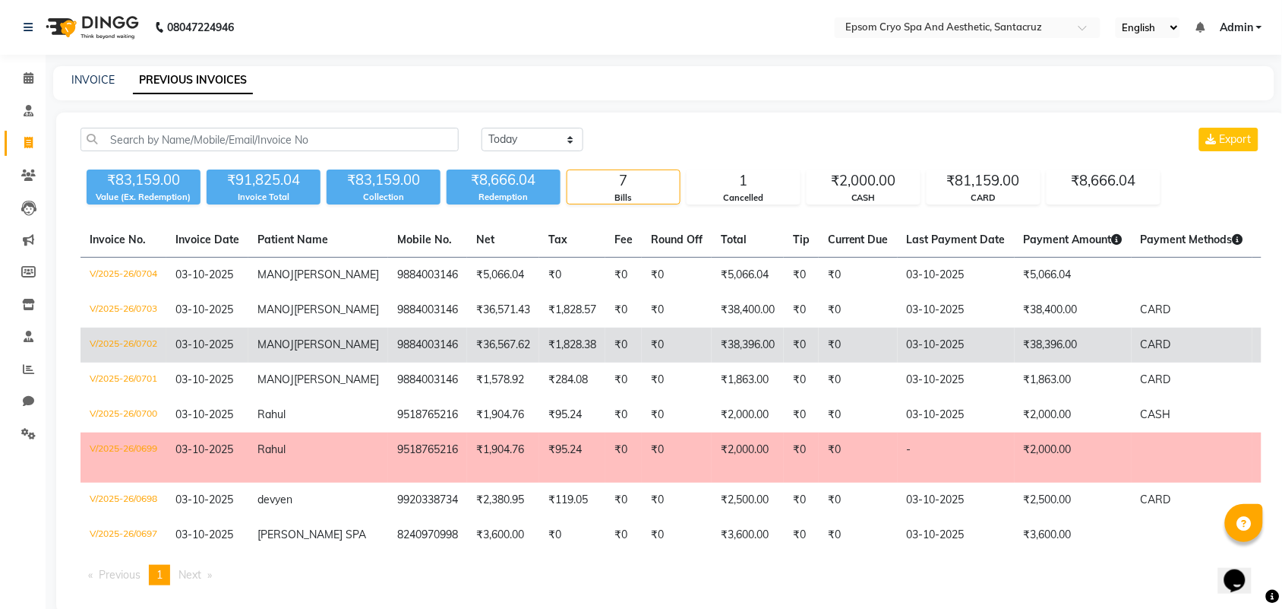
click at [403, 362] on td "9884003146" at bounding box center [427, 344] width 79 height 35
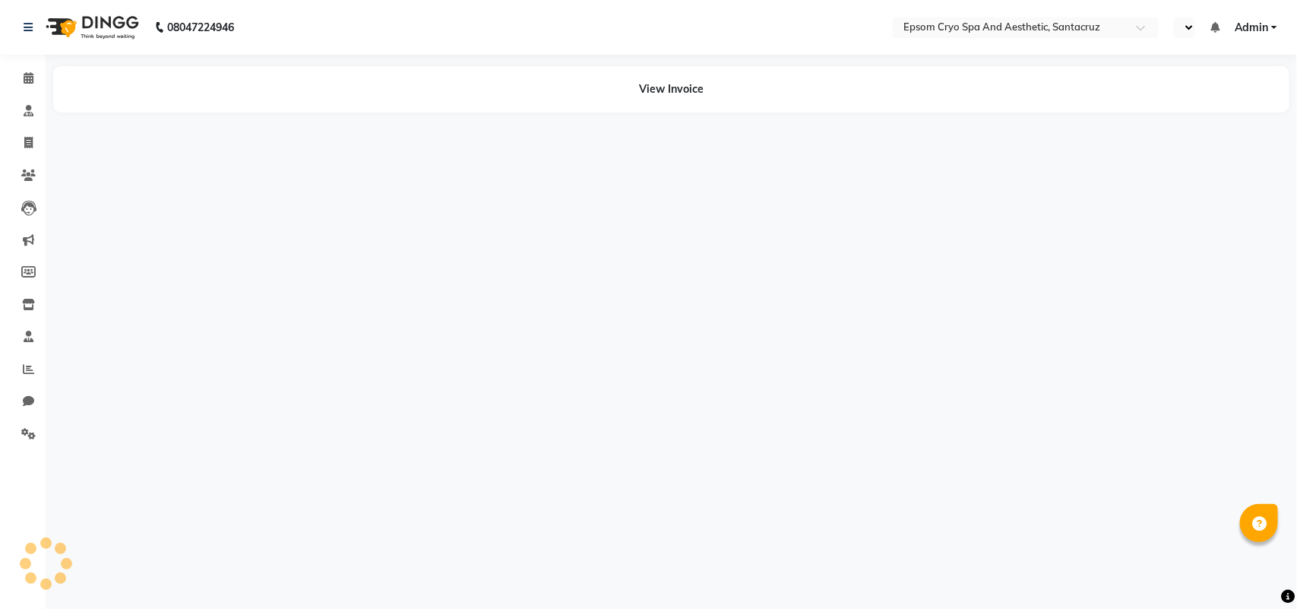
select select "en"
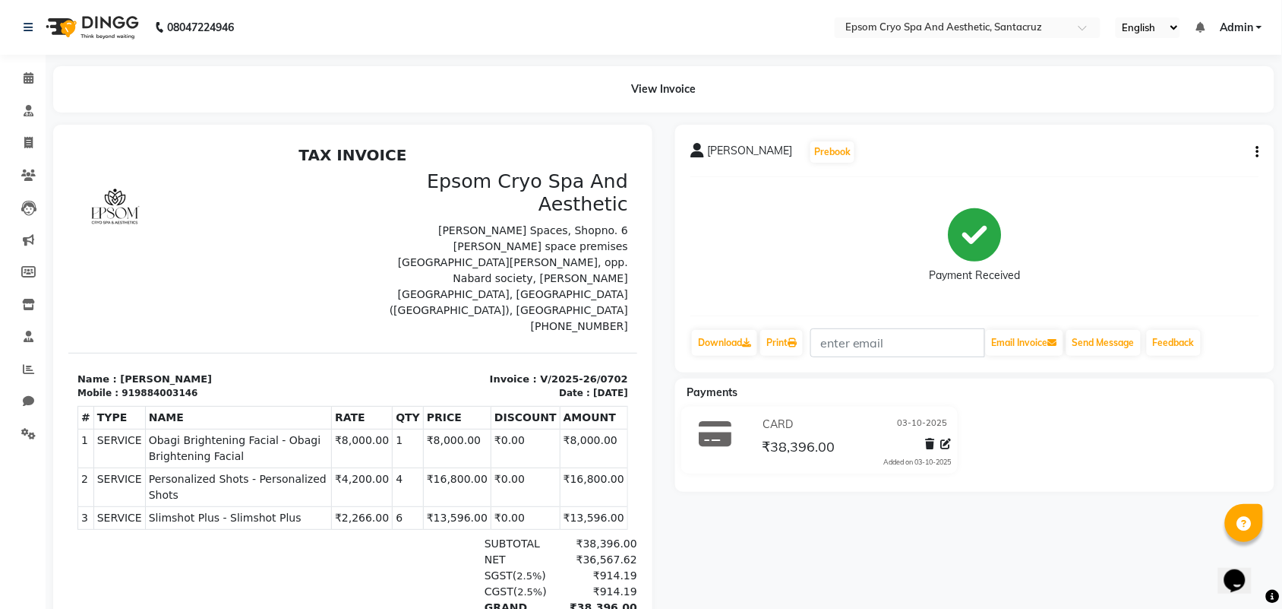
click at [1255, 146] on button "button" at bounding box center [1255, 152] width 9 height 16
click at [1152, 115] on div "Cancel Invoice / Refund Invoice" at bounding box center [1157, 114] width 156 height 19
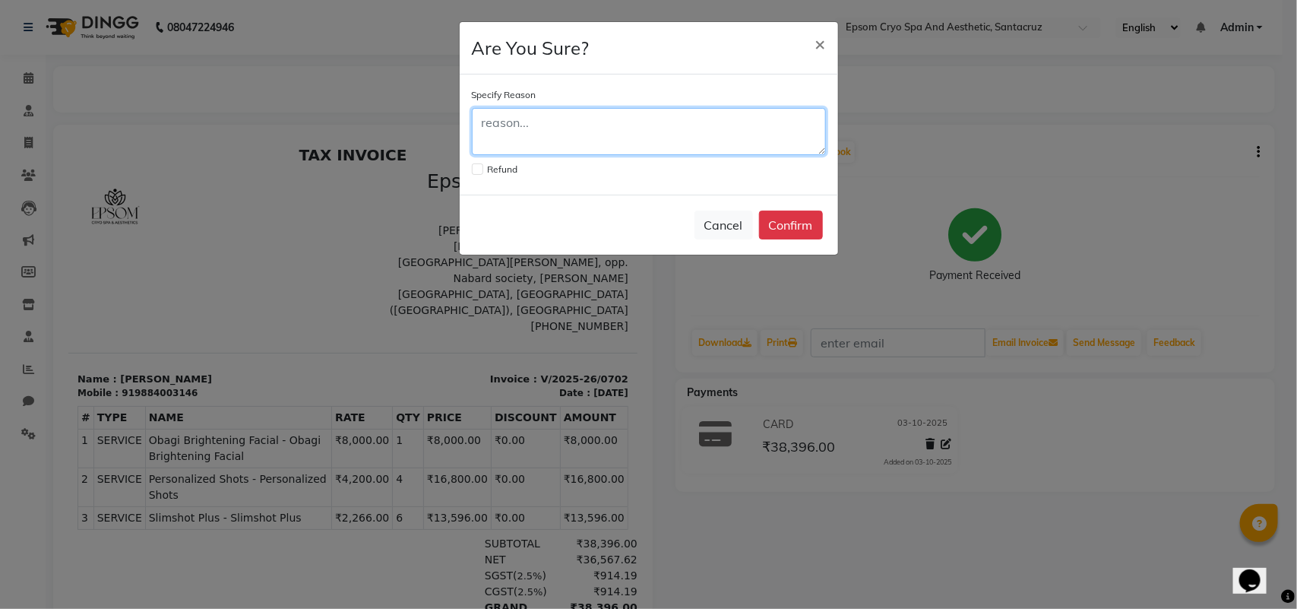
click at [619, 139] on textarea at bounding box center [649, 131] width 354 height 47
type textarea "False payment"
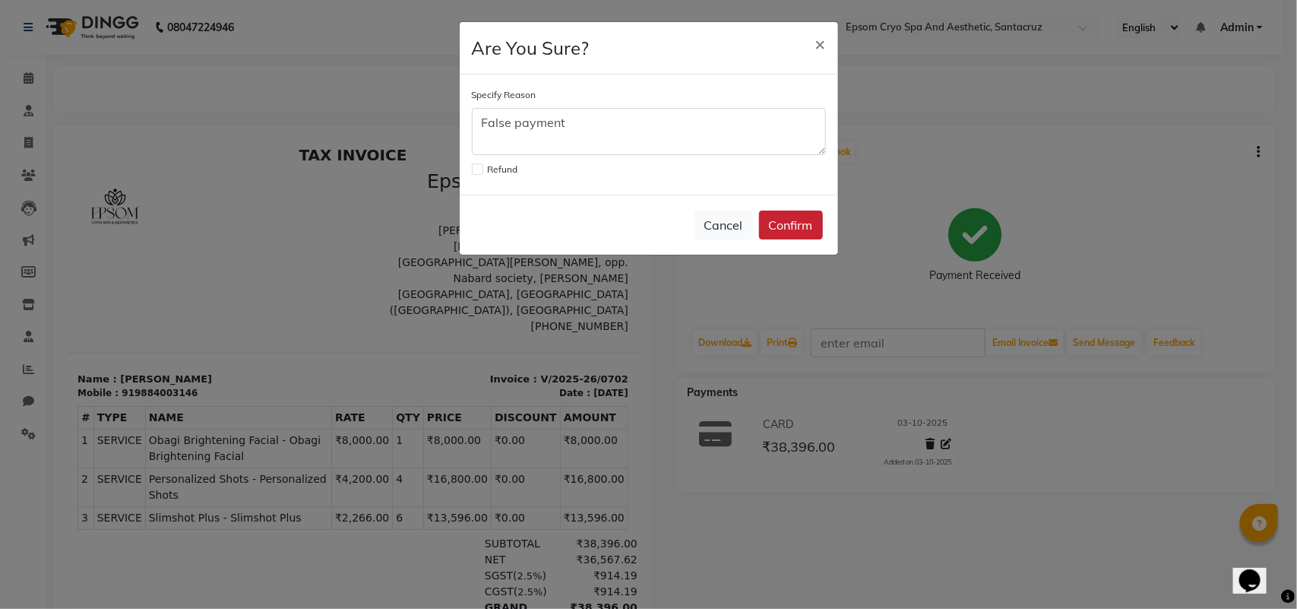
click at [777, 228] on button "Confirm" at bounding box center [791, 224] width 64 height 29
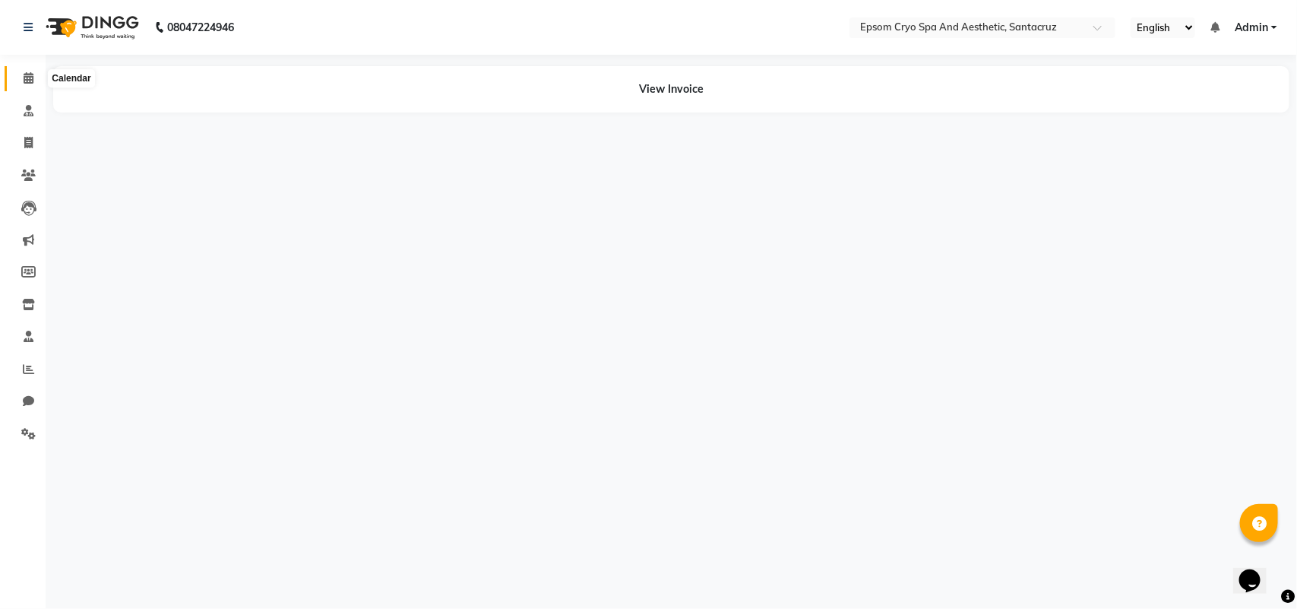
click at [33, 72] on span at bounding box center [28, 78] width 27 height 17
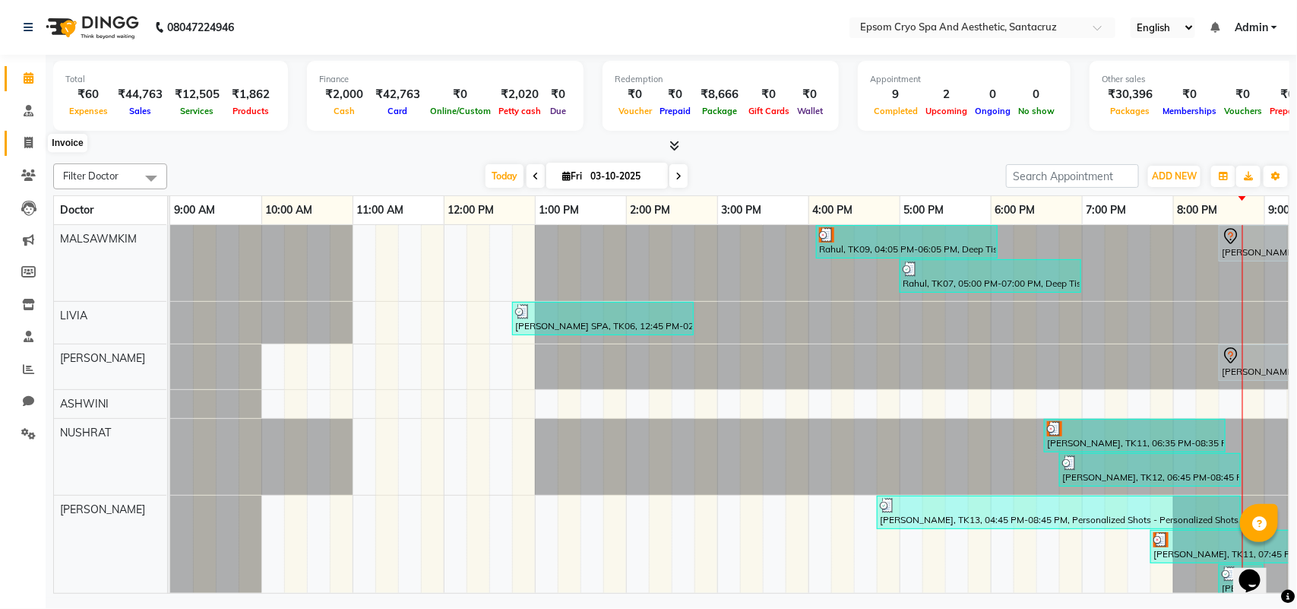
click at [28, 139] on icon at bounding box center [28, 142] width 8 height 11
select select "8028"
select select "service"
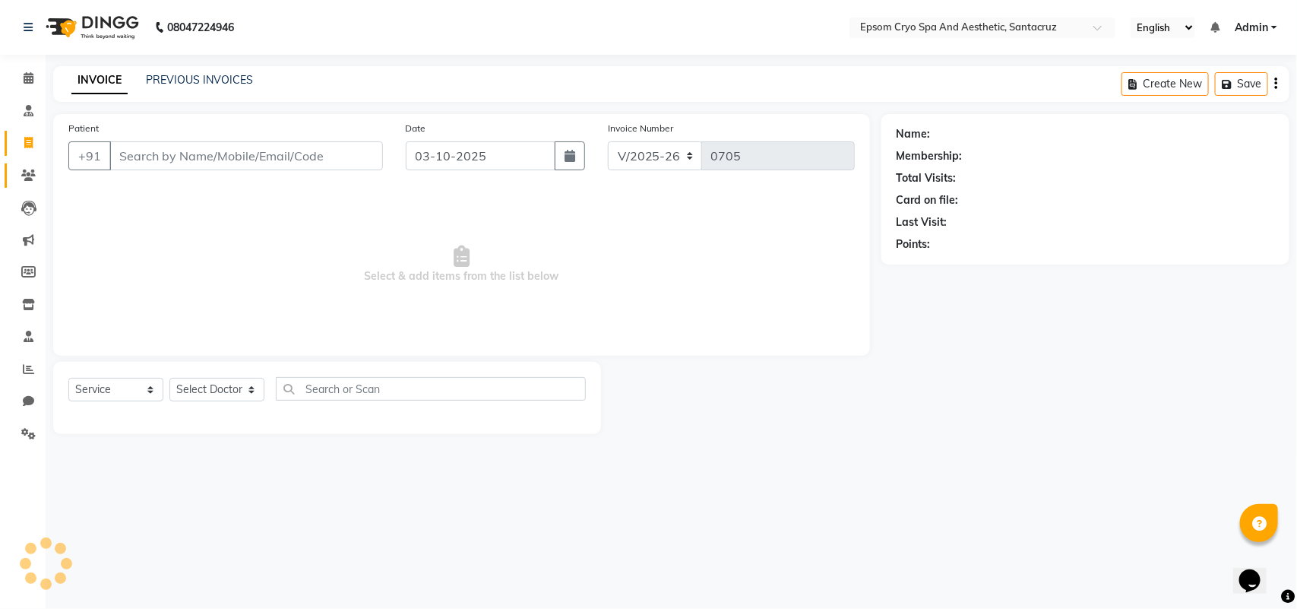
click at [33, 185] on link "Patients" at bounding box center [23, 175] width 36 height 25
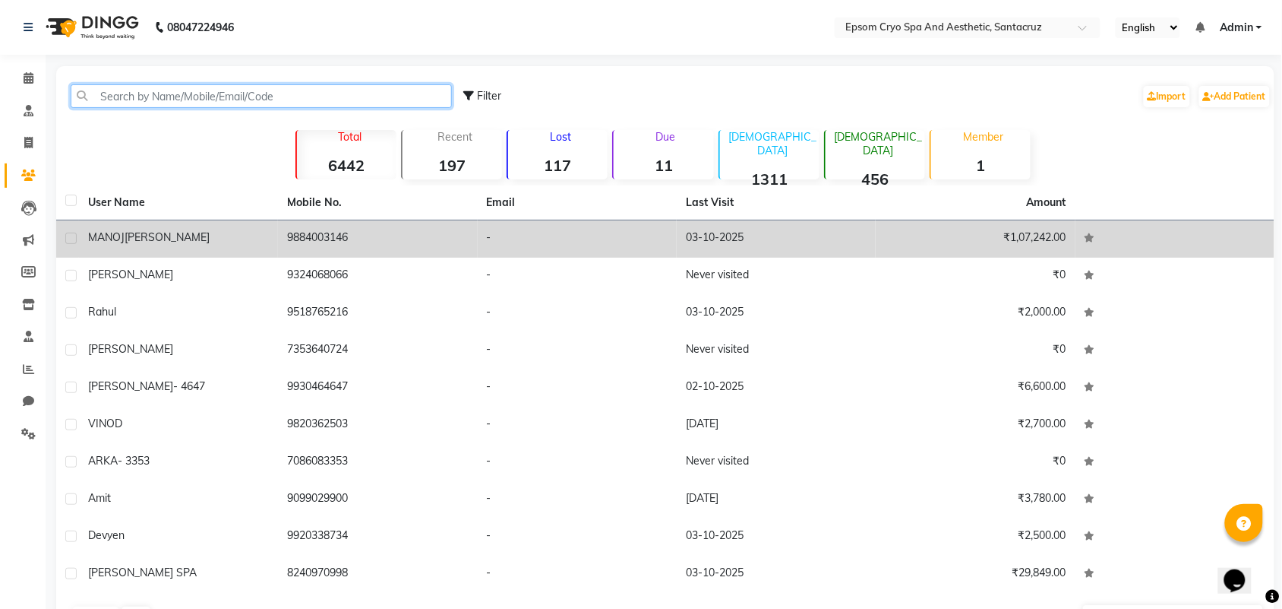
drag, startPoint x: 138, startPoint y: 92, endPoint x: 213, endPoint y: 236, distance: 162.1
click at [213, 236] on div "Filter Import Add Patient Total 6442 Recent 197 Lost 117 Due 11 [DEMOGRAPHIC_DA…" at bounding box center [665, 350] width 1219 height 569
click at [213, 236] on div "[PERSON_NAME]" at bounding box center [178, 237] width 181 height 16
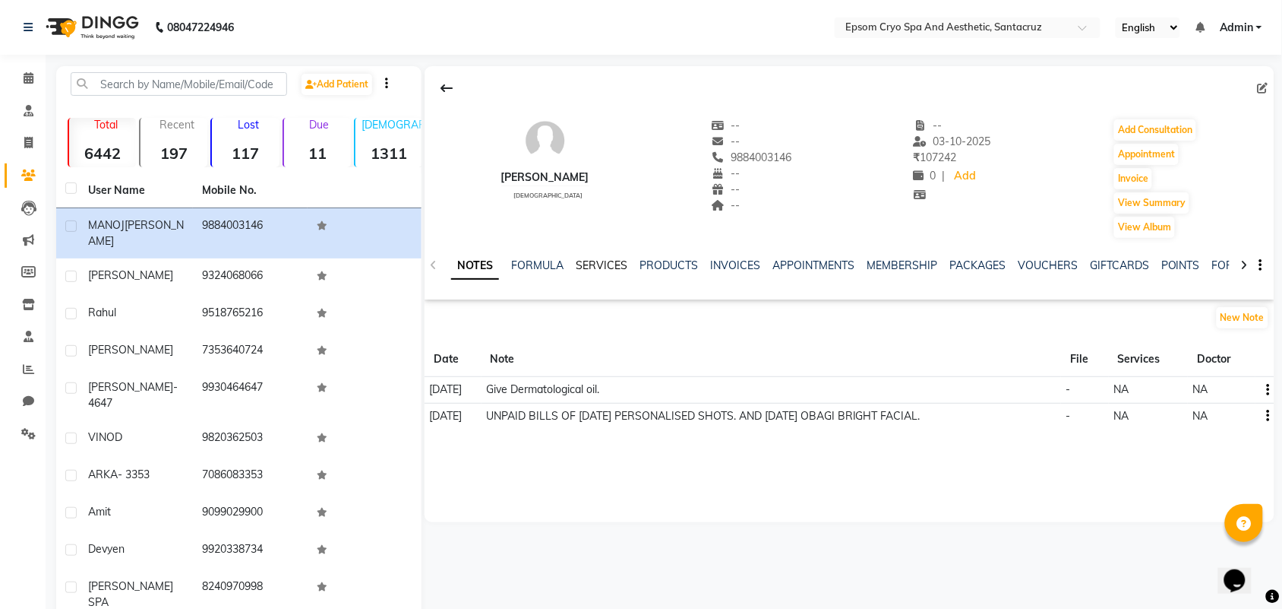
click at [597, 264] on link "SERVICES" at bounding box center [602, 265] width 52 height 14
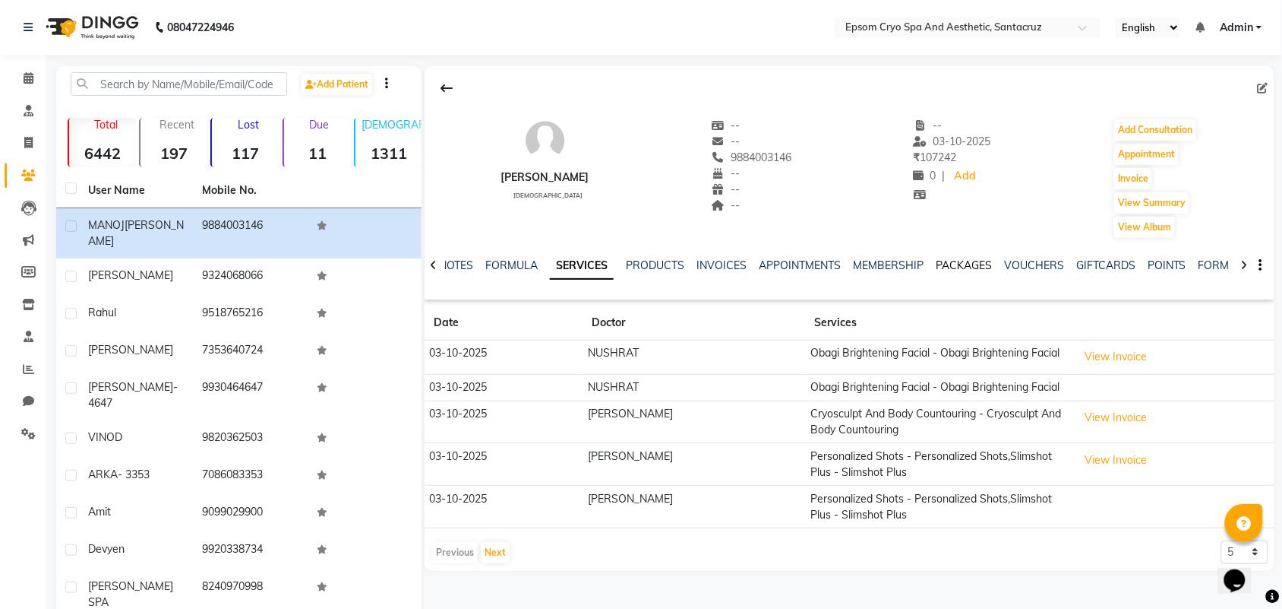
click at [948, 267] on link "PACKAGES" at bounding box center [964, 265] width 56 height 14
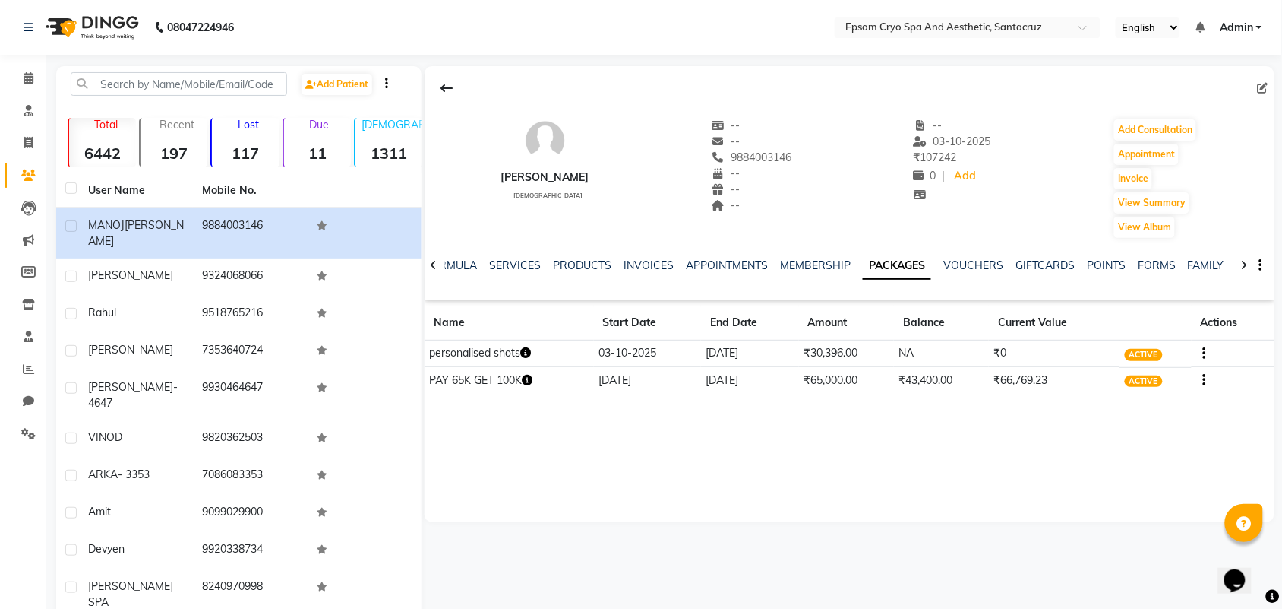
click at [920, 350] on td "NA" at bounding box center [941, 353] width 95 height 27
click at [1201, 349] on button "button" at bounding box center [1201, 353] width 9 height 16
click at [1100, 337] on div "Redemption History" at bounding box center [1132, 334] width 100 height 19
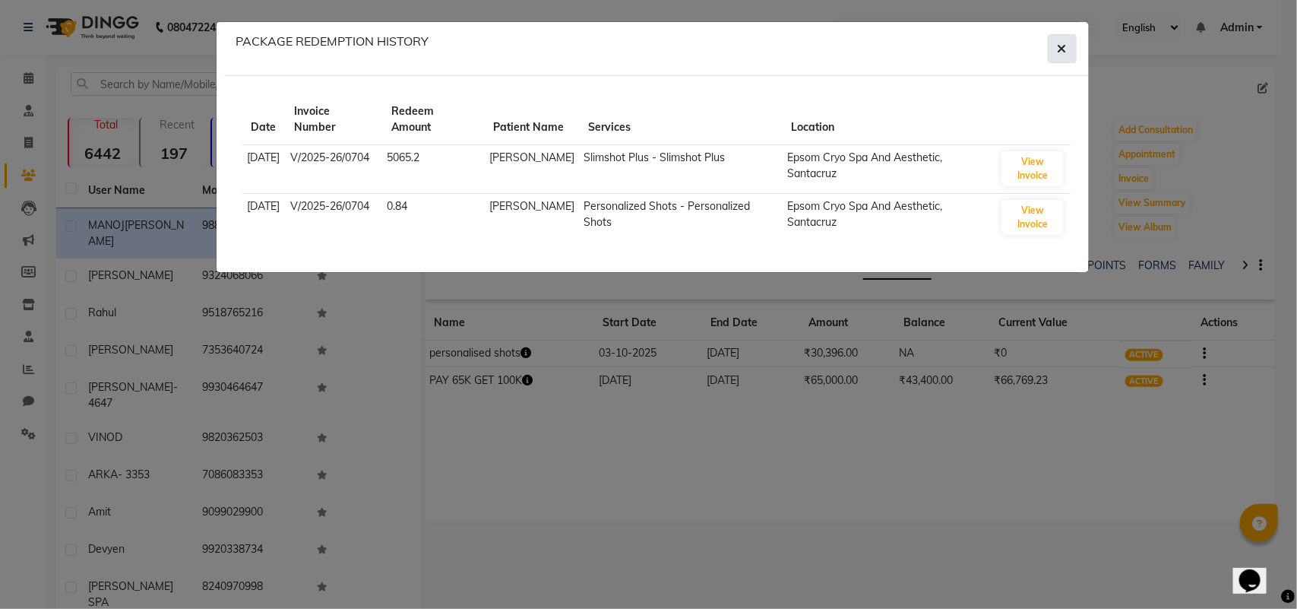
click at [1068, 40] on button "button" at bounding box center [1062, 48] width 29 height 29
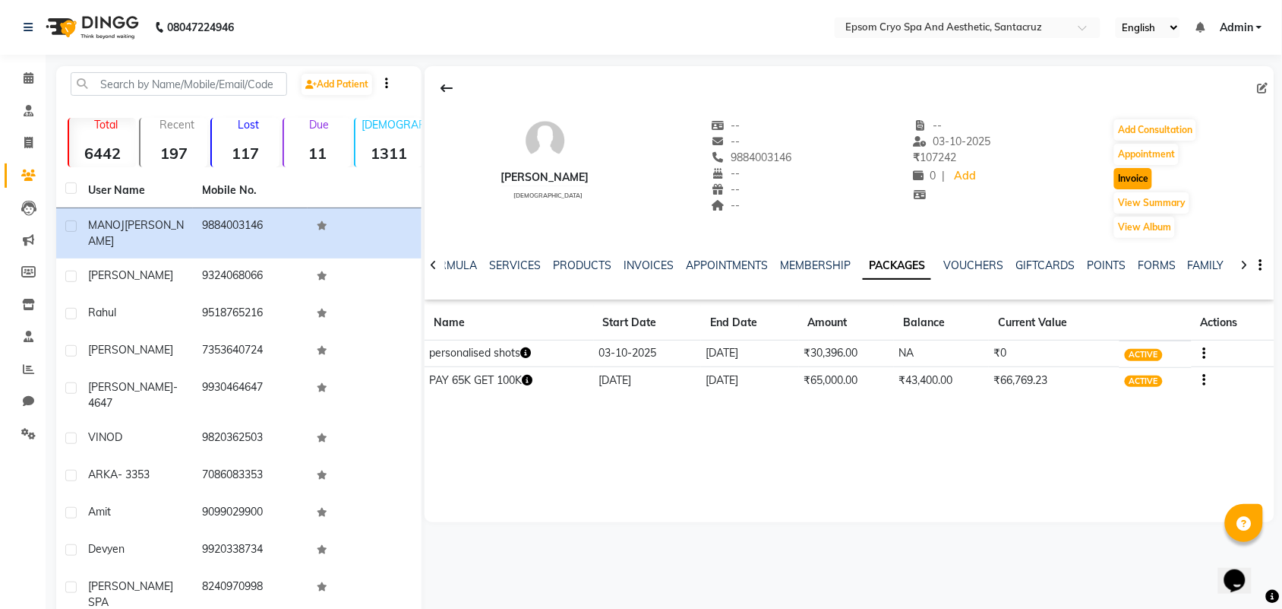
click at [1147, 185] on button "Invoice" at bounding box center [1134, 178] width 38 height 21
select select "8028"
select select "service"
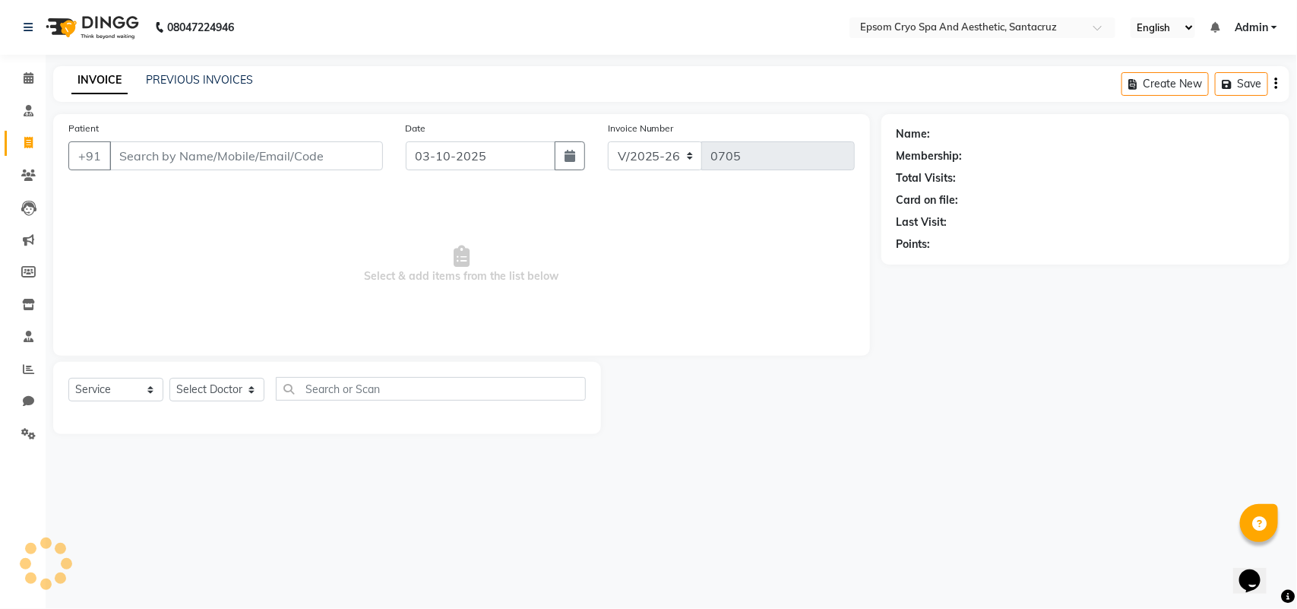
type input "9884003146"
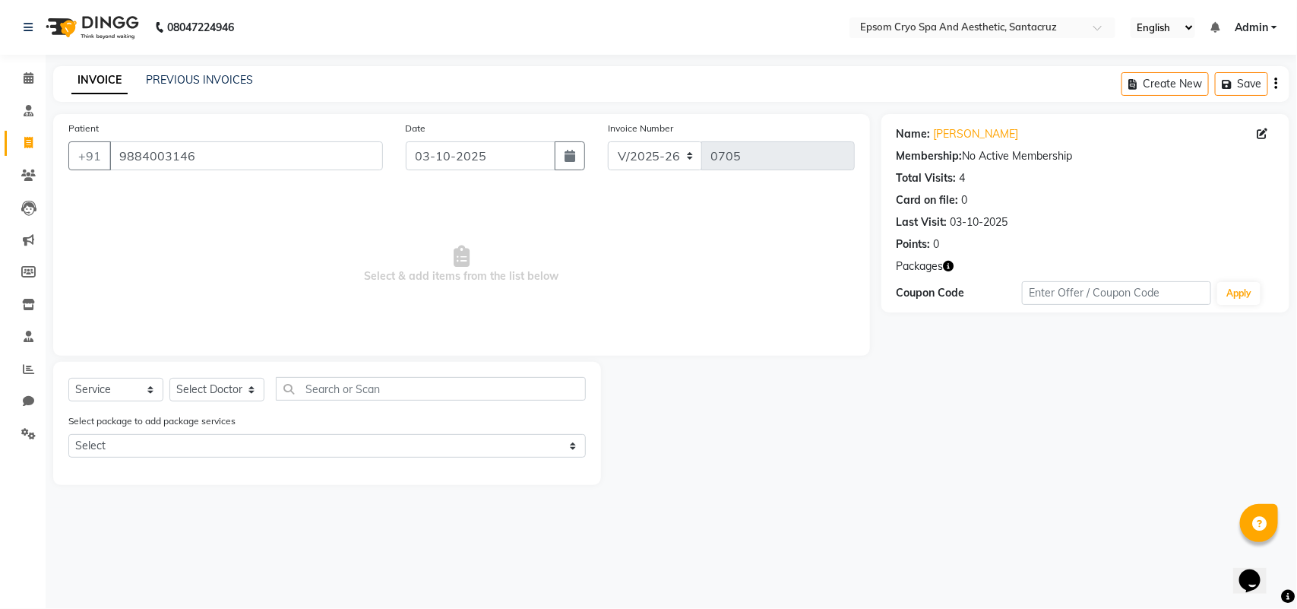
click at [944, 264] on icon "button" at bounding box center [949, 266] width 11 height 11
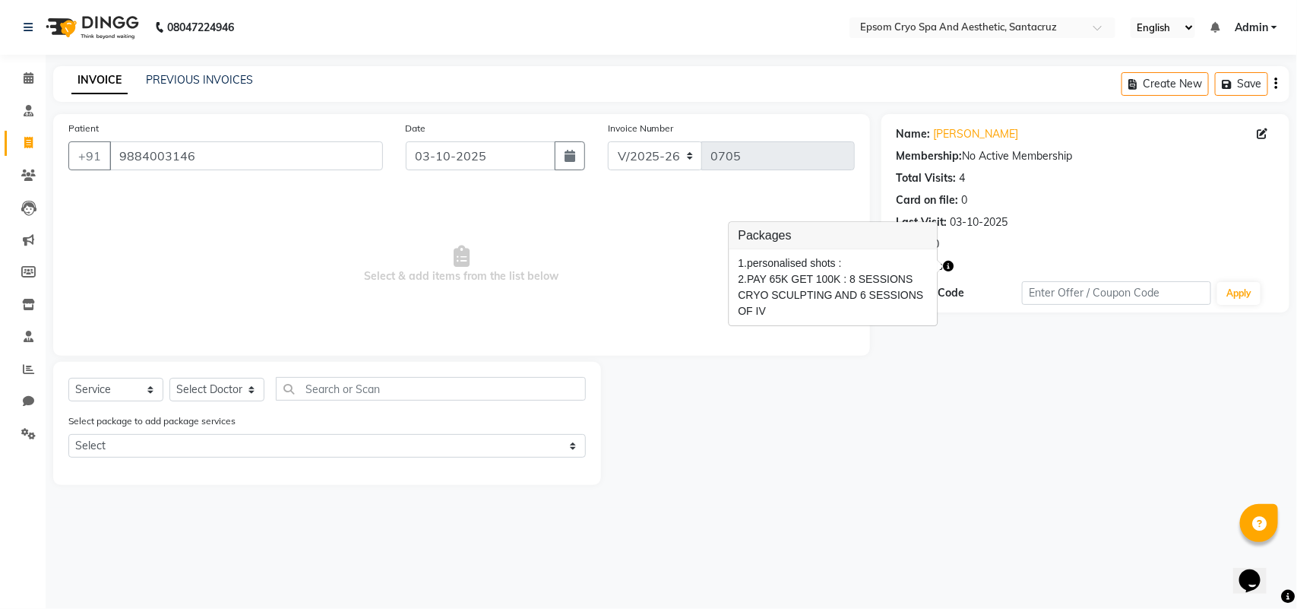
click at [895, 374] on div "Name: [PERSON_NAME] Membership: No Active Membership Total Visits: 4 Card on fi…" at bounding box center [1090, 299] width 419 height 371
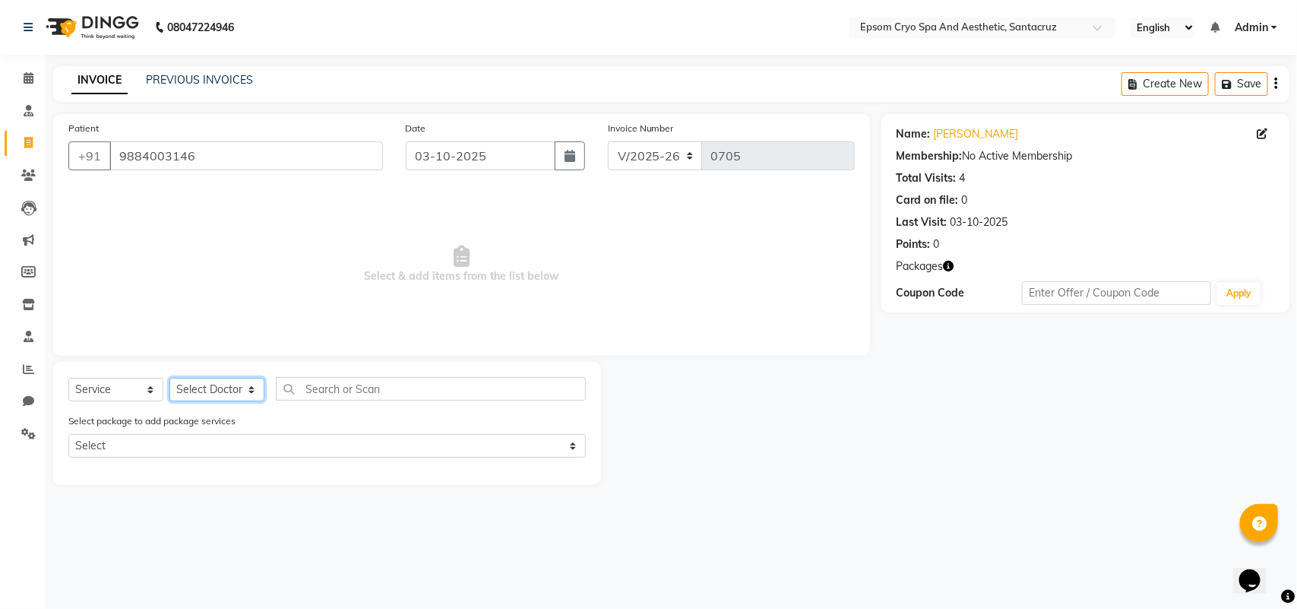
click at [213, 387] on select "Select Doctor [PERSON_NAME] [PERSON_NAME] [PERSON_NAME] [PERSON_NAME] Ganesh HK…" at bounding box center [216, 390] width 95 height 24
select select "92811"
click at [169, 378] on select "Select Doctor [PERSON_NAME] [PERSON_NAME] [PERSON_NAME] [PERSON_NAME] Ganesh HK…" at bounding box center [216, 390] width 95 height 24
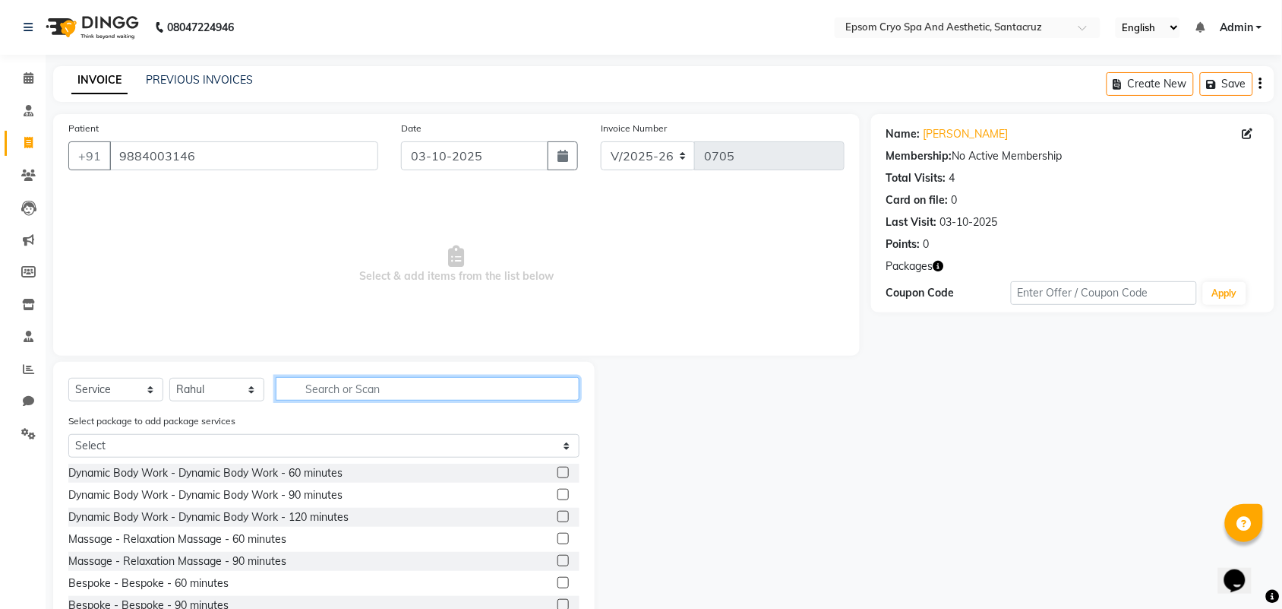
click at [305, 388] on input "text" at bounding box center [428, 389] width 304 height 24
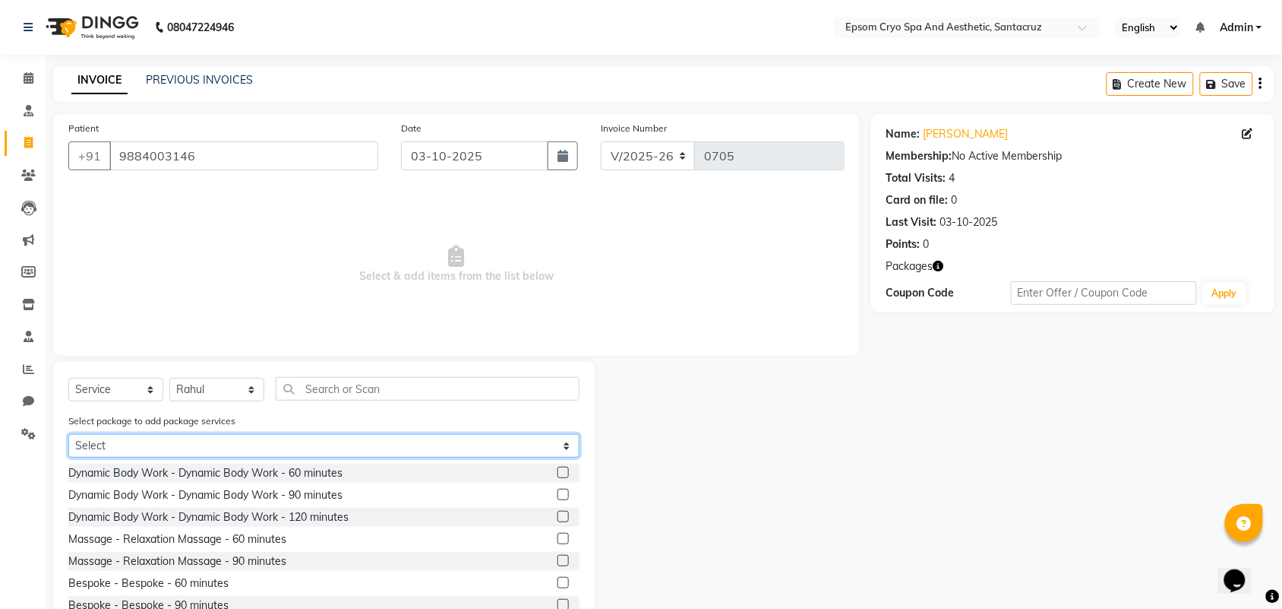
click at [195, 441] on select "Select personalised shots PAY 65K GET 100K" at bounding box center [323, 446] width 511 height 24
select select "1: Object"
click at [68, 434] on select "Select personalised shots PAY 65K GET 100K" at bounding box center [323, 446] width 511 height 24
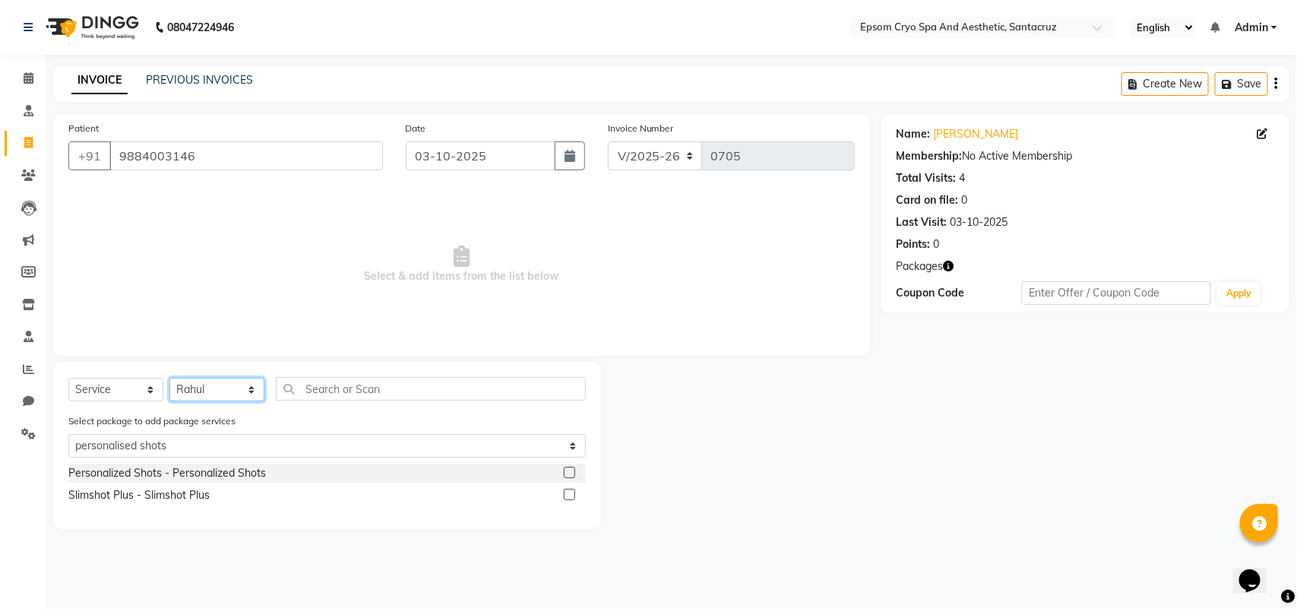
click at [205, 393] on select "Select Doctor [PERSON_NAME] [PERSON_NAME] [PERSON_NAME] [PERSON_NAME] Ganesh HK…" at bounding box center [216, 390] width 95 height 24
select select "74720"
click at [169, 378] on select "Select Doctor [PERSON_NAME] [PERSON_NAME] [PERSON_NAME] [PERSON_NAME] Ganesh HK…" at bounding box center [216, 390] width 95 height 24
click at [148, 472] on div "Personalized Shots - Personalized Shots" at bounding box center [167, 473] width 198 height 16
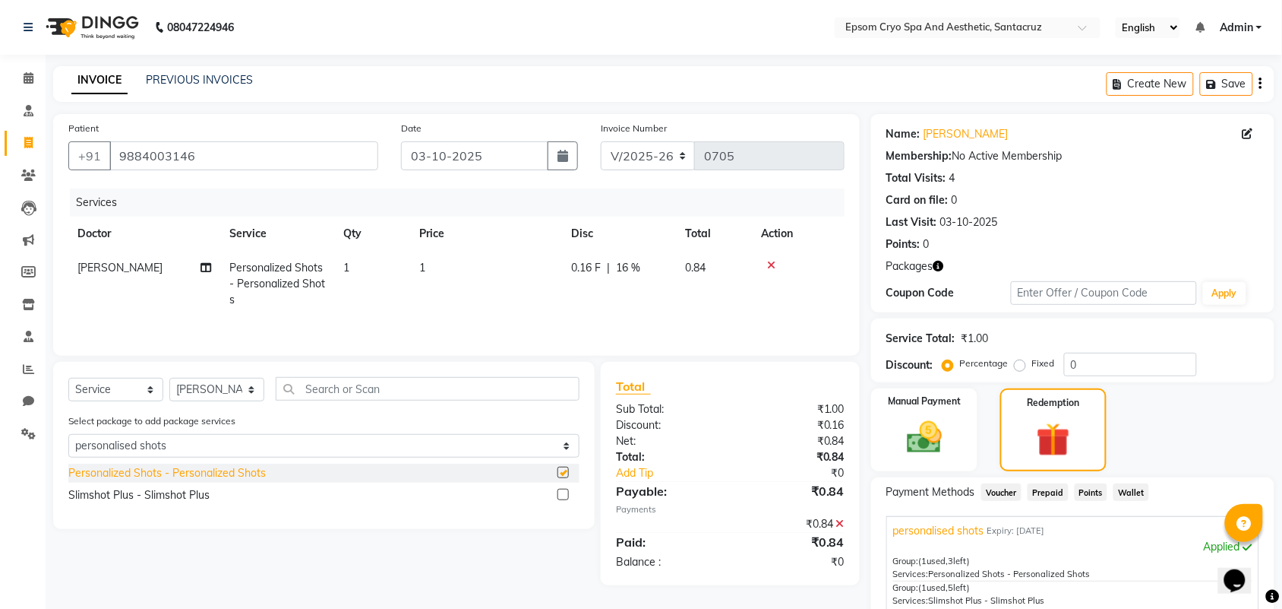
checkbox input "false"
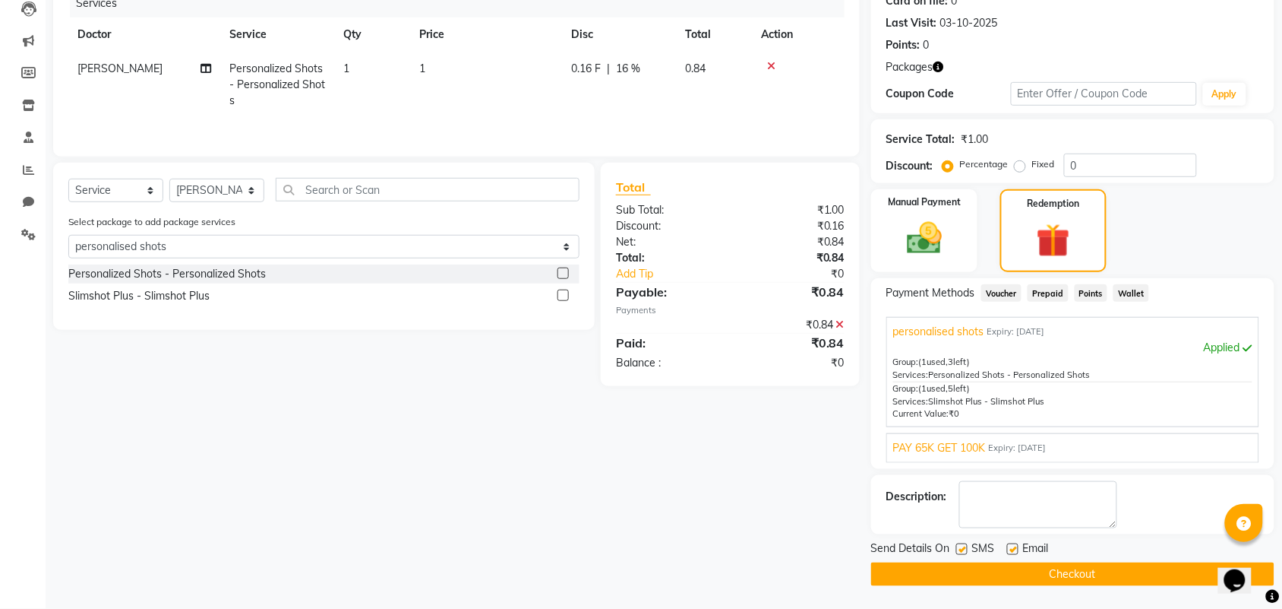
click at [963, 352] on div "Applied" at bounding box center [1072, 348] width 359 height 16
click at [962, 356] on span "(1 used, 3 left)" at bounding box center [945, 361] width 52 height 11
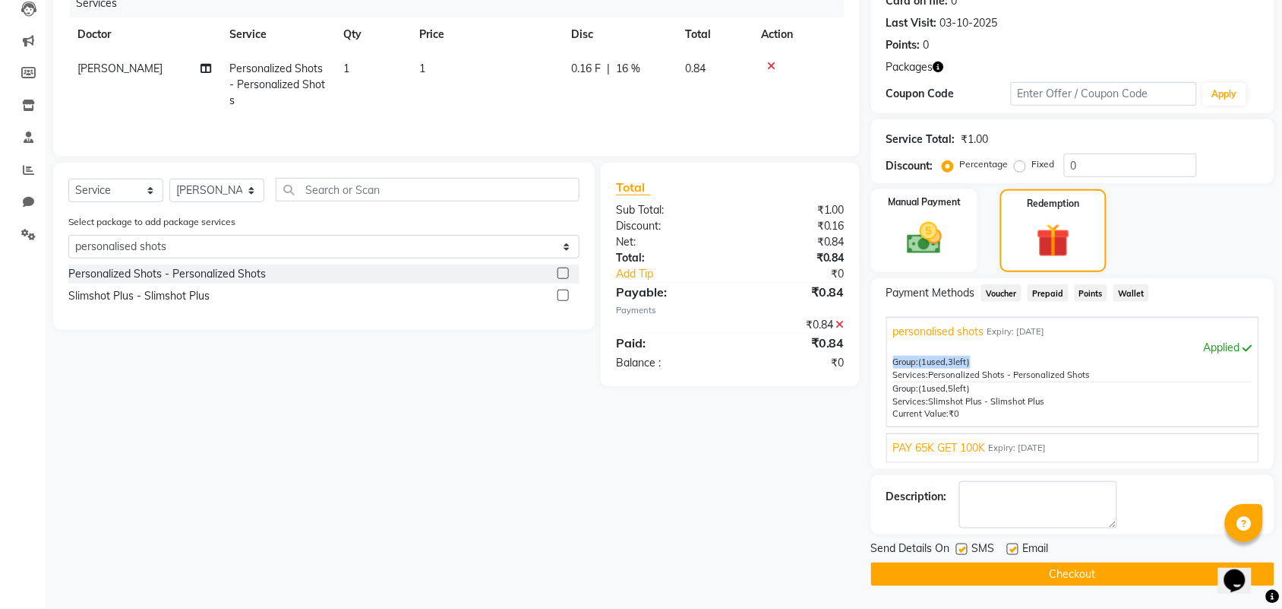
click at [962, 356] on span "(1 used, 3 left)" at bounding box center [945, 361] width 52 height 11
click at [965, 396] on span "Slimshot Plus - Slimshot Plus" at bounding box center [987, 401] width 116 height 11
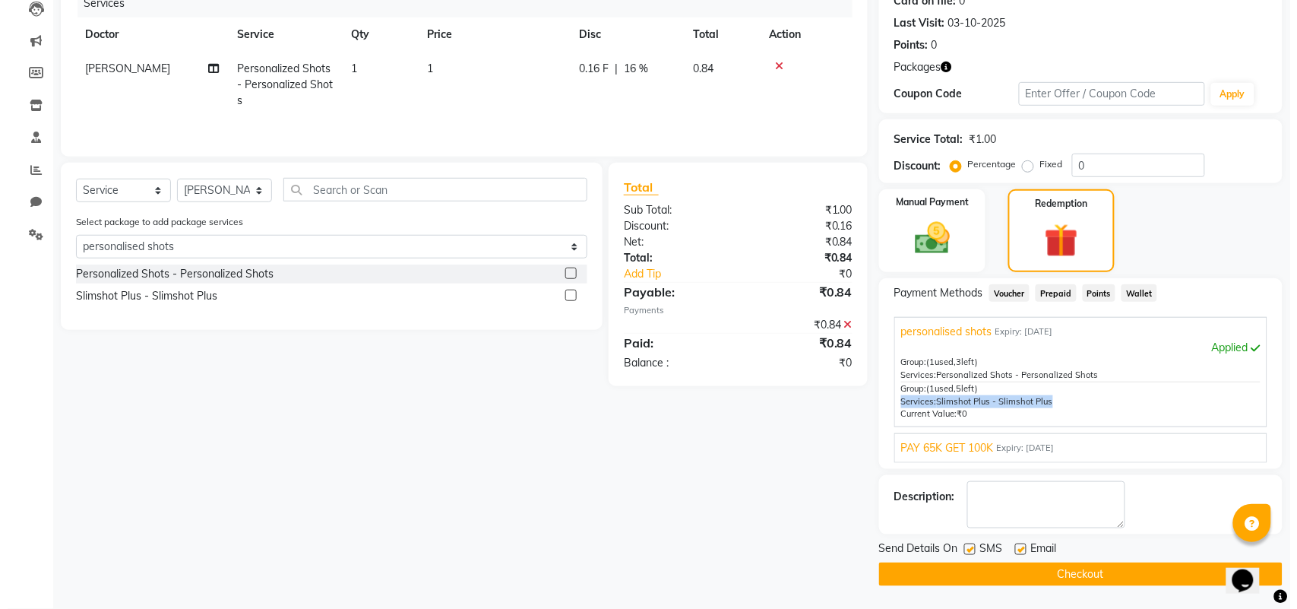
scroll to position [0, 0]
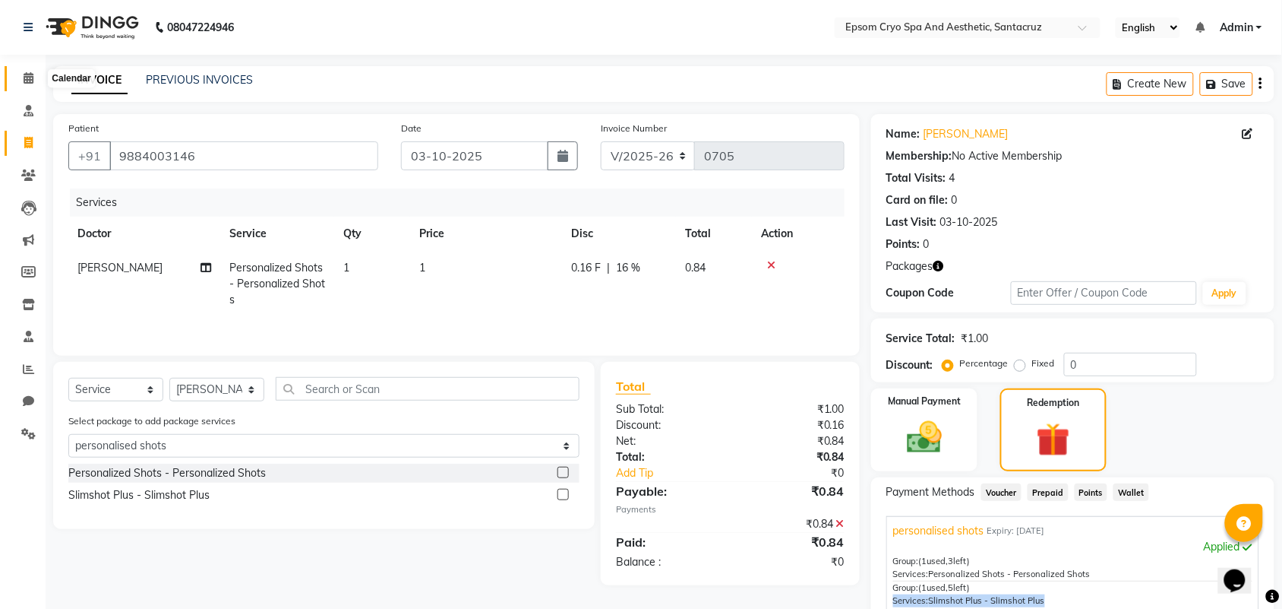
click at [36, 76] on span at bounding box center [28, 78] width 27 height 17
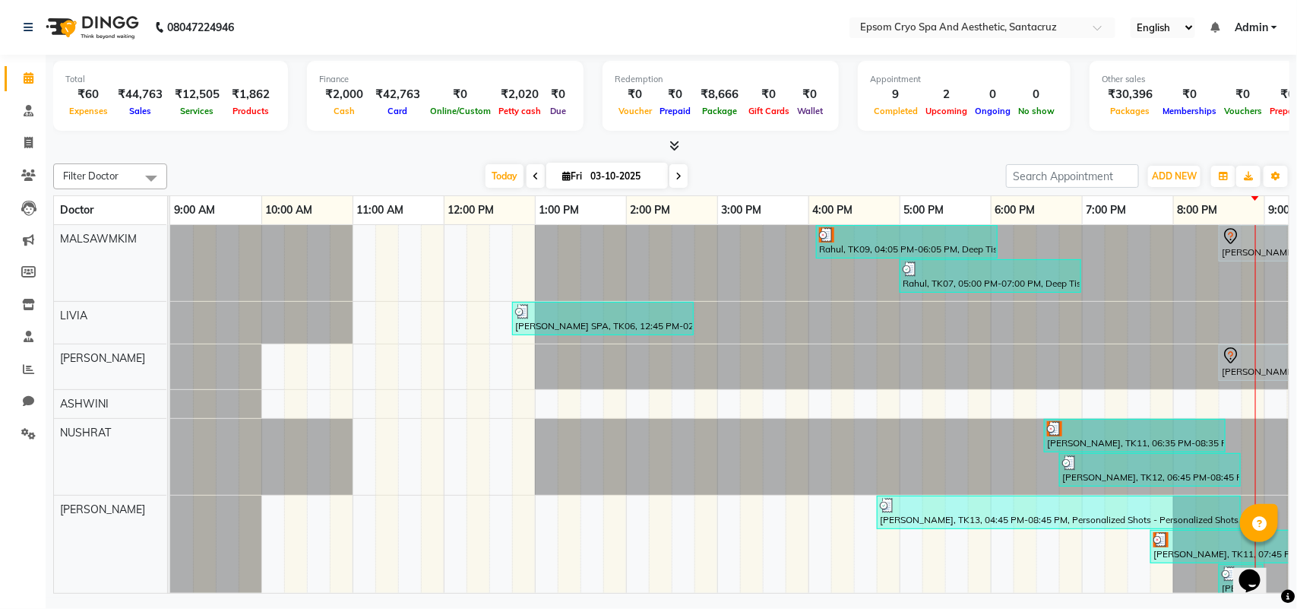
click at [424, 50] on nav "08047224946 Select Location × Epsom Cryo Spa And Aesthetic, Santacruz English E…" at bounding box center [648, 27] width 1297 height 55
